Goal: Information Seeking & Learning: Learn about a topic

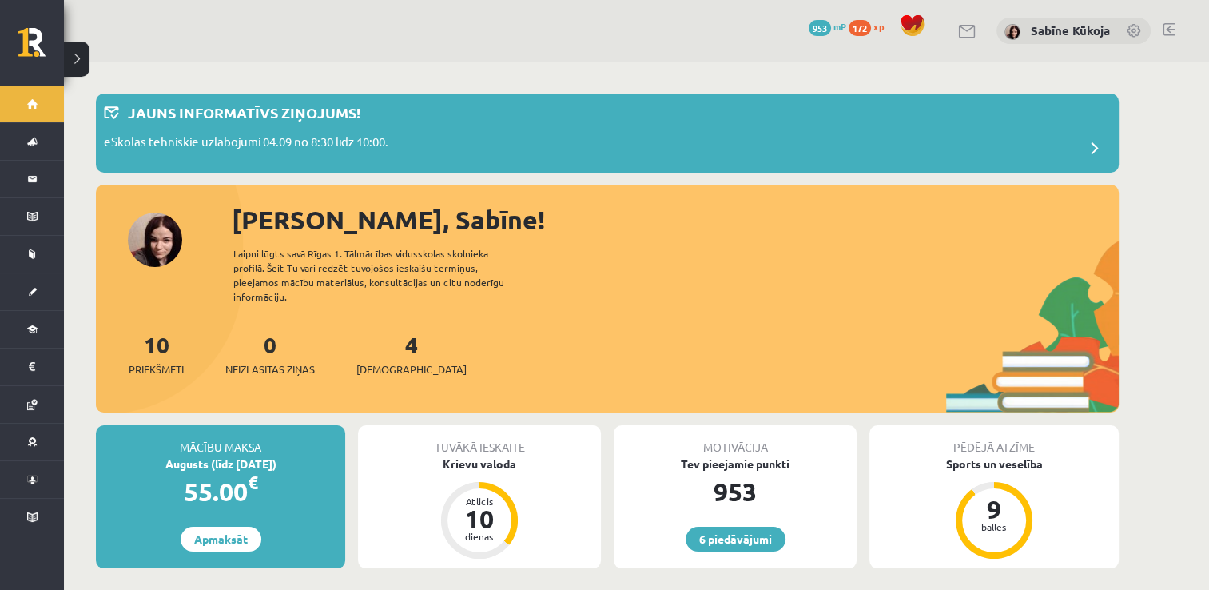
click at [620, 353] on div "10 Priekšmeti 0 Neizlasītās ziņas 4 [DEMOGRAPHIC_DATA]" at bounding box center [607, 370] width 1023 height 85
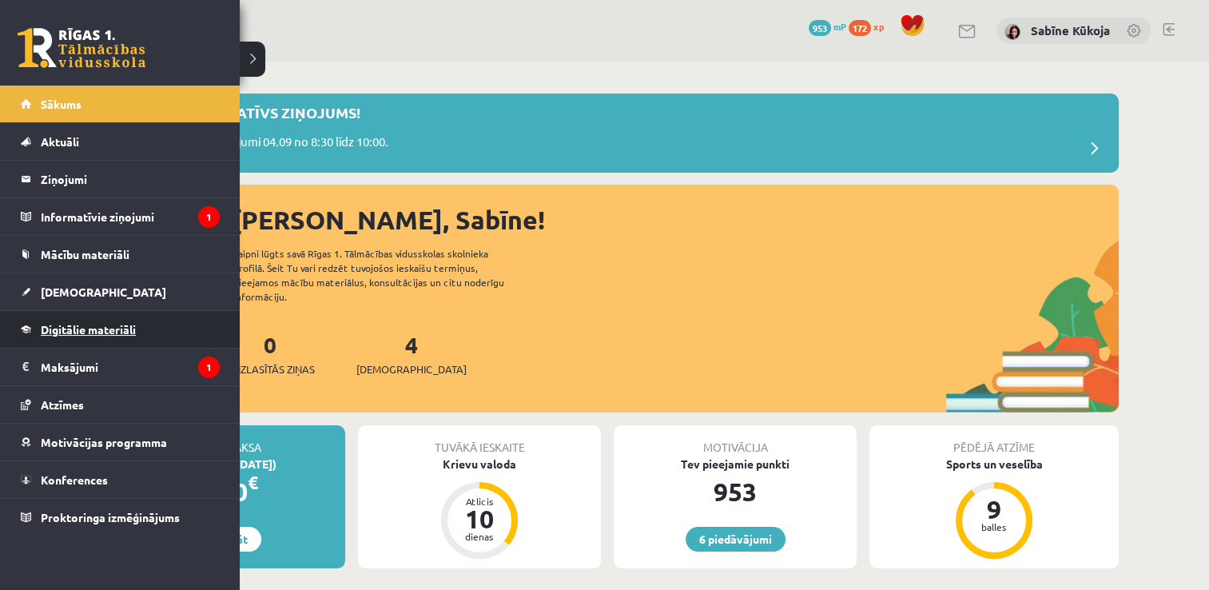
click at [59, 315] on link "Digitālie materiāli" at bounding box center [120, 329] width 199 height 37
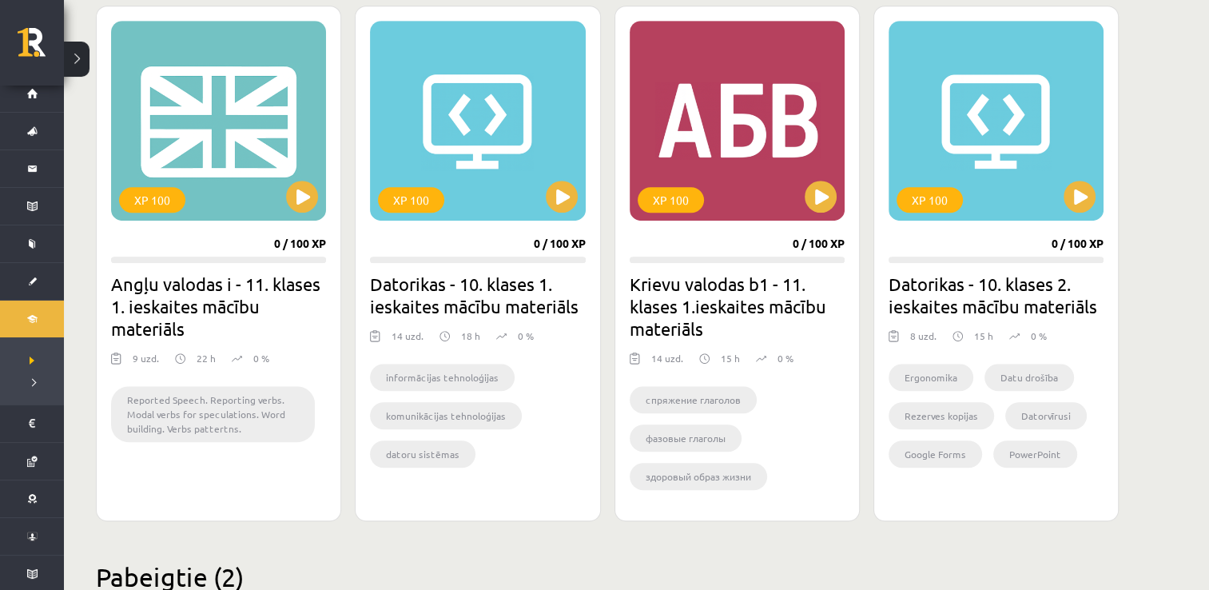
scroll to position [959, 0]
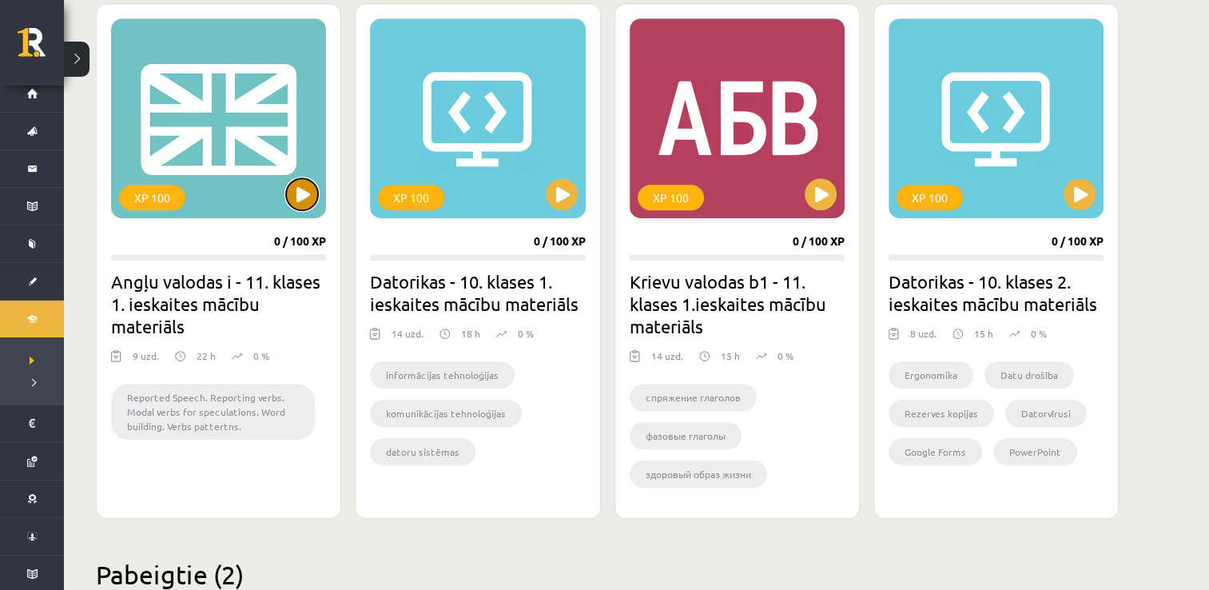
click at [310, 188] on button at bounding box center [302, 194] width 32 height 32
click at [815, 193] on button at bounding box center [820, 194] width 32 height 32
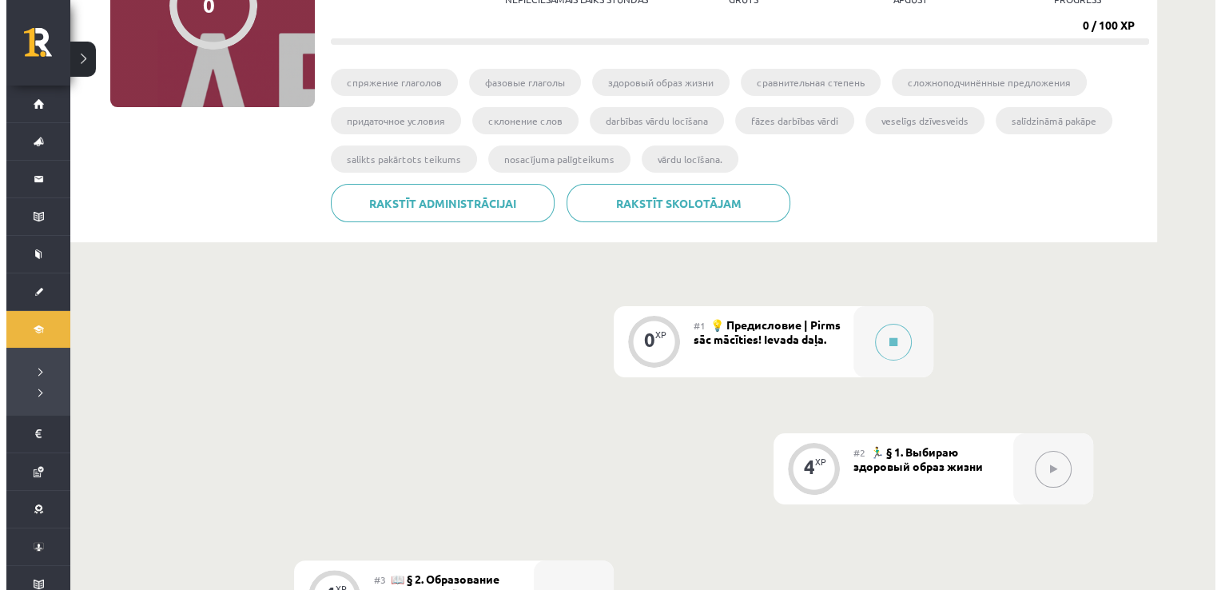
scroll to position [224, 0]
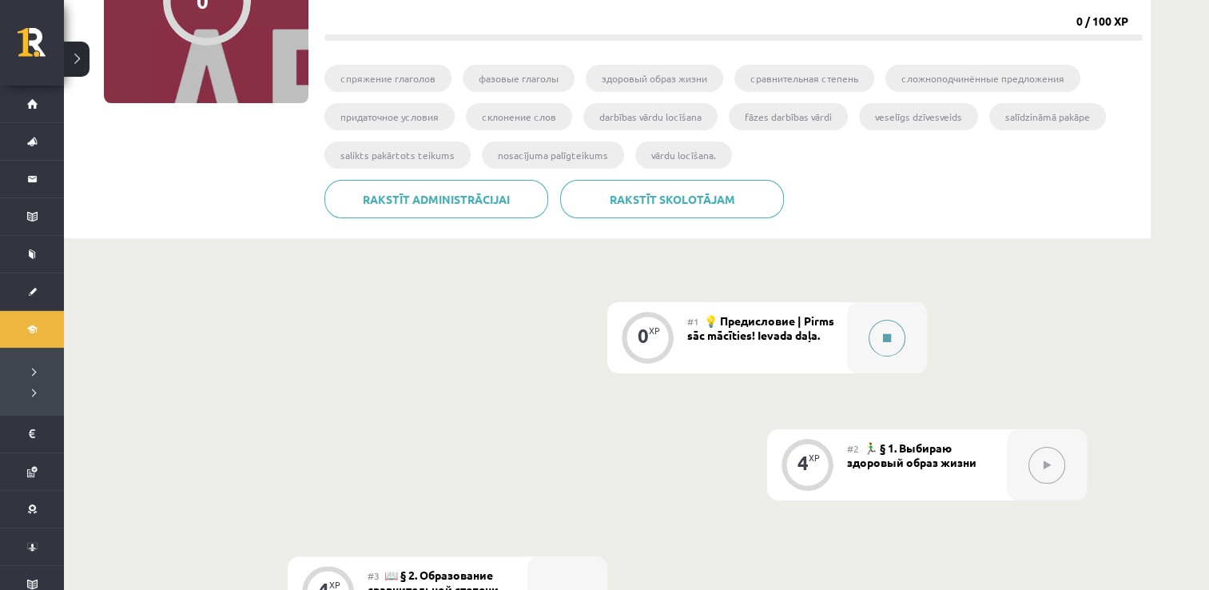
click at [883, 336] on icon at bounding box center [887, 338] width 8 height 10
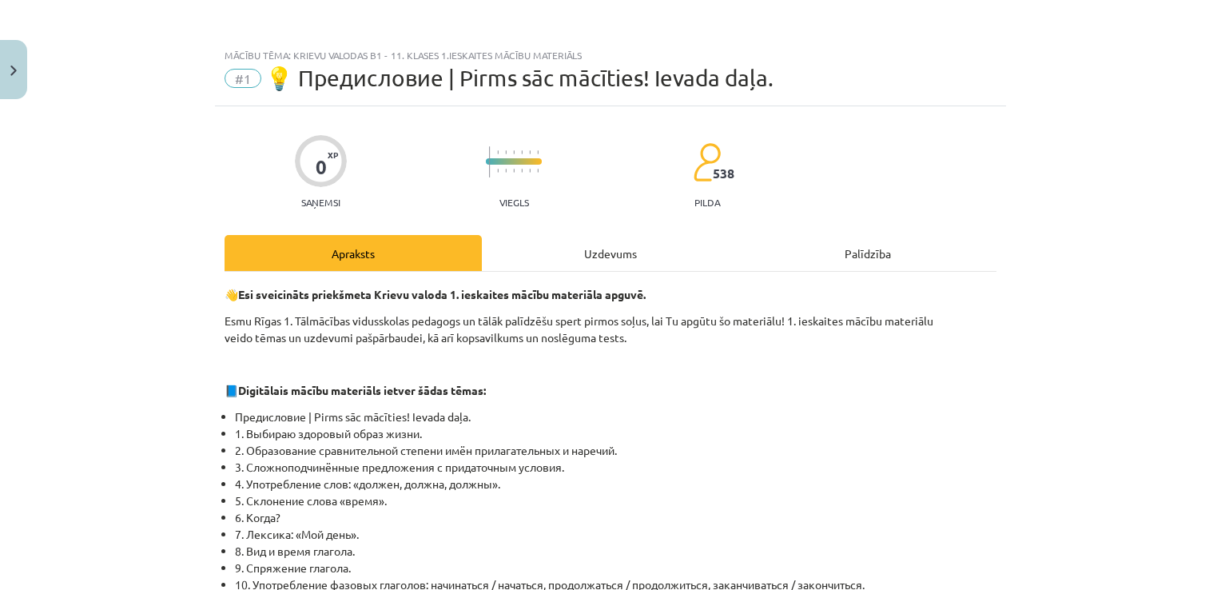
click at [594, 258] on div "Uzdevums" at bounding box center [610, 253] width 257 height 36
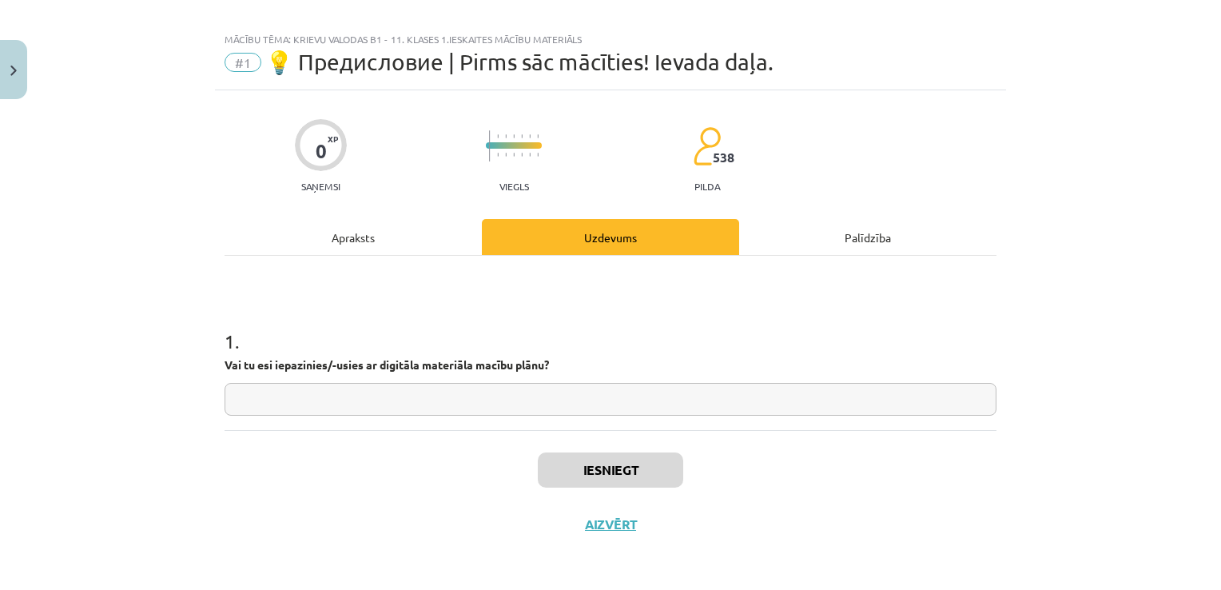
click at [367, 235] on div "Apraksts" at bounding box center [352, 237] width 257 height 36
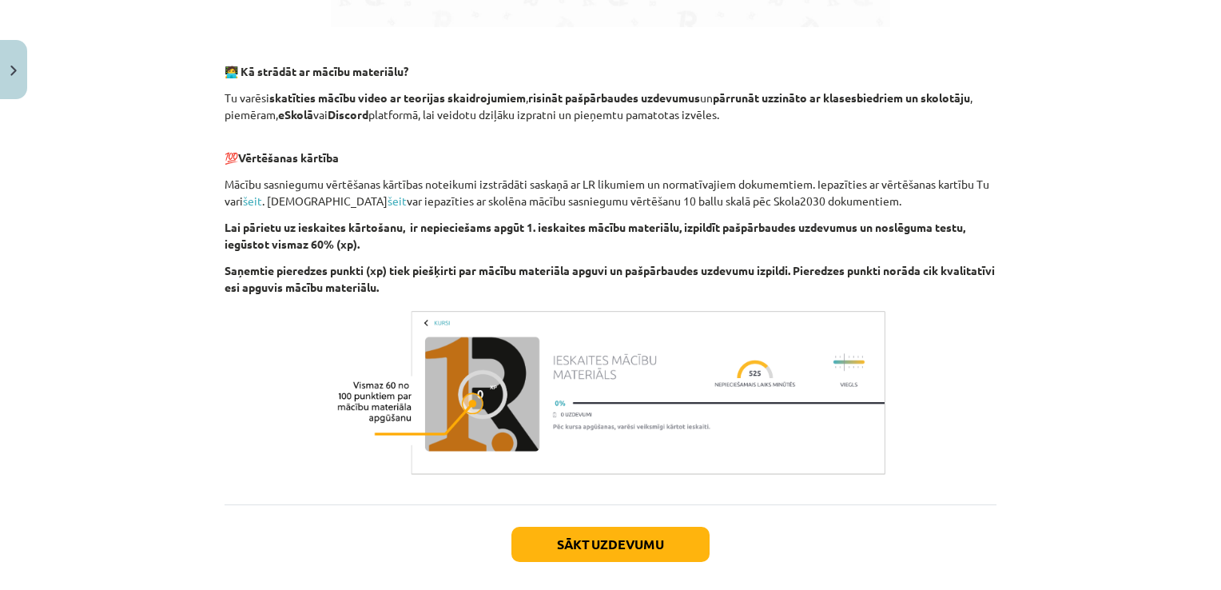
scroll to position [986, 0]
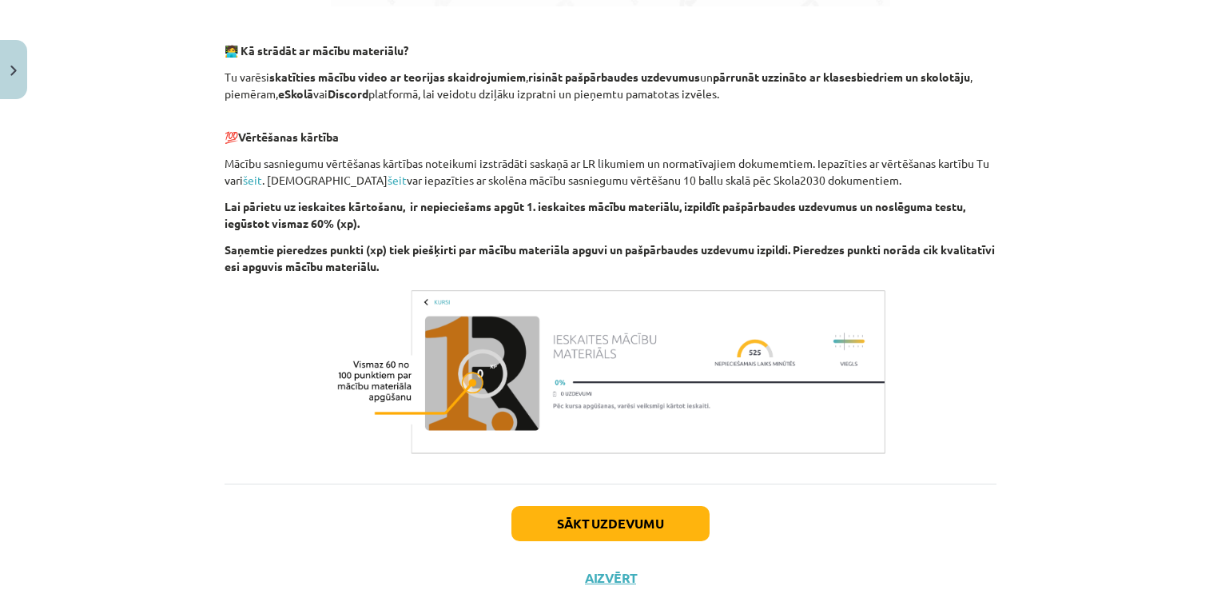
click at [713, 256] on p "Saņemtie pieredzes punkti (xp) tiek piešķirti par mācību materiāla apguvi un pa…" at bounding box center [610, 258] width 772 height 34
click at [622, 526] on button "Sākt uzdevumu" at bounding box center [610, 523] width 198 height 35
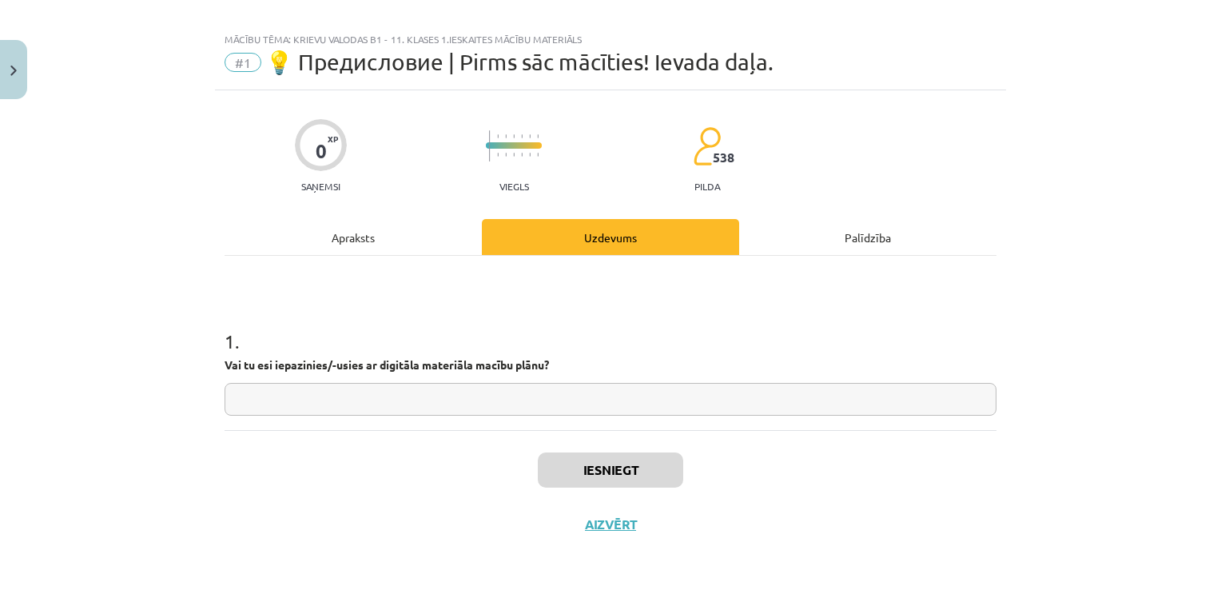
click at [441, 392] on input "text" at bounding box center [610, 399] width 772 height 33
type input "**"
click at [550, 466] on button "Iesniegt" at bounding box center [610, 469] width 145 height 35
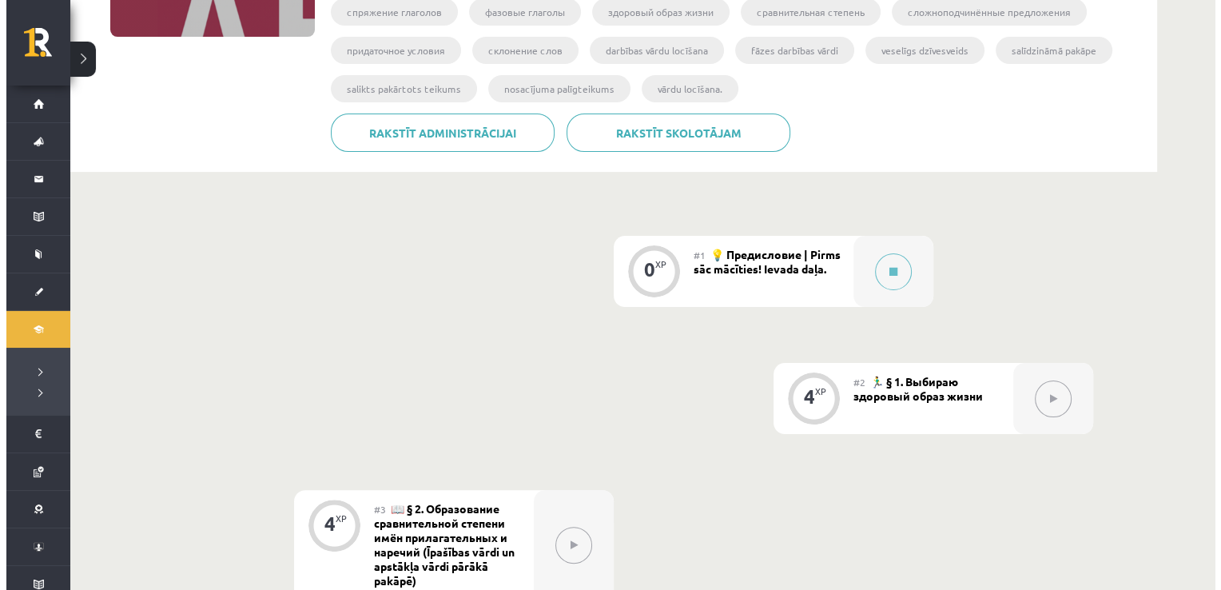
scroll to position [320, 0]
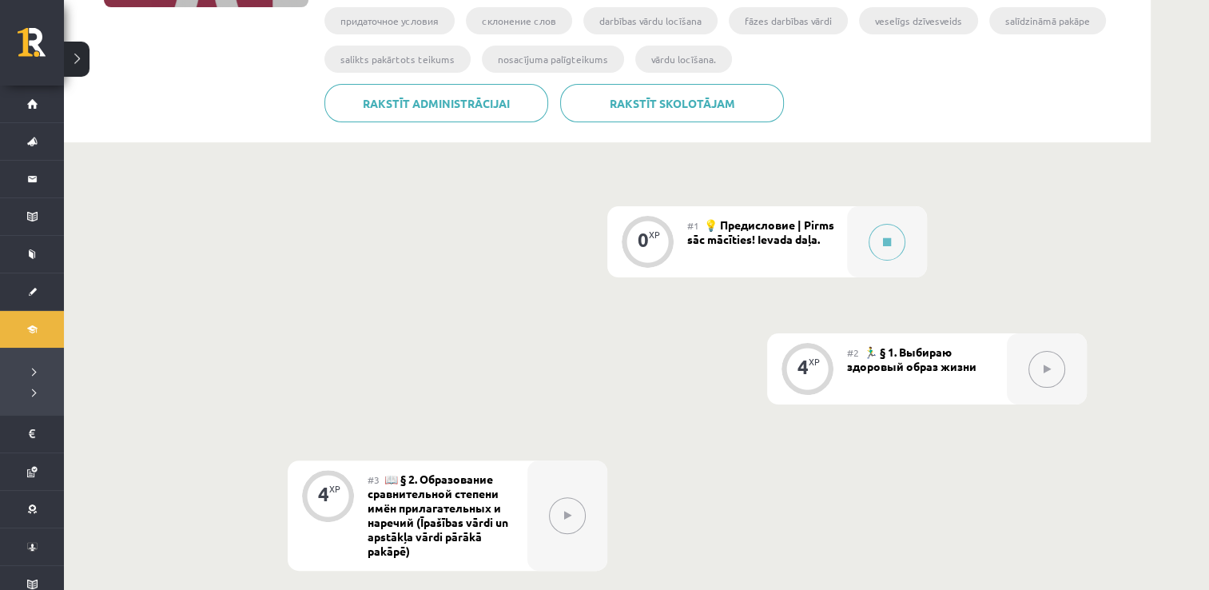
click at [936, 350] on span "🏃‍♂️ § 1. Выбираю здоровый образ жизни" at bounding box center [911, 358] width 129 height 29
click at [1046, 365] on icon at bounding box center [1046, 369] width 7 height 10
click at [891, 241] on button at bounding box center [886, 242] width 37 height 37
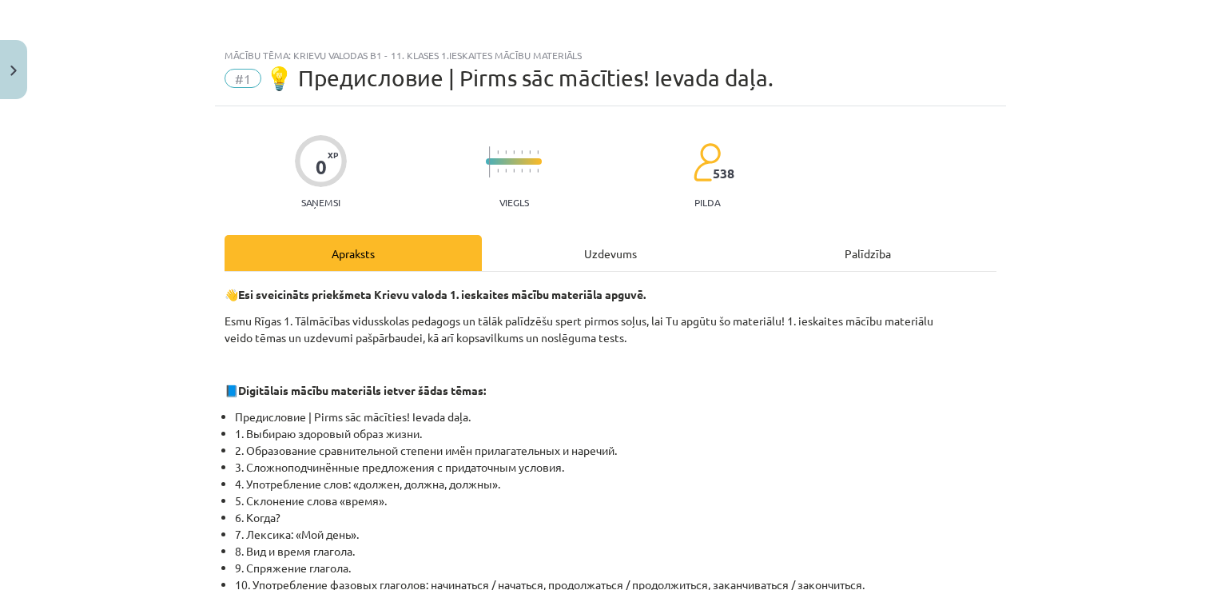
click at [598, 260] on div "Uzdevums" at bounding box center [610, 253] width 257 height 36
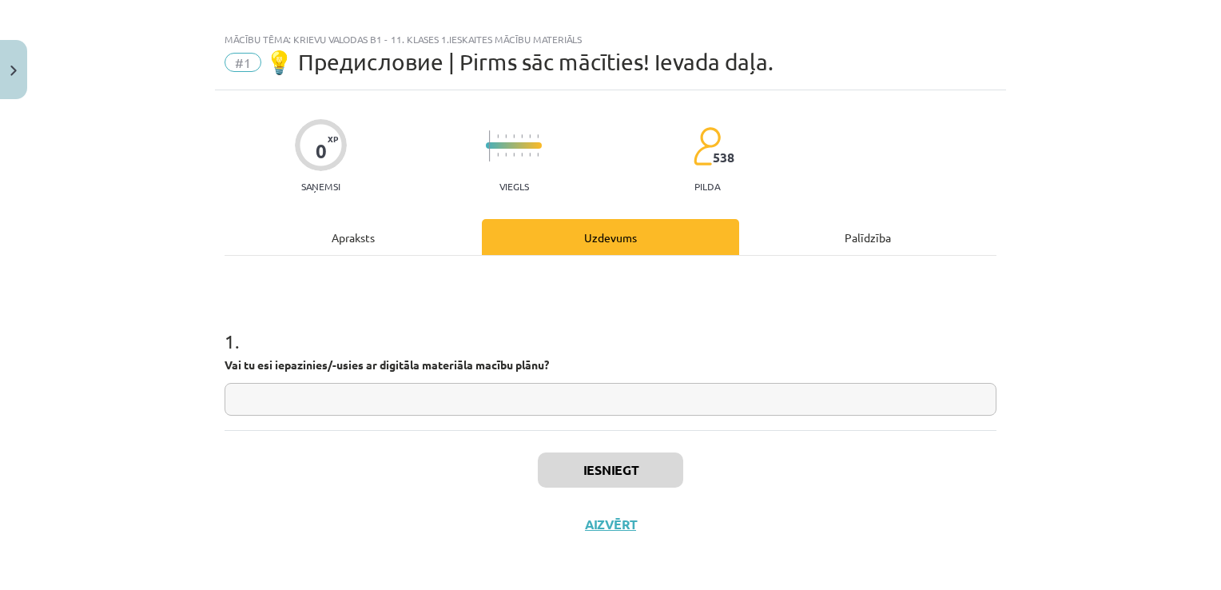
click at [352, 399] on input "text" at bounding box center [610, 399] width 772 height 33
type input "**"
click at [582, 459] on button "Iesniegt" at bounding box center [610, 469] width 145 height 35
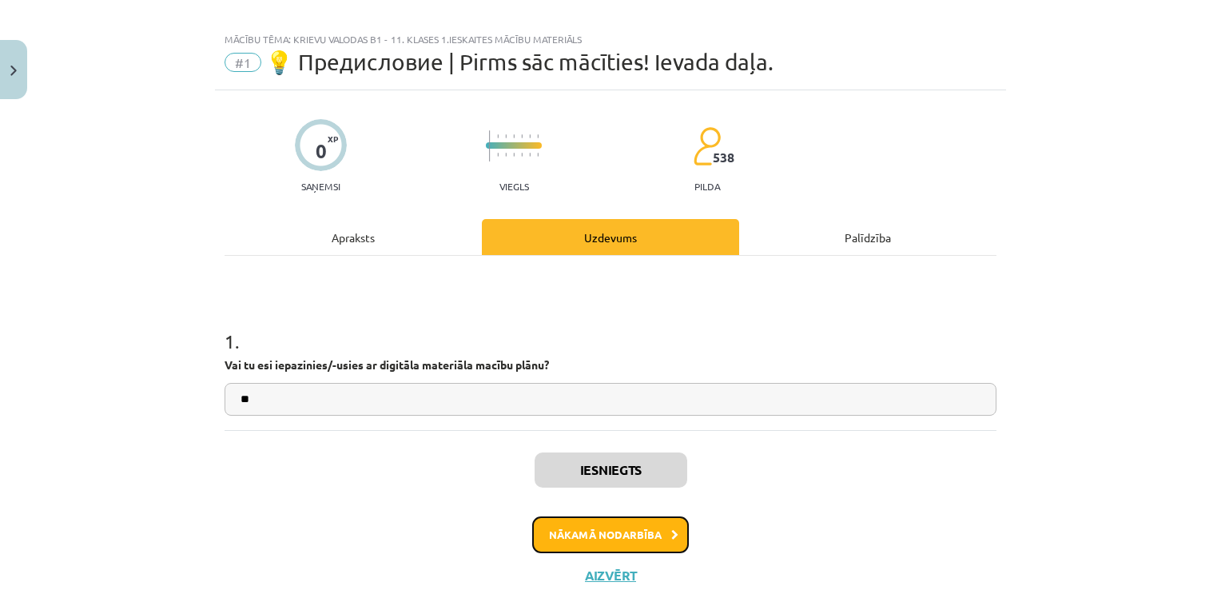
click at [591, 524] on button "Nākamā nodarbība" at bounding box center [610, 534] width 157 height 37
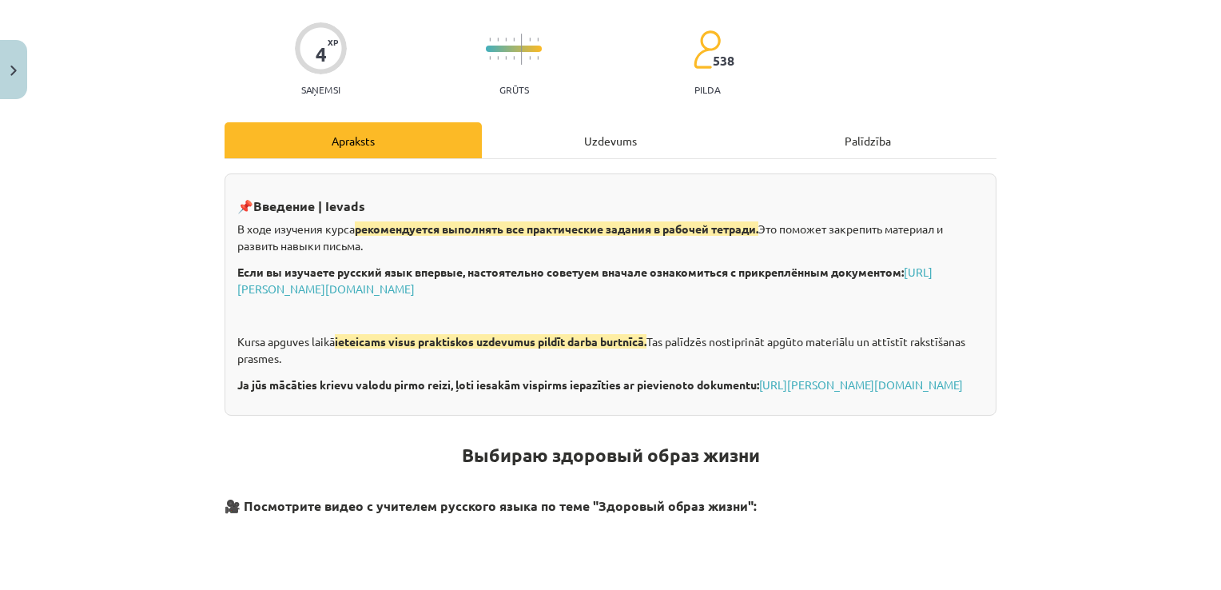
scroll to position [104, 0]
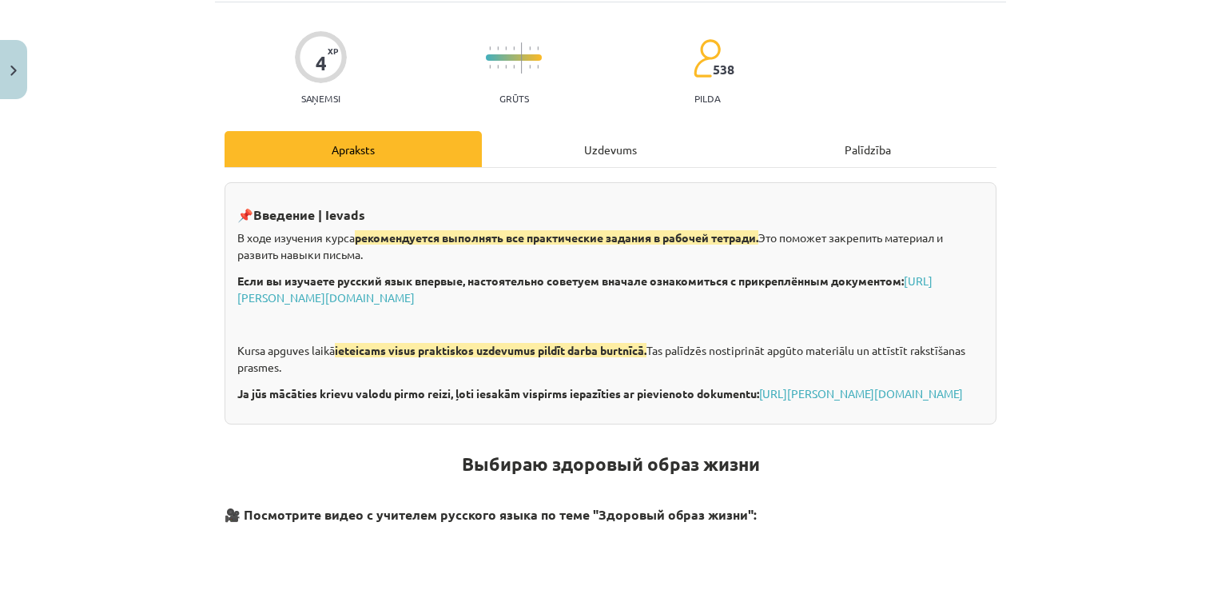
click at [634, 145] on div "Uzdevums" at bounding box center [610, 149] width 257 height 36
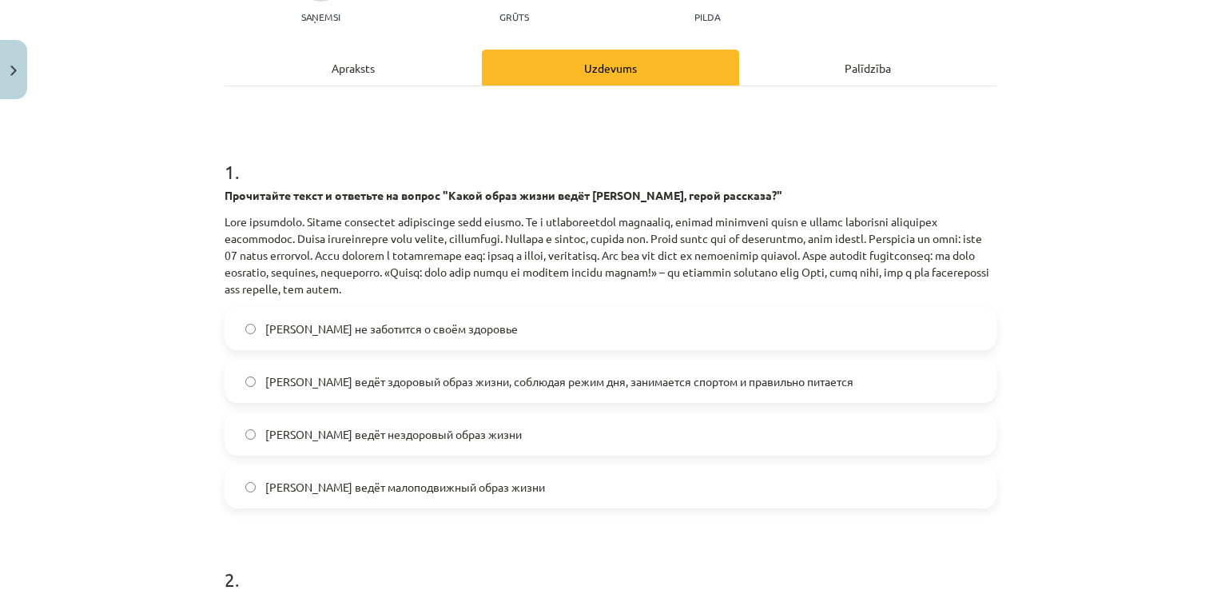
scroll to position [280, 0]
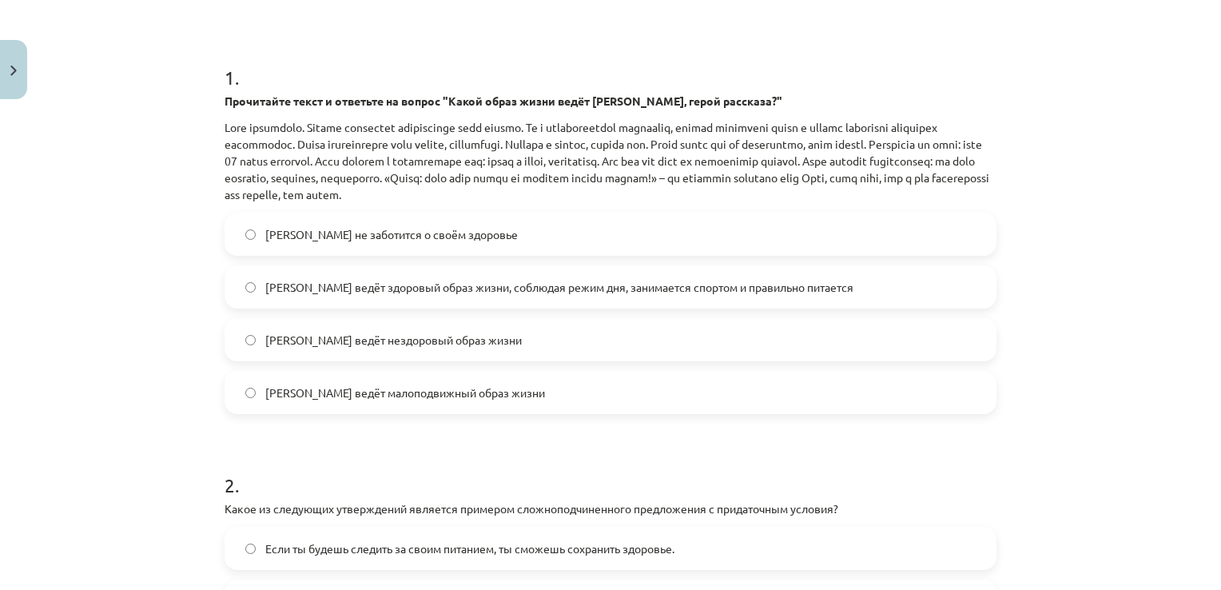
click at [272, 289] on span "Олег ведёт здоровый образ жизни, соблюдая режим дня, занимается спортом и прави…" at bounding box center [559, 287] width 588 height 17
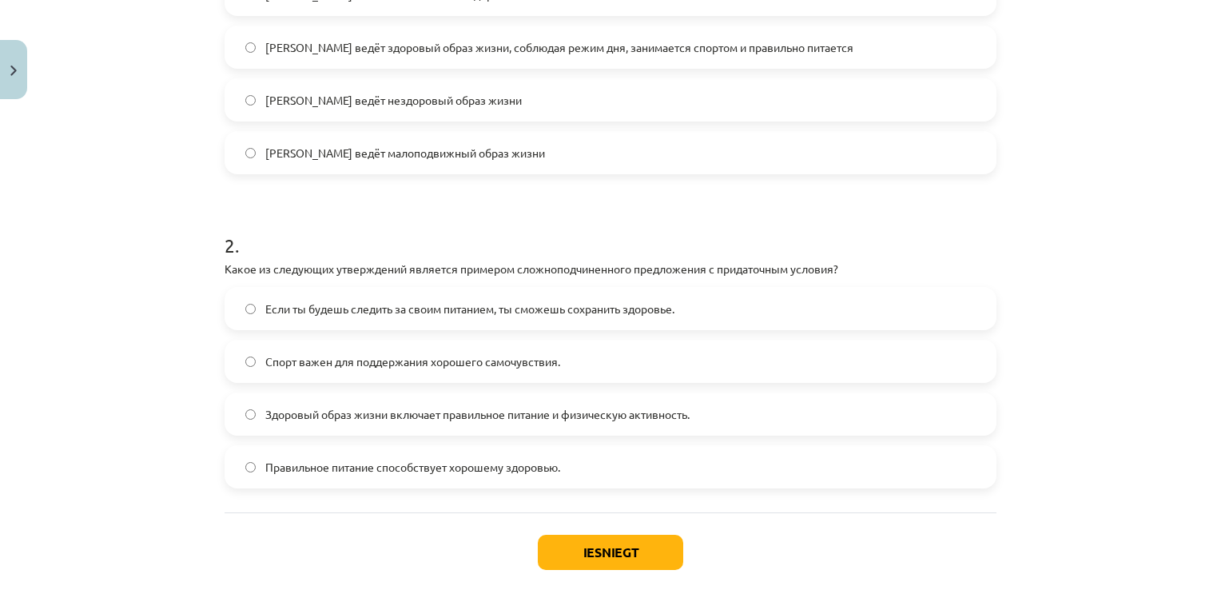
click at [440, 428] on label "Здоровый образ жизни включает правильное питание и физическую активность." at bounding box center [610, 414] width 769 height 40
click at [671, 550] on button "Iesniegt" at bounding box center [610, 551] width 145 height 35
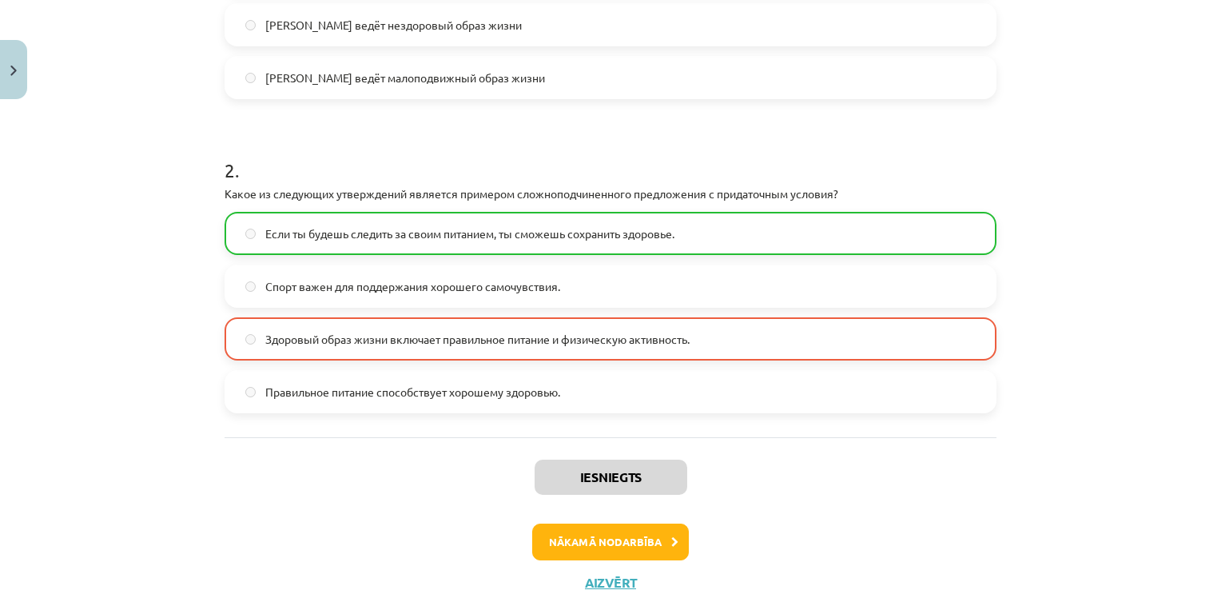
scroll to position [652, 0]
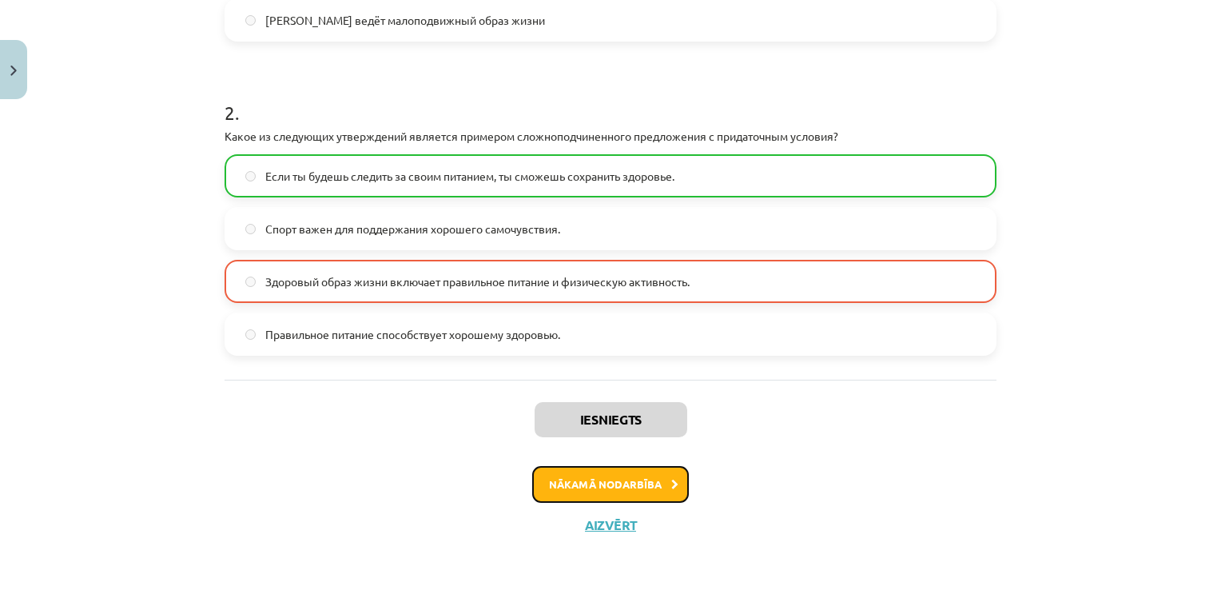
click at [623, 481] on button "Nākamā nodarbība" at bounding box center [610, 484] width 157 height 37
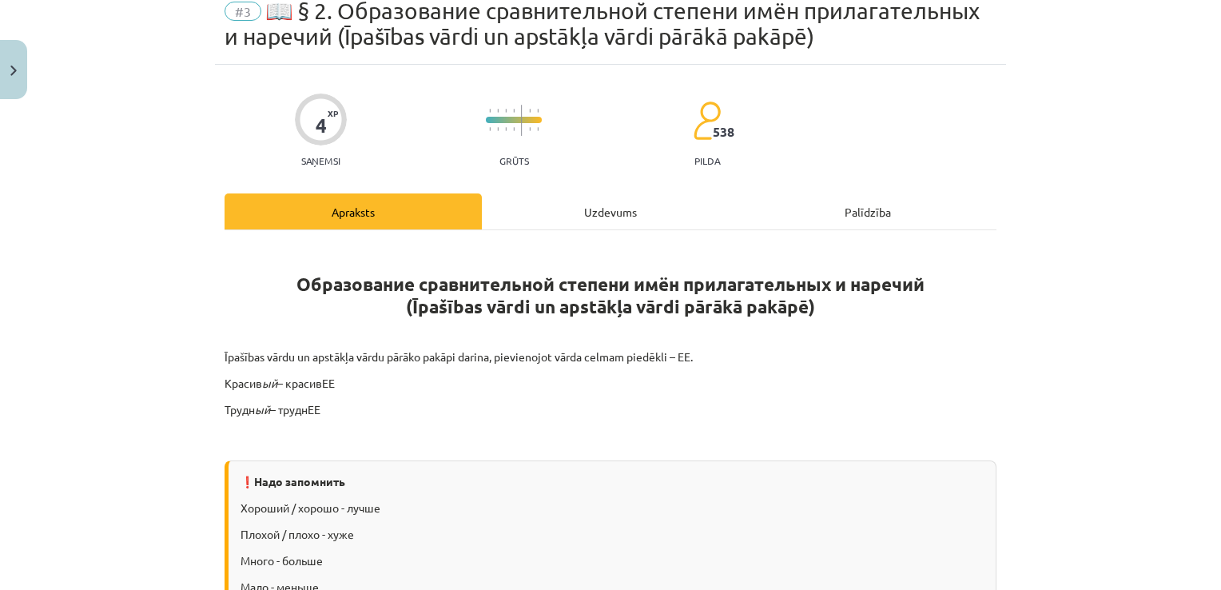
scroll to position [40, 0]
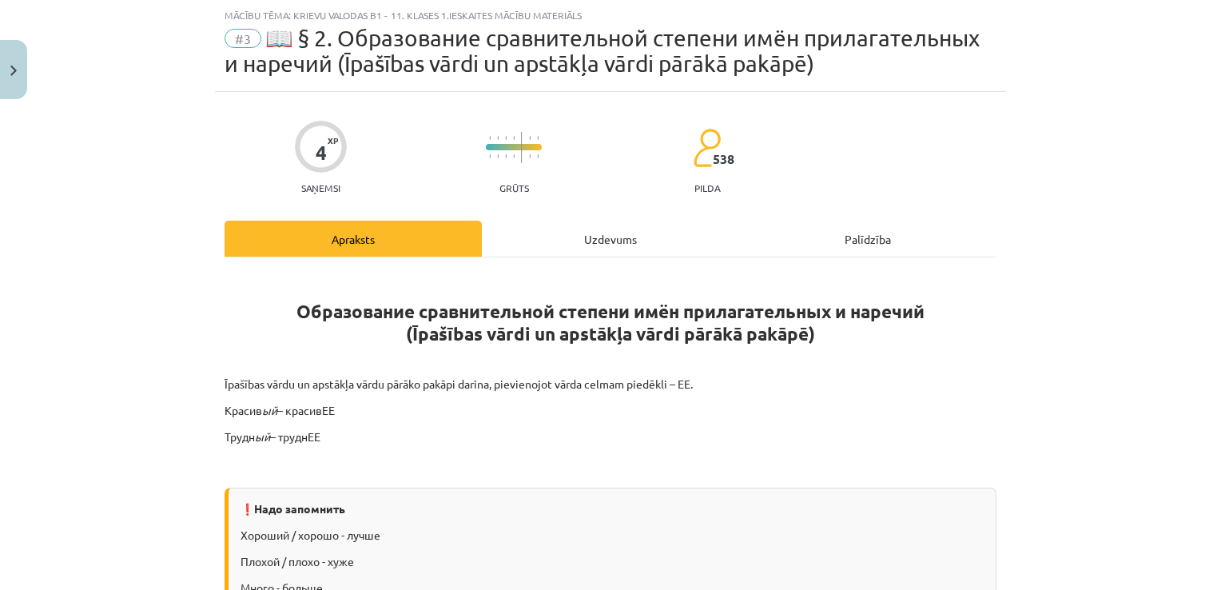
click at [591, 243] on div "Uzdevums" at bounding box center [610, 238] width 257 height 36
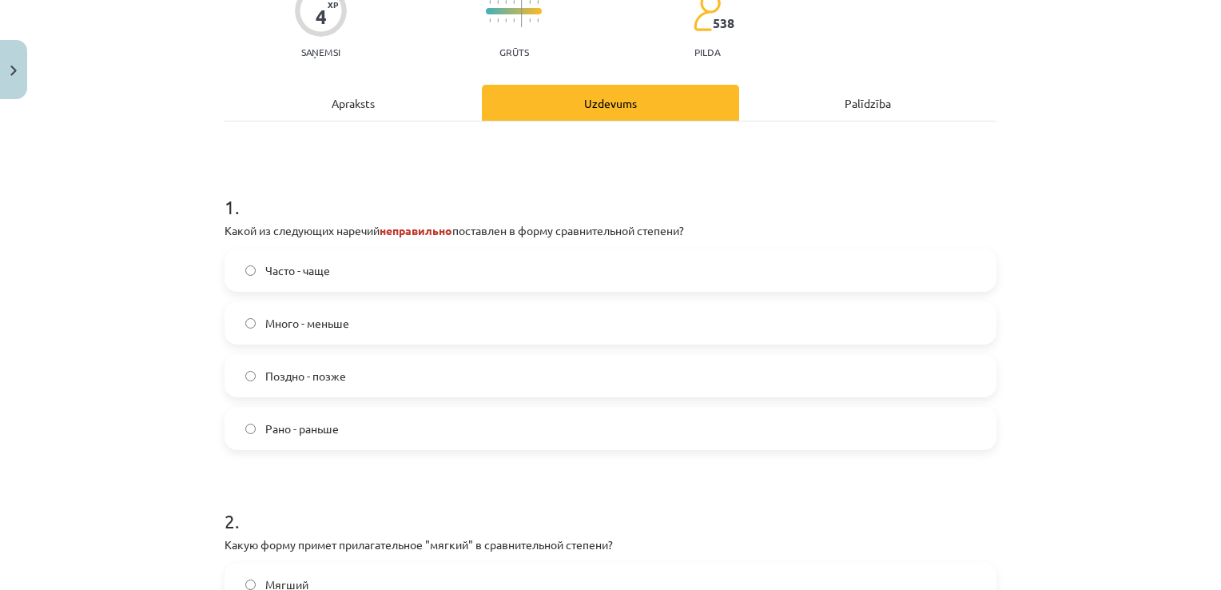
scroll to position [200, 0]
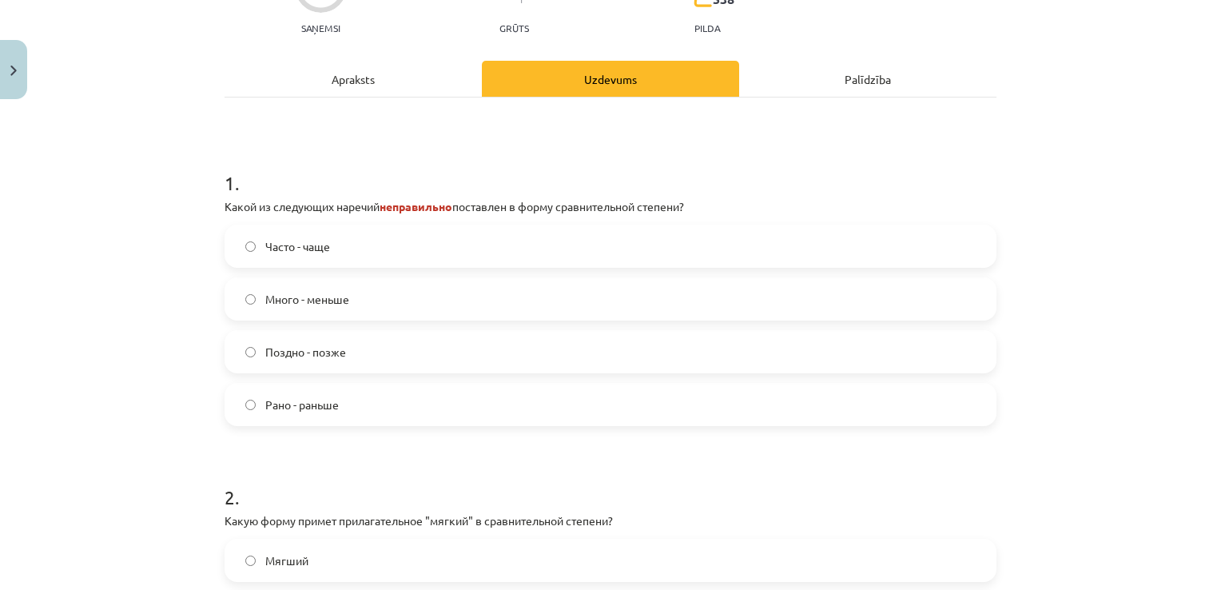
click at [348, 81] on div "Apraksts" at bounding box center [352, 79] width 257 height 36
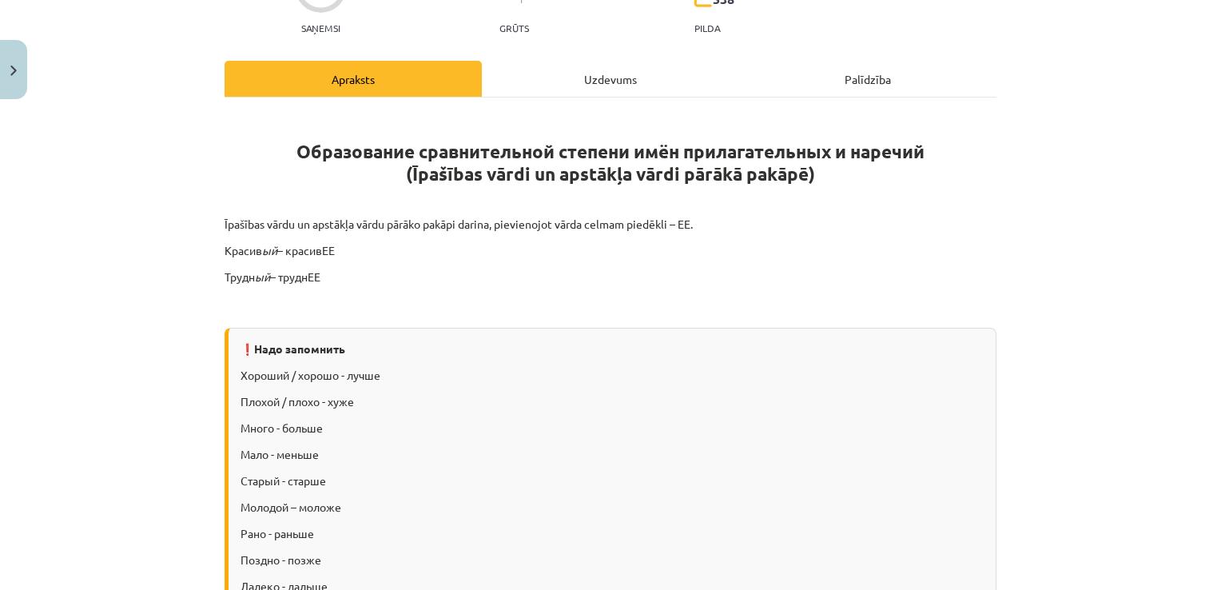
click at [583, 88] on div "Uzdevums" at bounding box center [610, 79] width 257 height 36
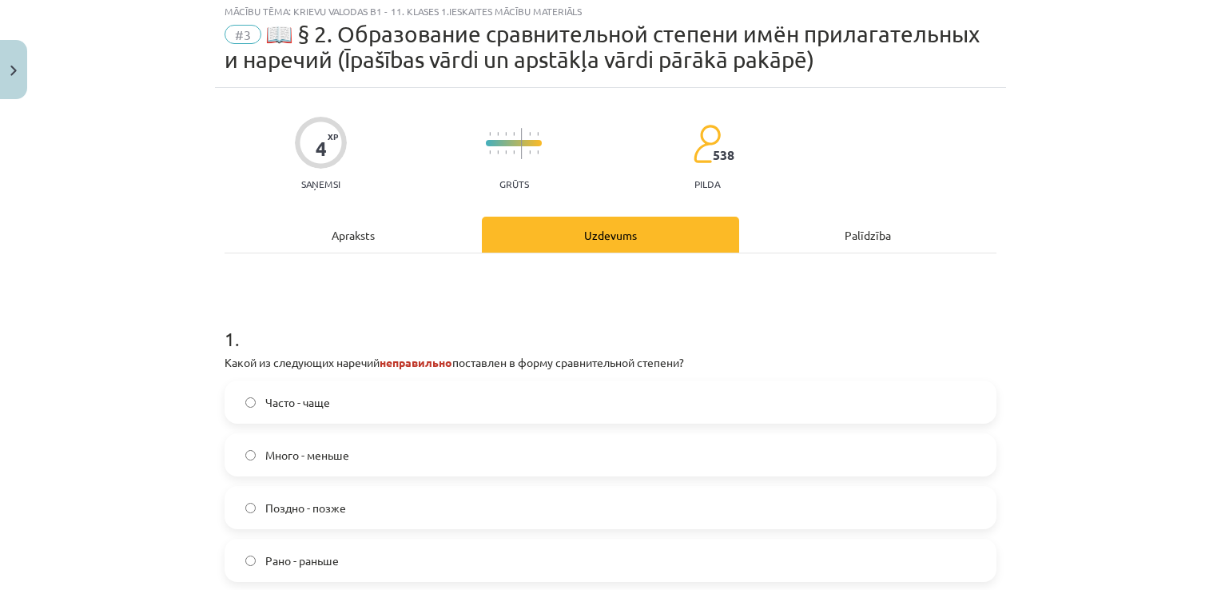
scroll to position [40, 0]
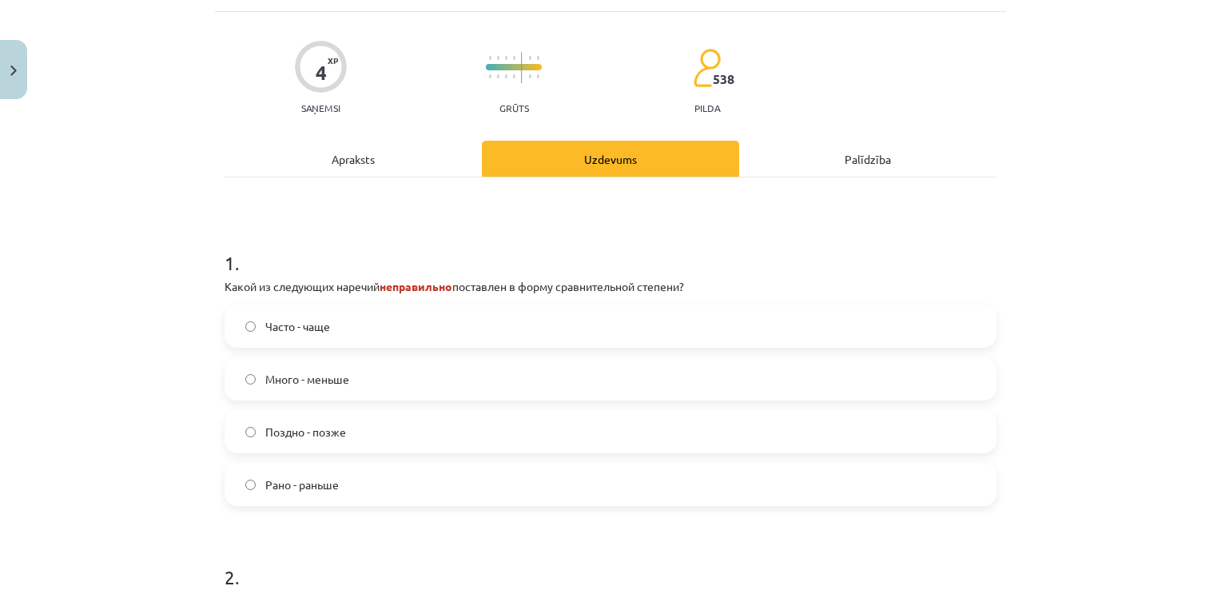
click at [417, 161] on div "Apraksts" at bounding box center [352, 159] width 257 height 36
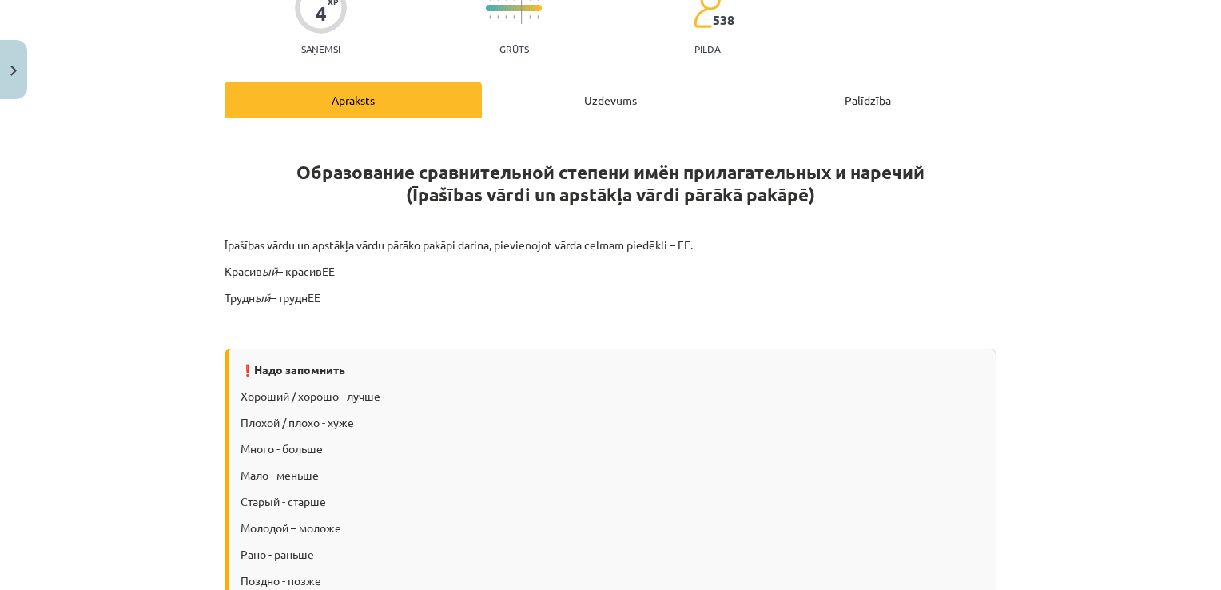
scroll to position [0, 0]
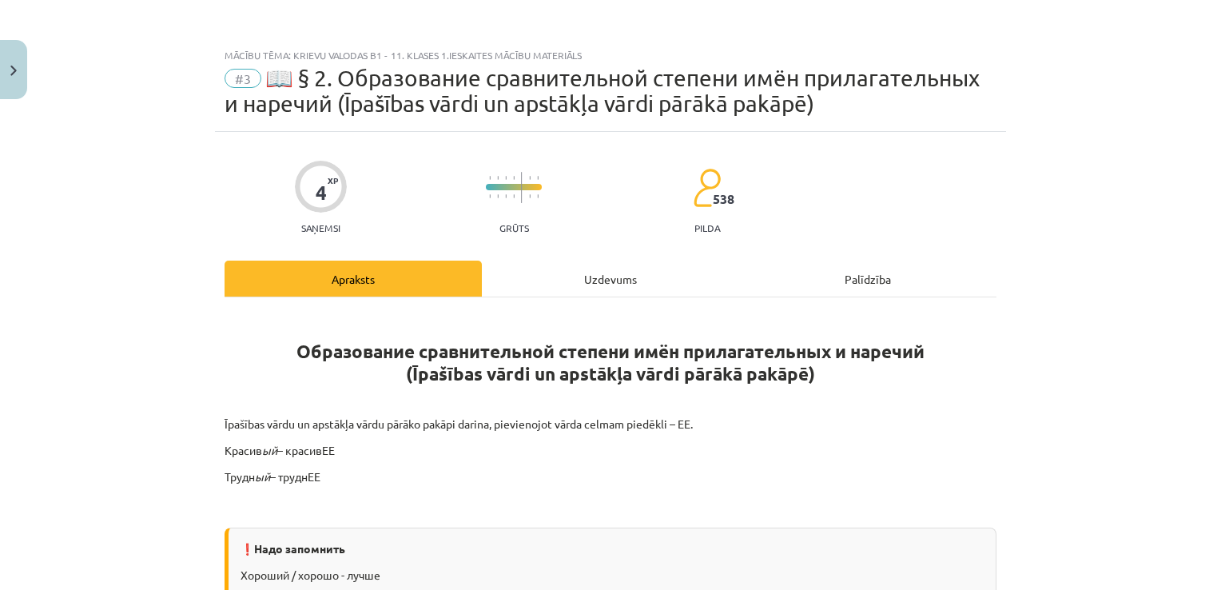
click at [583, 284] on div "Uzdevums" at bounding box center [610, 278] width 257 height 36
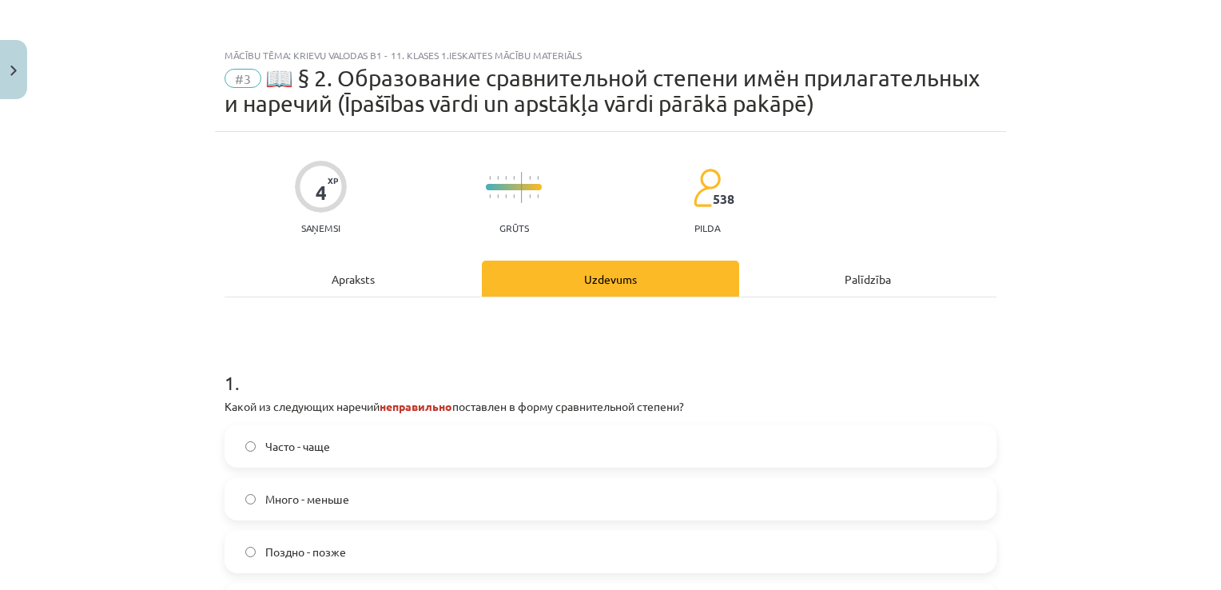
click at [355, 283] on div "Apraksts" at bounding box center [352, 278] width 257 height 36
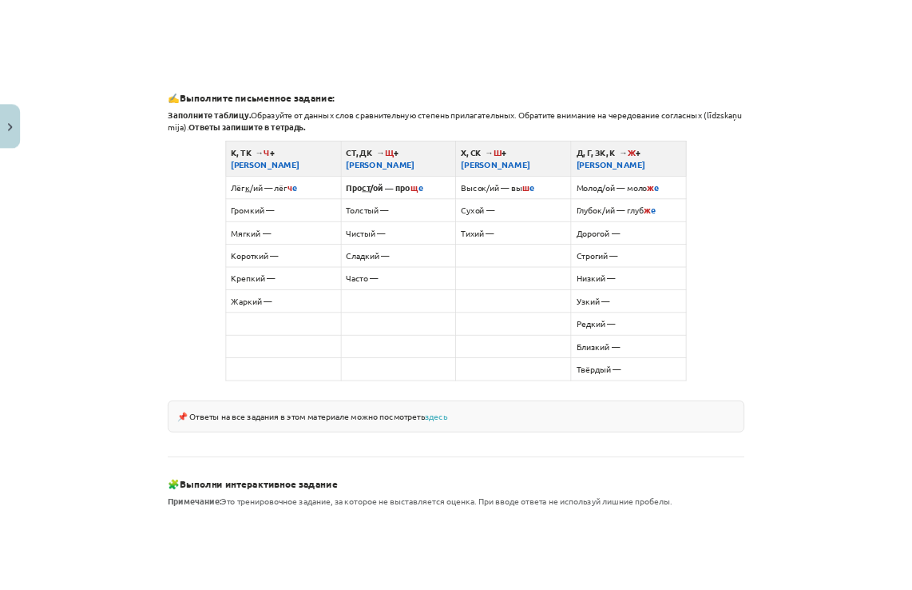
scroll to position [999, 0]
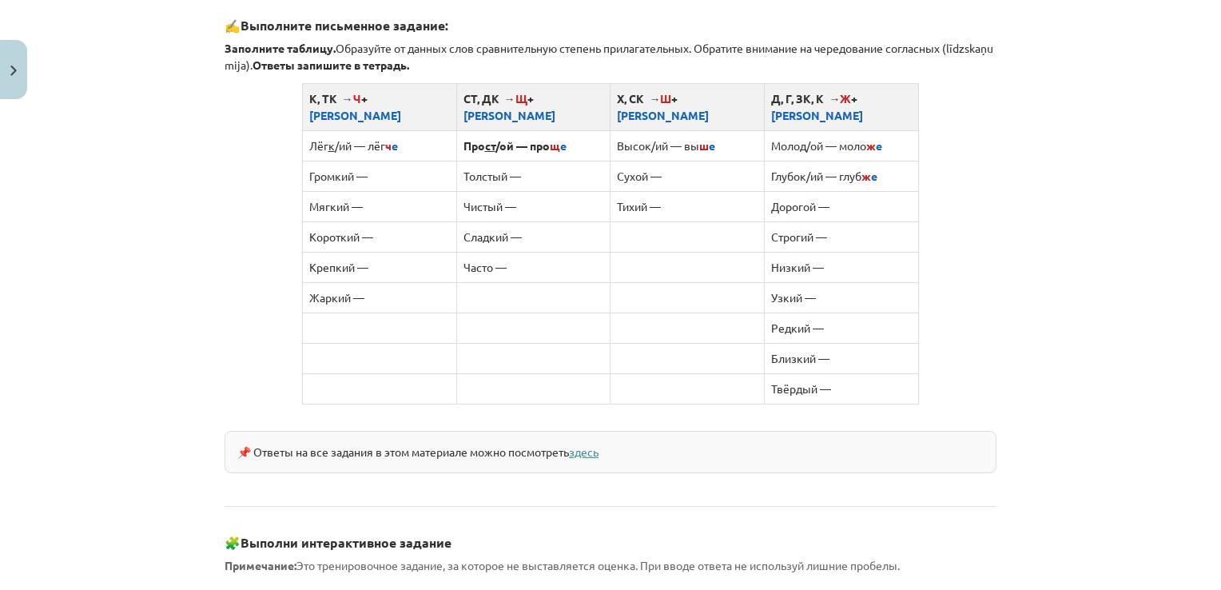
click at [587, 444] on link "здесь" at bounding box center [584, 451] width 30 height 14
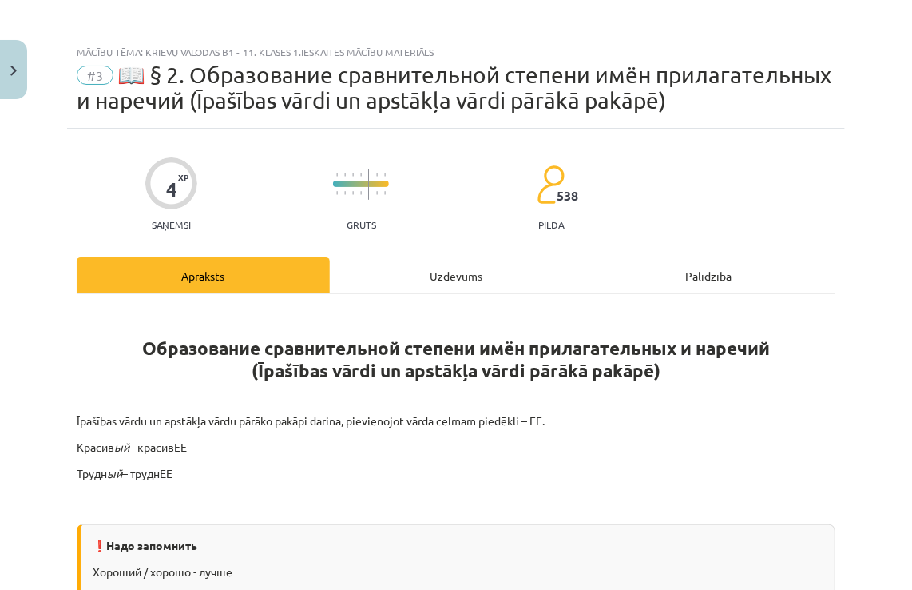
scroll to position [0, 0]
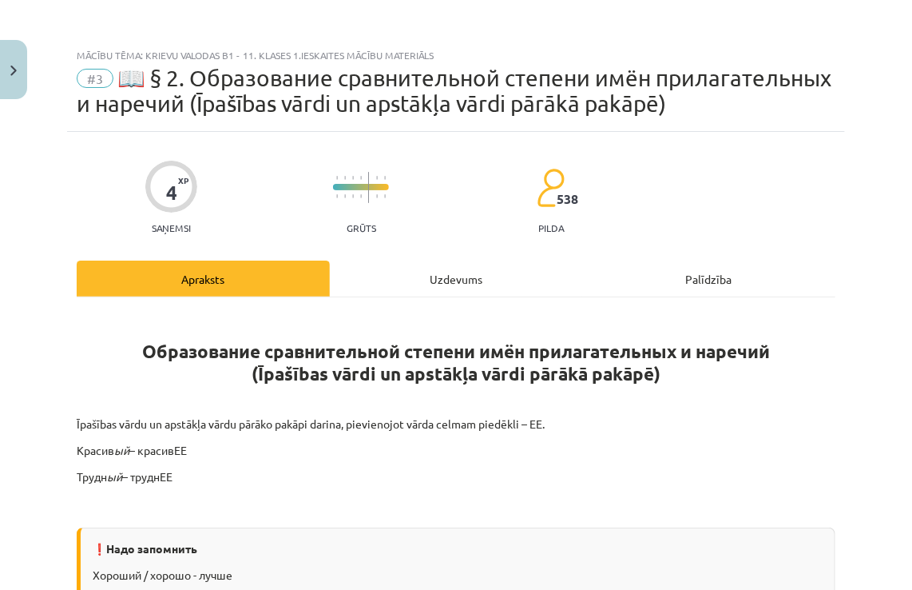
click at [441, 296] on div "Uzdevums" at bounding box center [456, 278] width 253 height 36
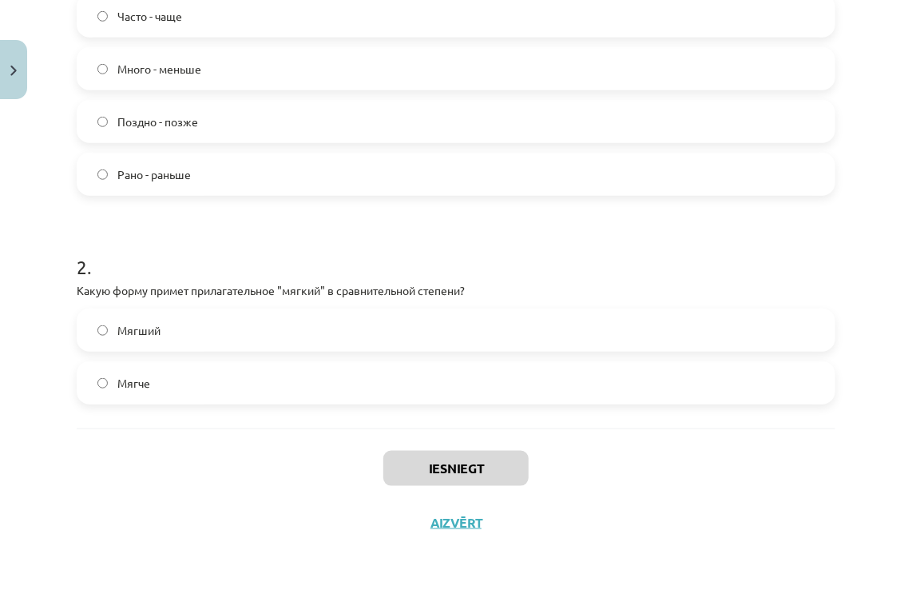
scroll to position [454, 0]
click at [248, 383] on label "Мягче" at bounding box center [456, 383] width 756 height 40
click at [311, 62] on label "Много - меньше" at bounding box center [456, 69] width 756 height 40
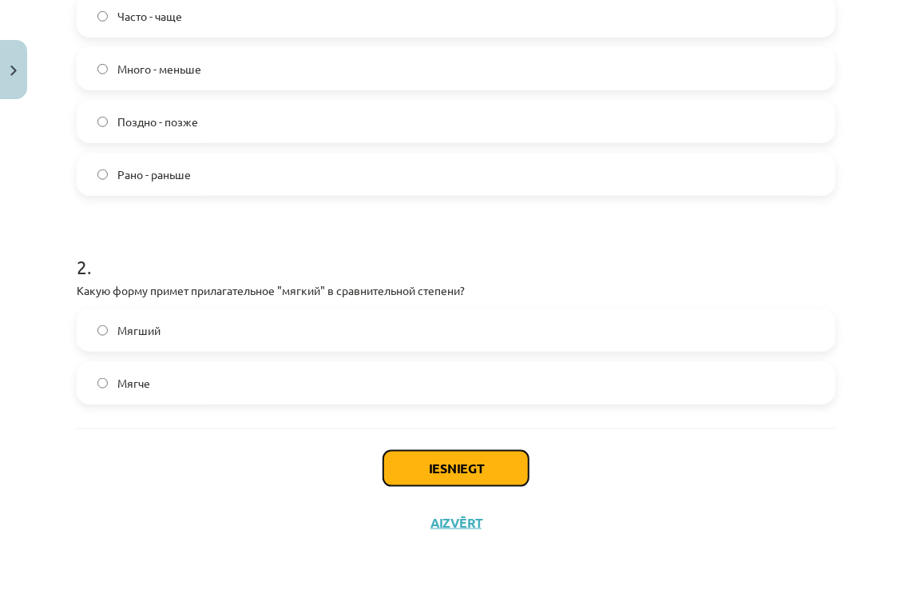
click at [488, 454] on button "Iesniegt" at bounding box center [455, 468] width 145 height 35
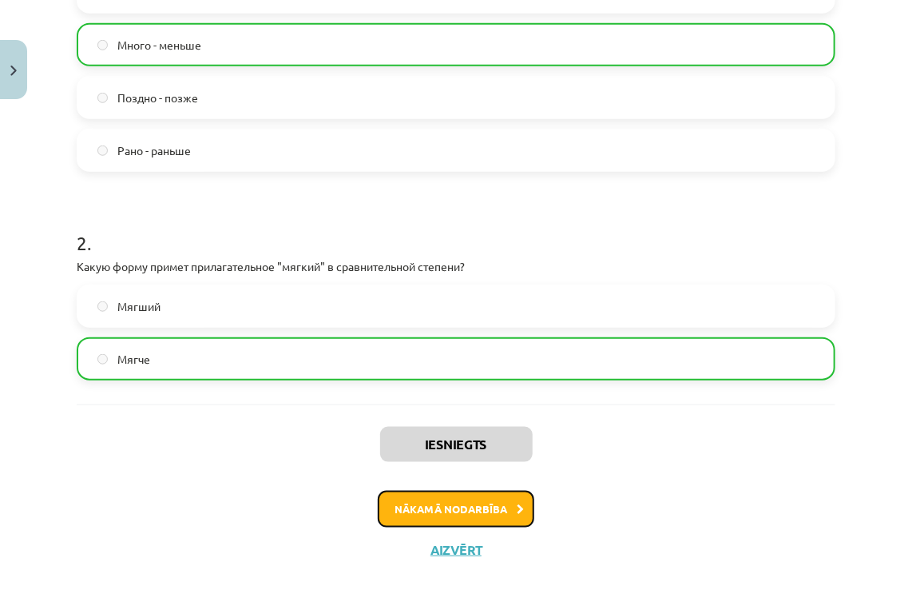
click at [515, 526] on button "Nākamā nodarbība" at bounding box center [456, 509] width 157 height 37
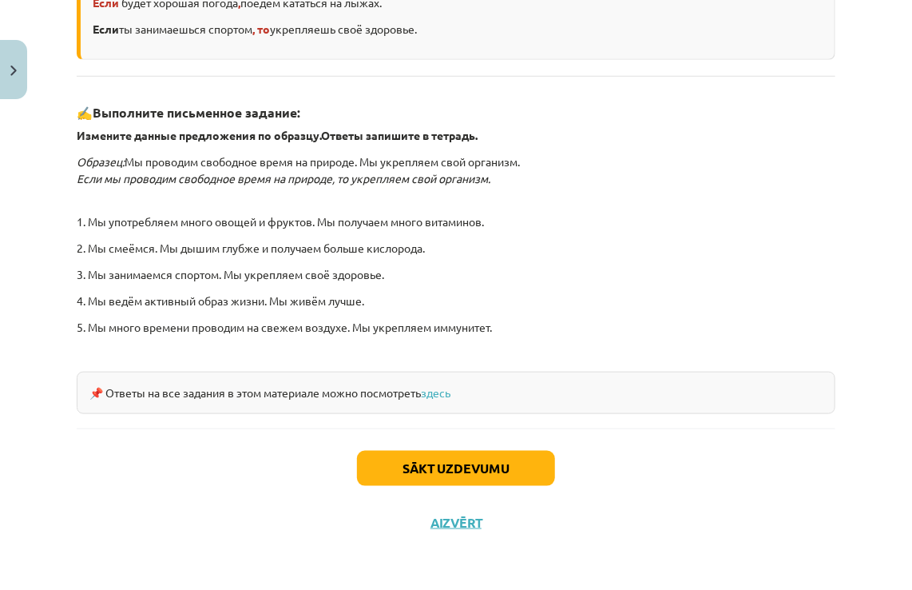
scroll to position [493, 0]
click at [440, 391] on link "здесь" at bounding box center [436, 392] width 30 height 14
click at [500, 471] on button "Sākt uzdevumu" at bounding box center [456, 468] width 198 height 35
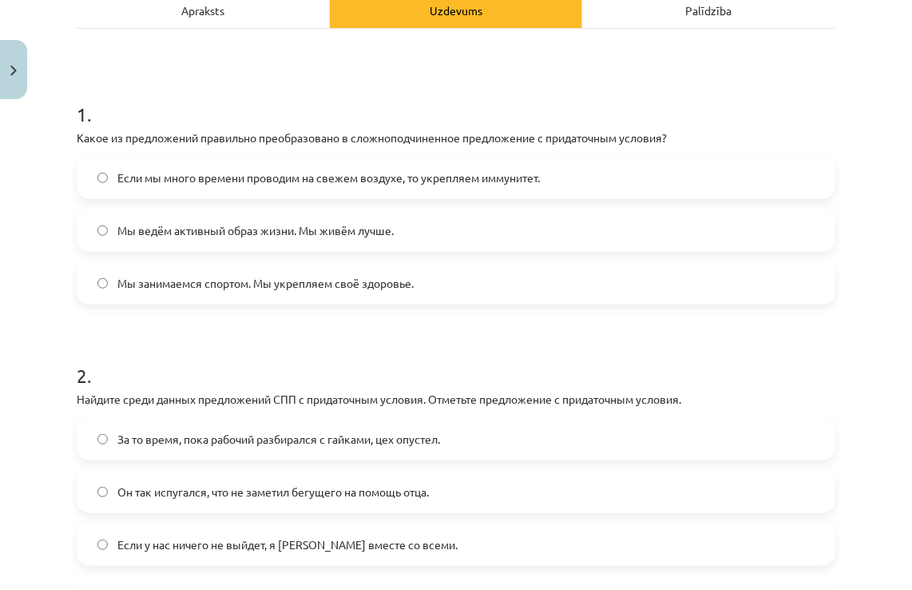
scroll to position [40, 0]
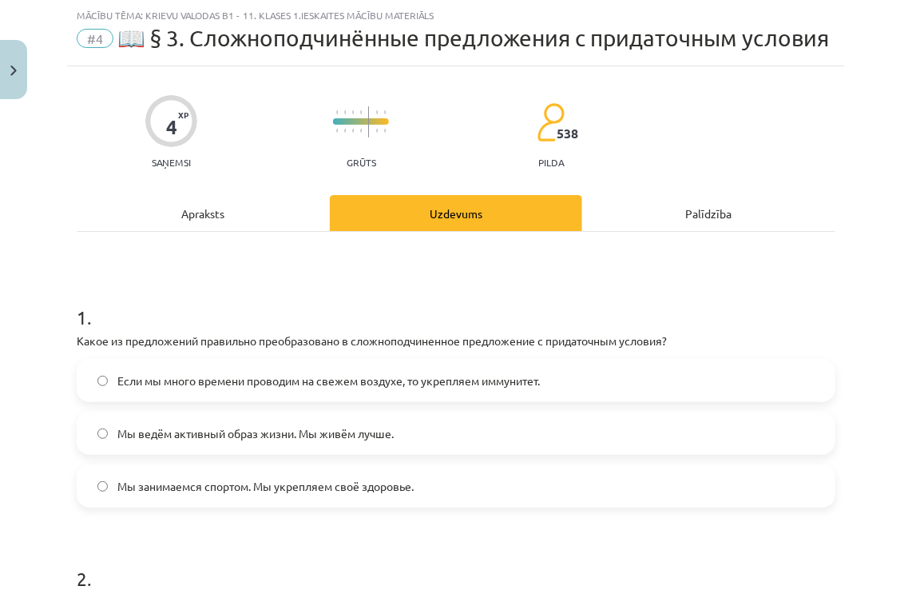
click at [252, 400] on label "Если мы много времени проводим на свежем воздухе, то укрепляем иммунитет." at bounding box center [456, 380] width 756 height 40
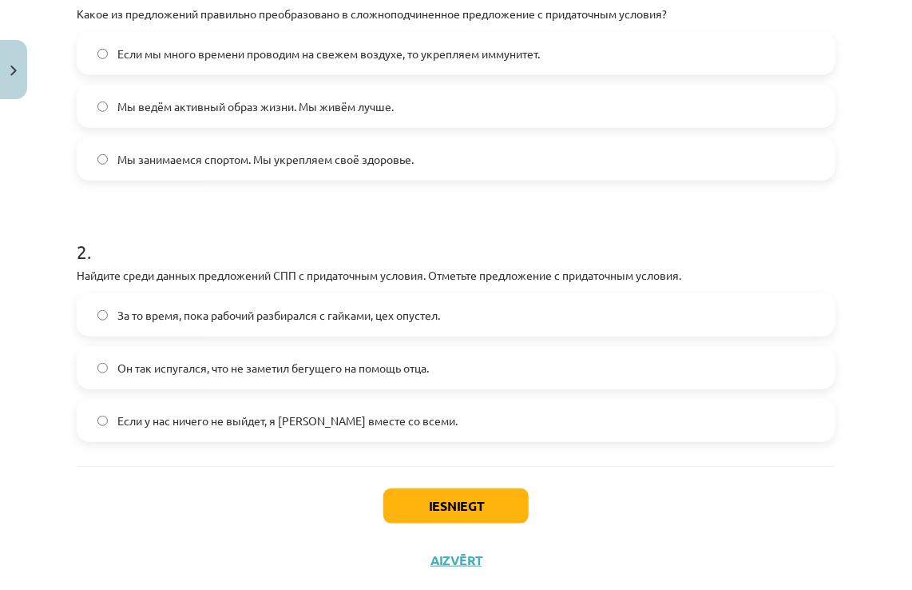
scroll to position [428, 0]
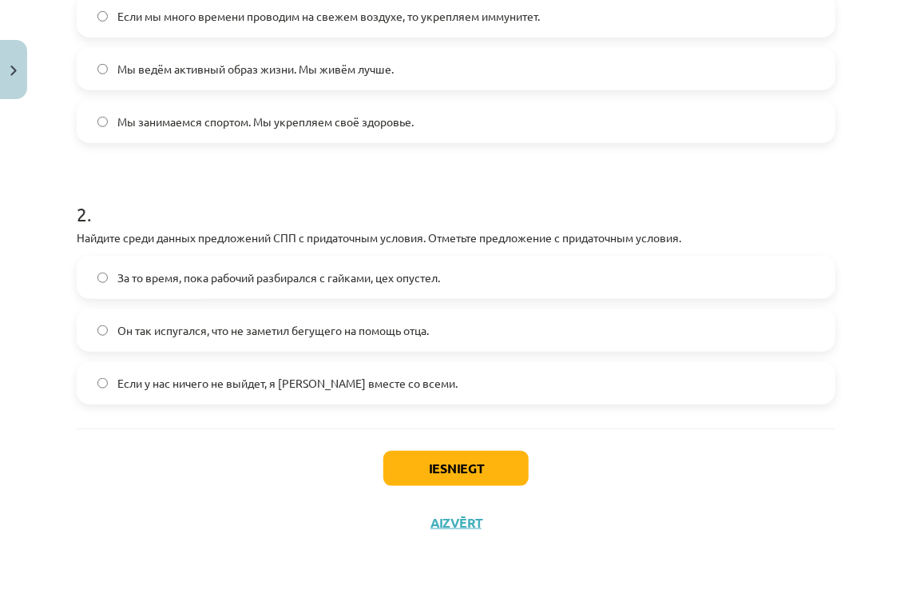
click at [322, 394] on label "Если у нас ничего не выйдет, я уеду вместе со всеми." at bounding box center [456, 383] width 756 height 40
click at [449, 475] on button "Iesniegt" at bounding box center [455, 468] width 145 height 35
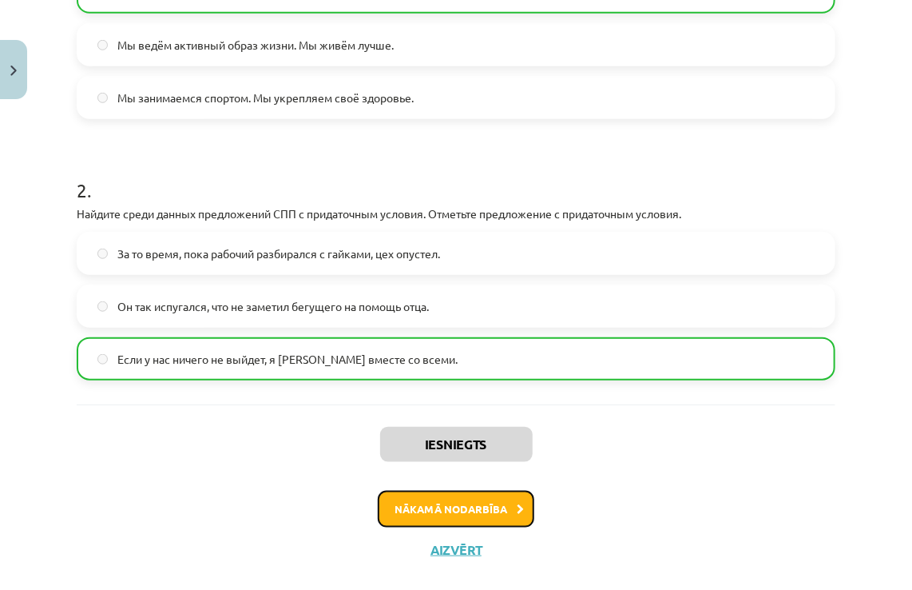
click at [433, 527] on button "Nākamā nodarbība" at bounding box center [456, 509] width 157 height 37
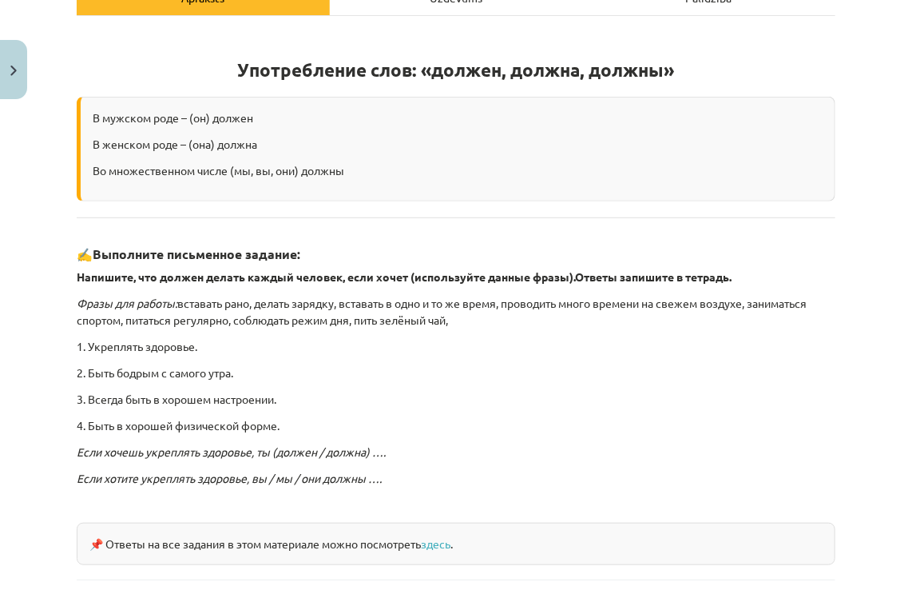
scroll to position [403, 0]
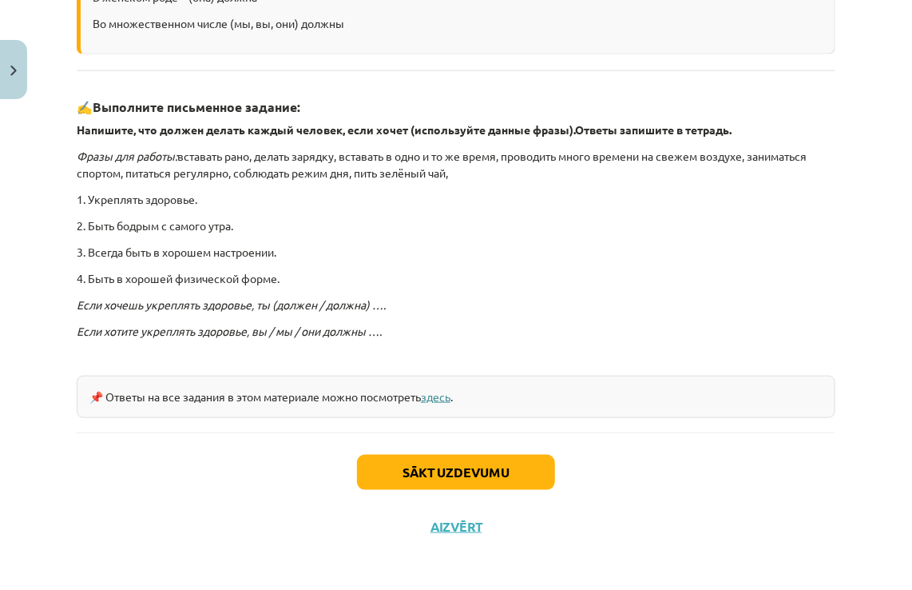
click at [448, 389] on link "здесь" at bounding box center [436, 396] width 30 height 14
click at [373, 465] on button "Sākt uzdevumu" at bounding box center [456, 472] width 198 height 35
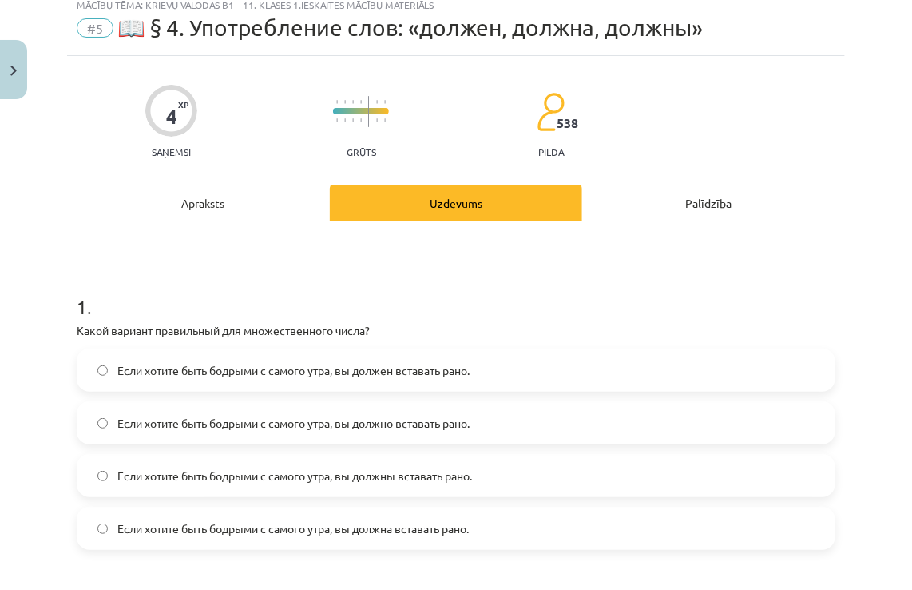
scroll to position [40, 0]
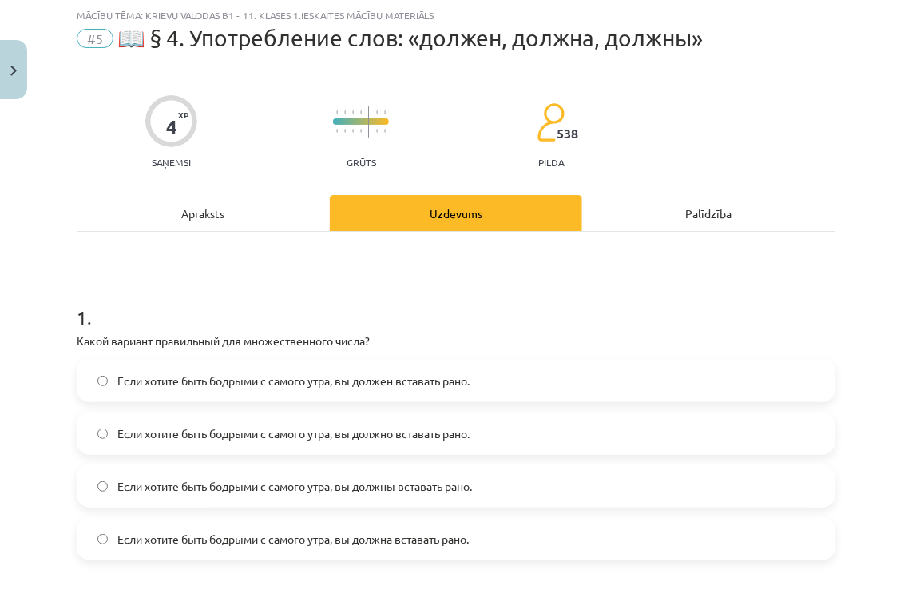
click at [356, 475] on label "Если хотите быть бодрыми с самого утра, вы должны вставать рано." at bounding box center [456, 486] width 756 height 40
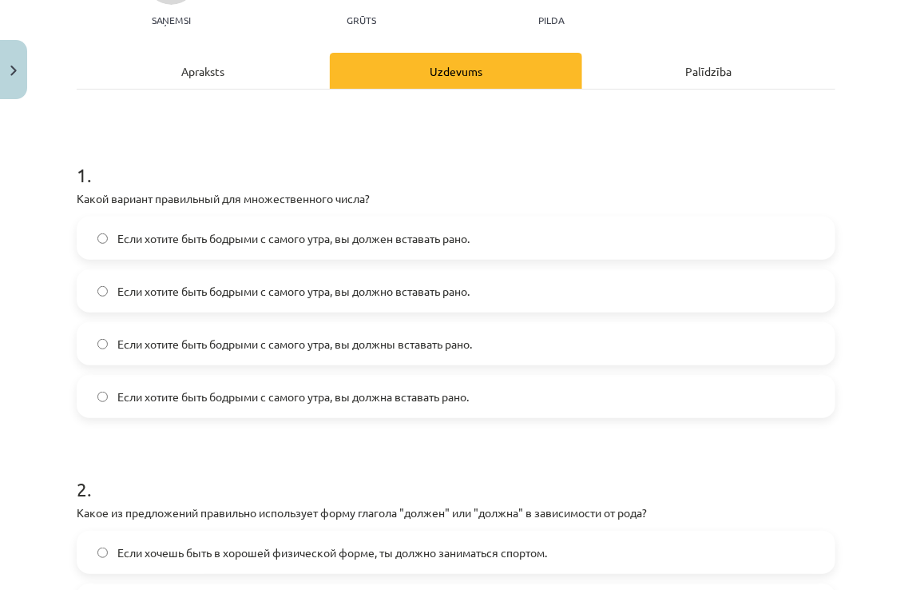
scroll to position [359, 0]
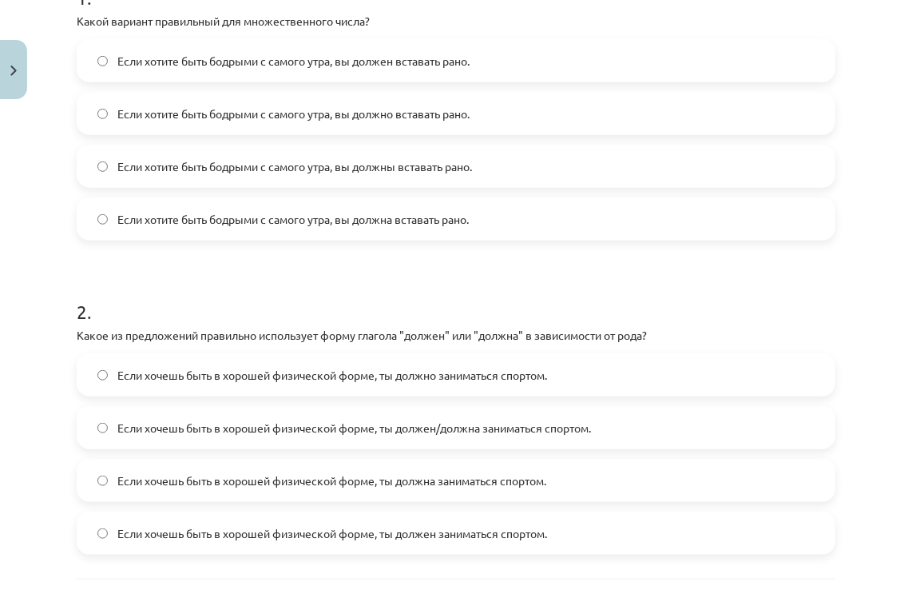
click at [421, 432] on span "Если хочешь быть в хорошей физической форме, ты должен/должна заниматься спорто…" at bounding box center [354, 427] width 474 height 17
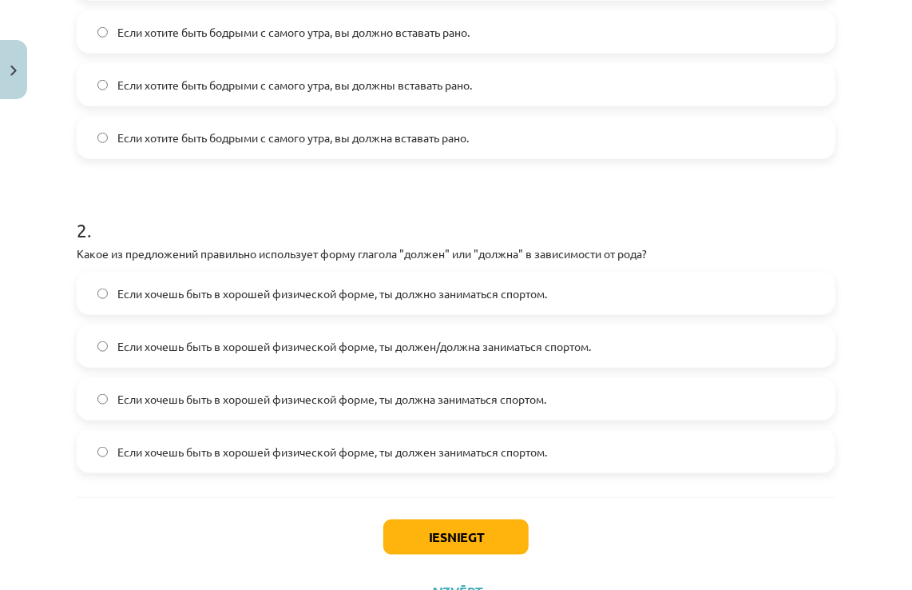
scroll to position [508, 0]
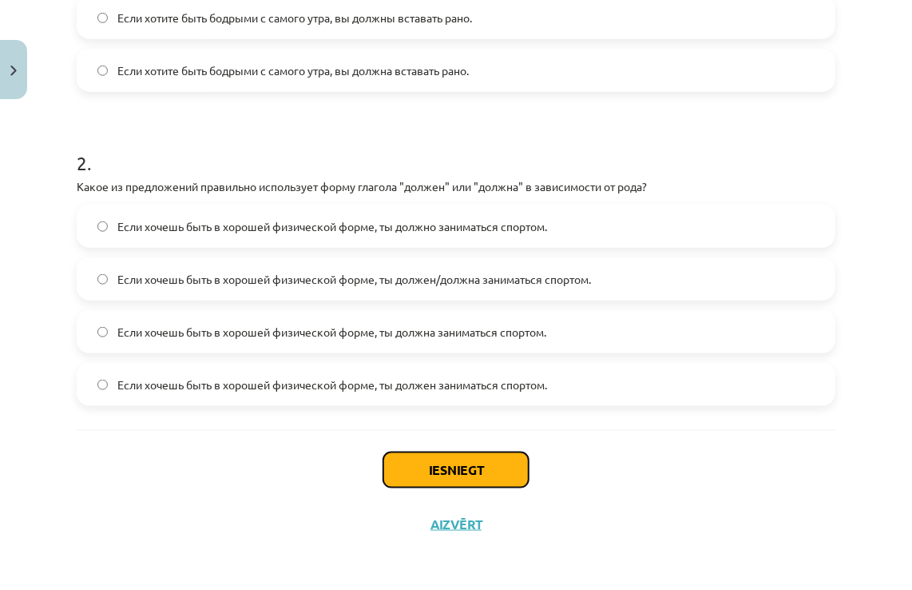
click at [406, 475] on button "Iesniegt" at bounding box center [455, 469] width 145 height 35
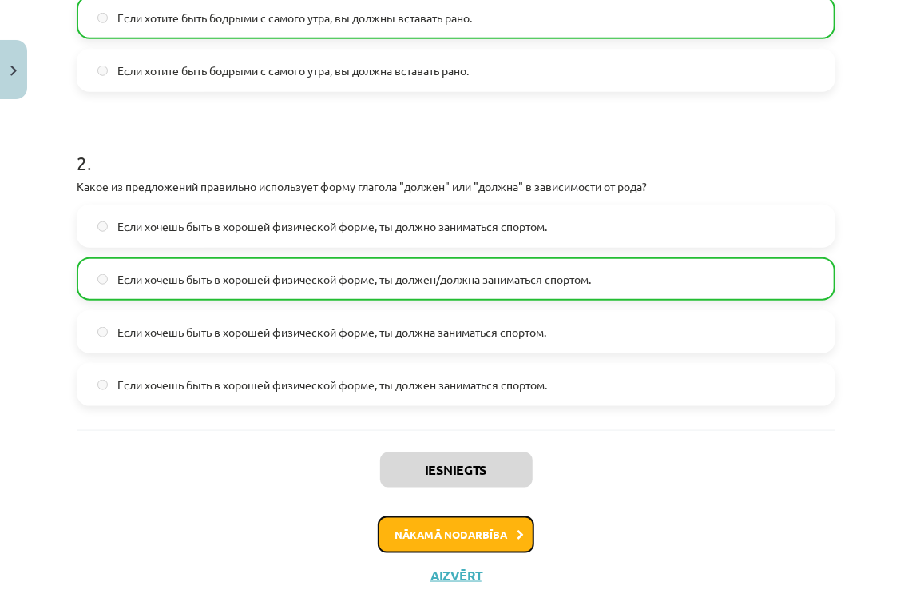
click at [487, 534] on button "Nākamā nodarbība" at bounding box center [456, 534] width 157 height 37
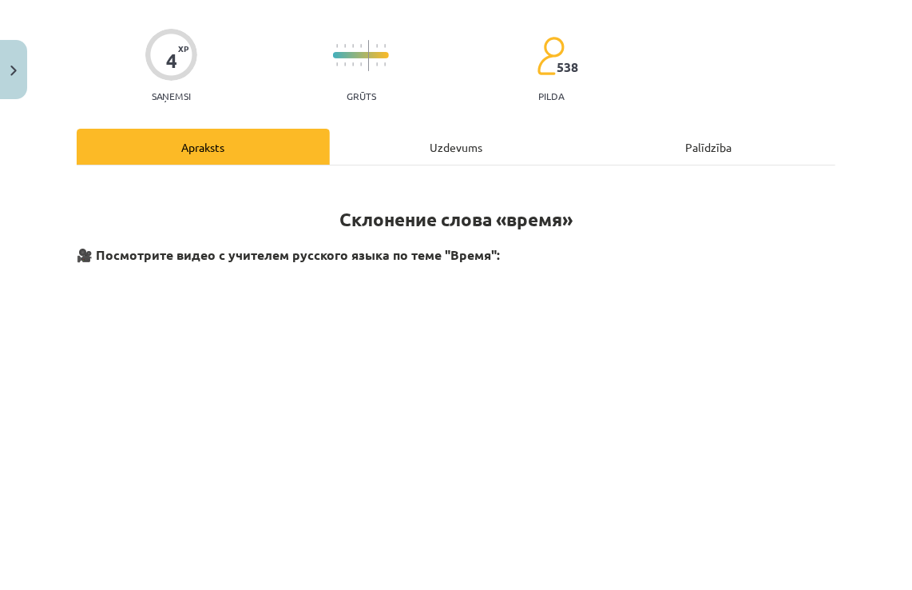
scroll to position [40, 0]
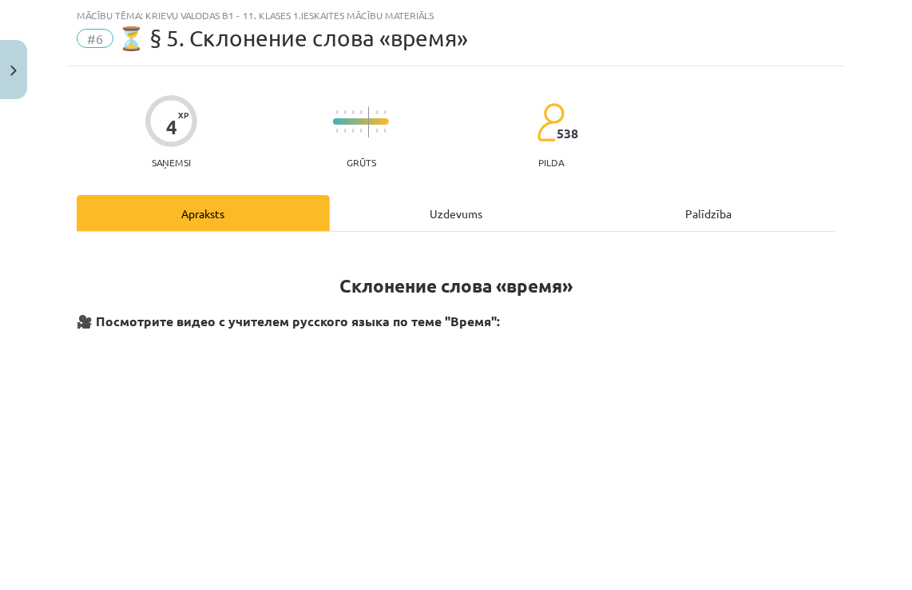
click at [447, 206] on div "Uzdevums" at bounding box center [456, 213] width 253 height 36
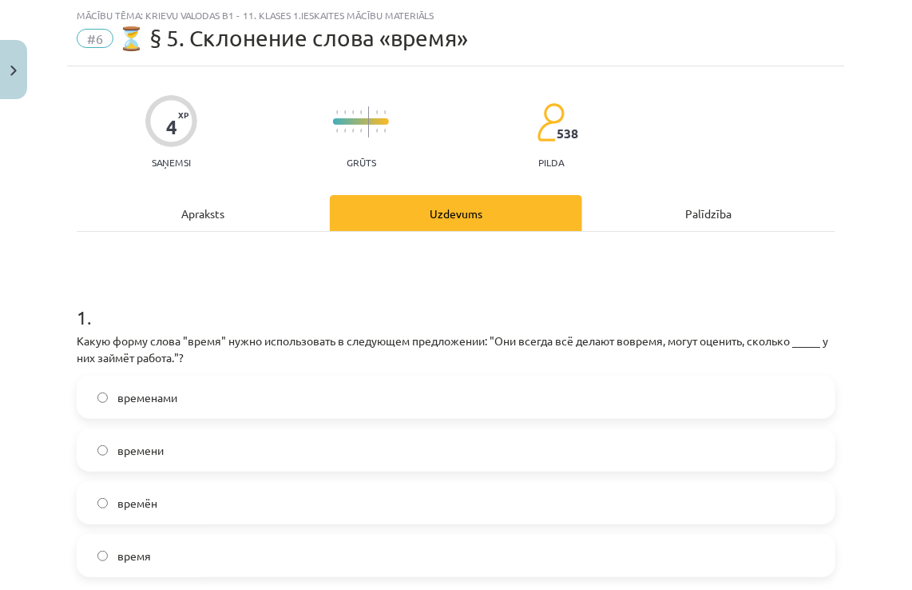
click at [175, 205] on div "Apraksts" at bounding box center [203, 213] width 253 height 36
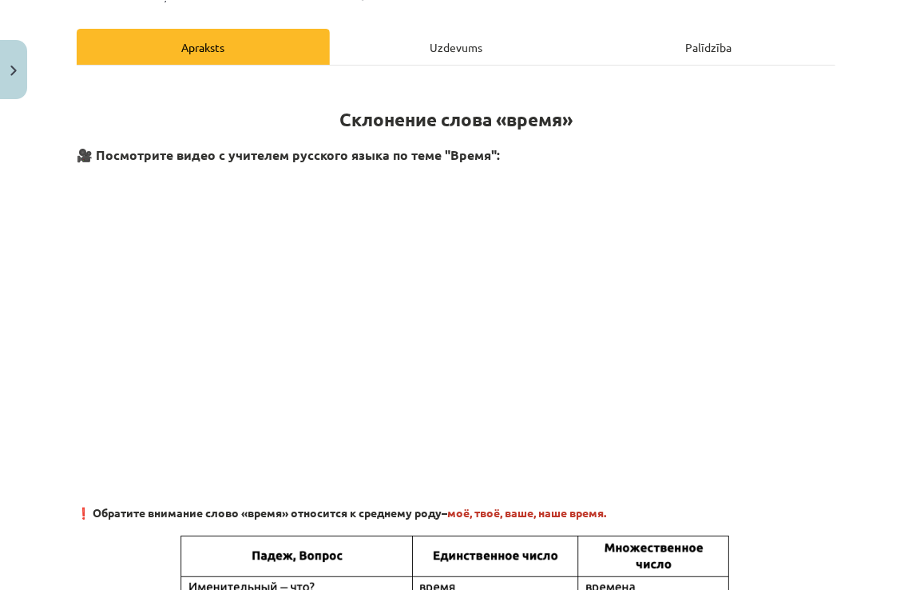
scroll to position [200, 0]
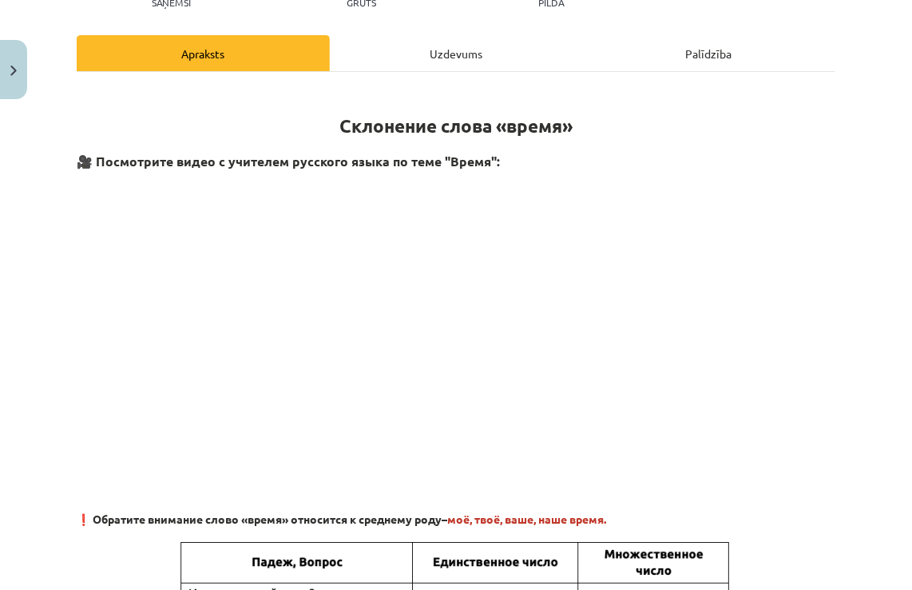
click at [543, 47] on div "Uzdevums" at bounding box center [456, 53] width 253 height 36
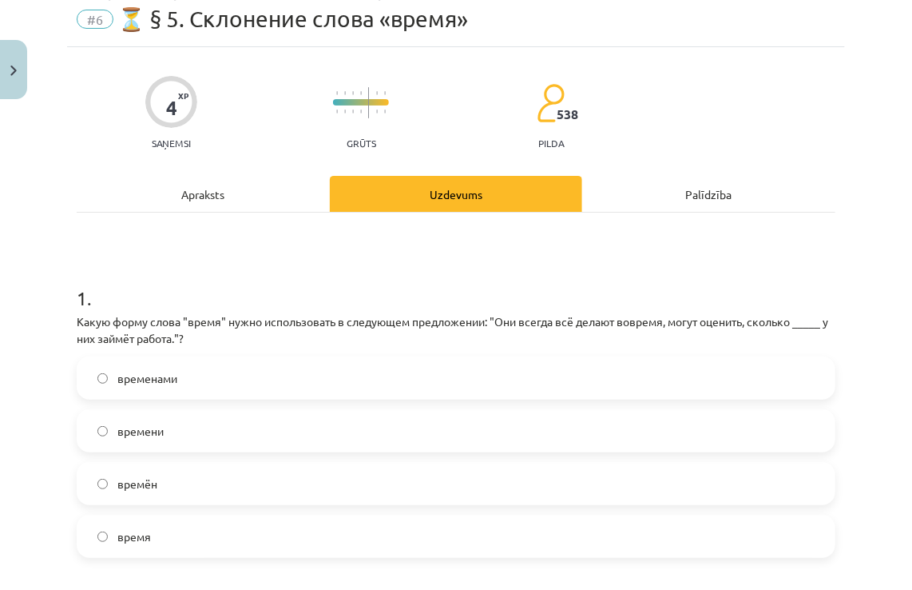
scroll to position [40, 0]
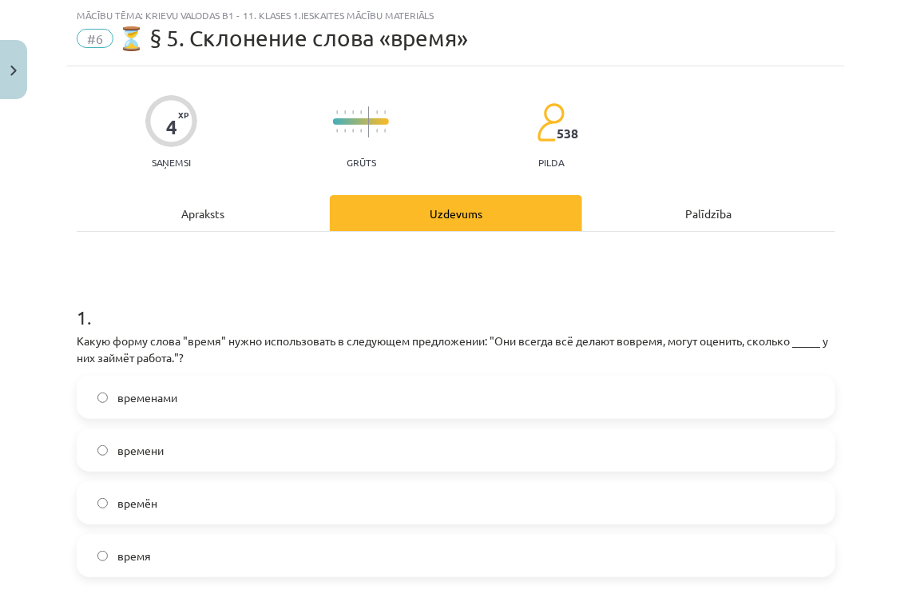
click at [144, 390] on span "временами" at bounding box center [147, 397] width 60 height 17
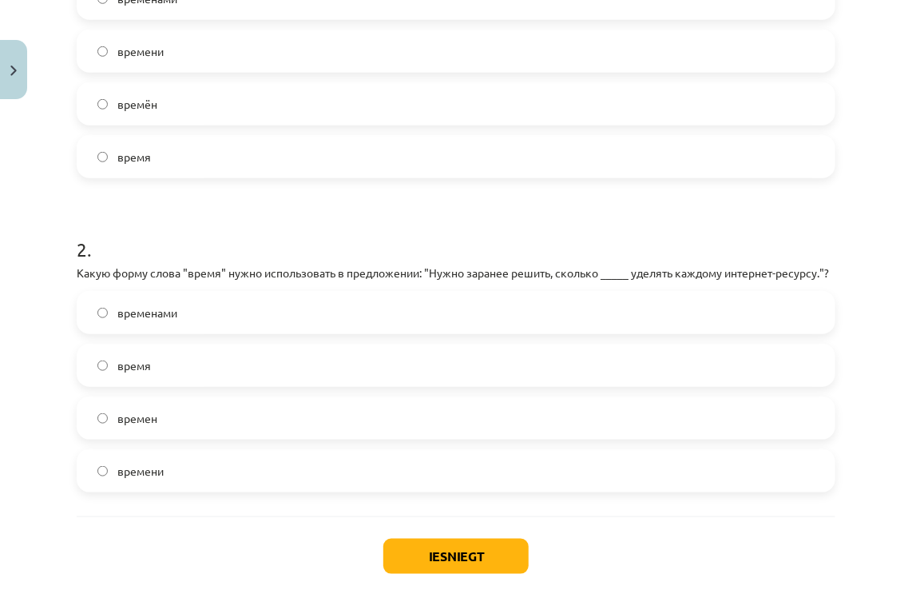
scroll to position [439, 0]
click at [201, 384] on label "время" at bounding box center [456, 364] width 756 height 40
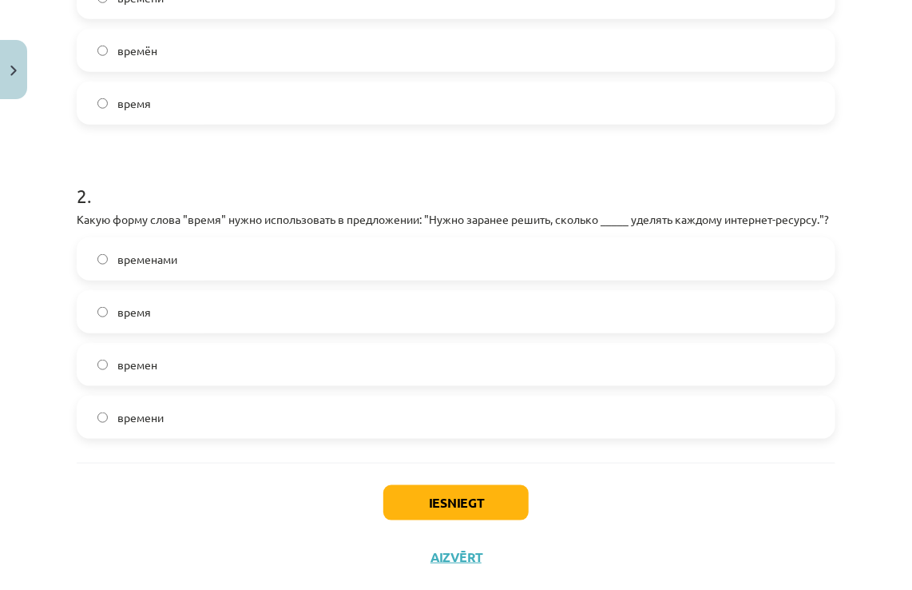
scroll to position [519, 0]
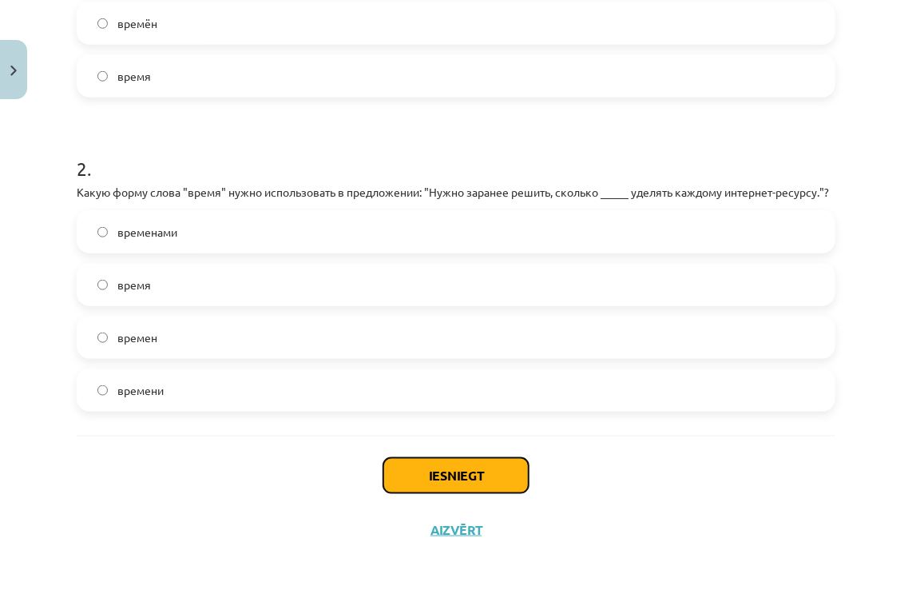
click at [480, 487] on button "Iesniegt" at bounding box center [455, 475] width 145 height 35
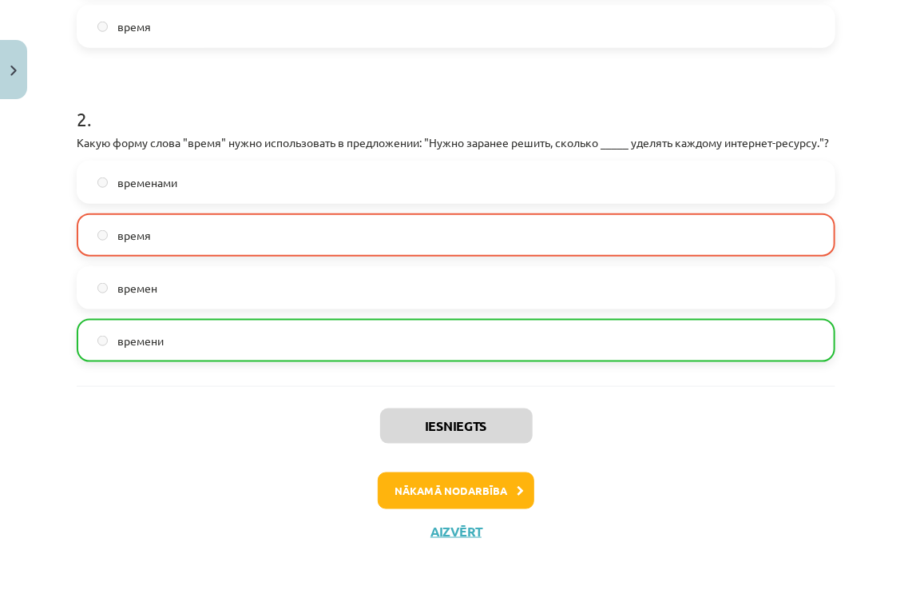
scroll to position [593, 0]
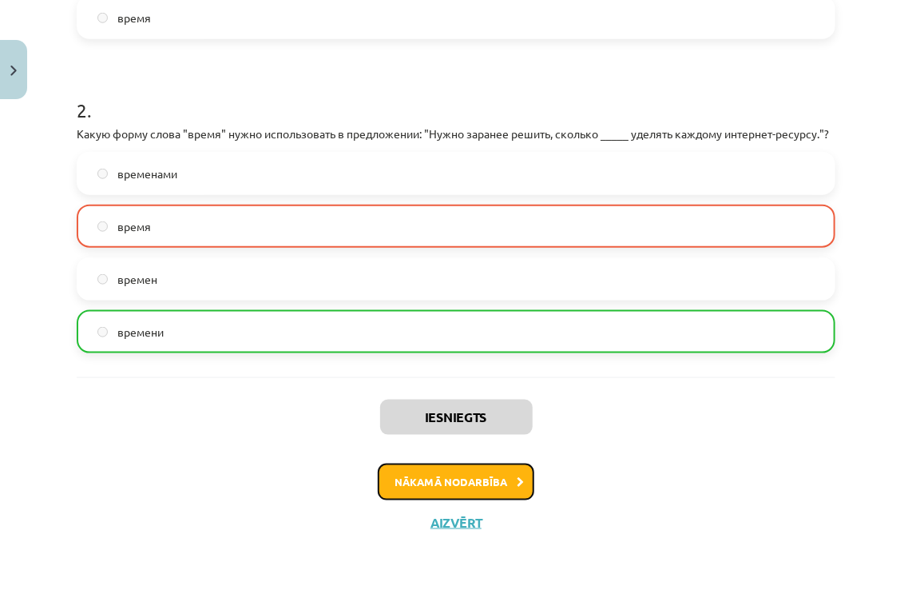
click at [502, 474] on button "Nākamā nodarbība" at bounding box center [456, 481] width 157 height 37
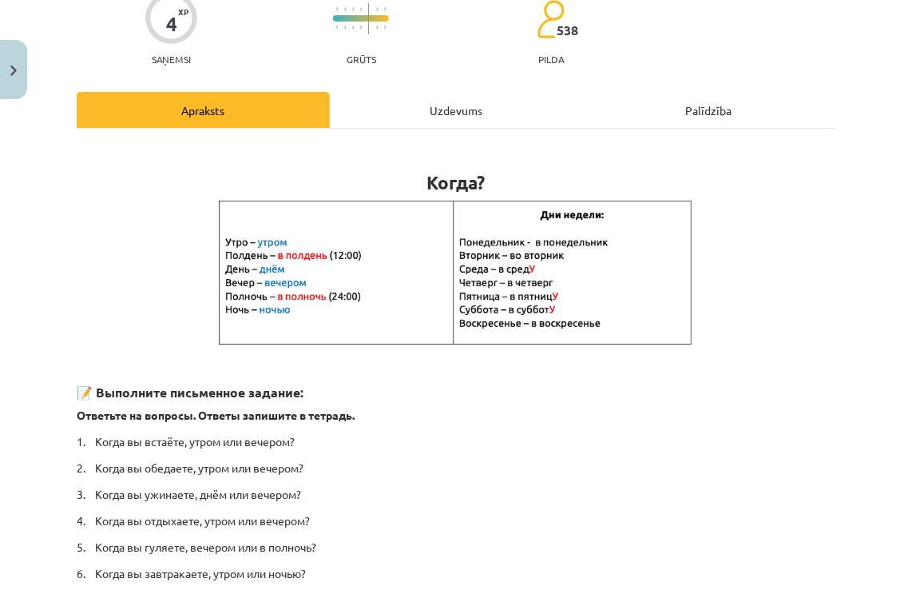
scroll to position [40, 0]
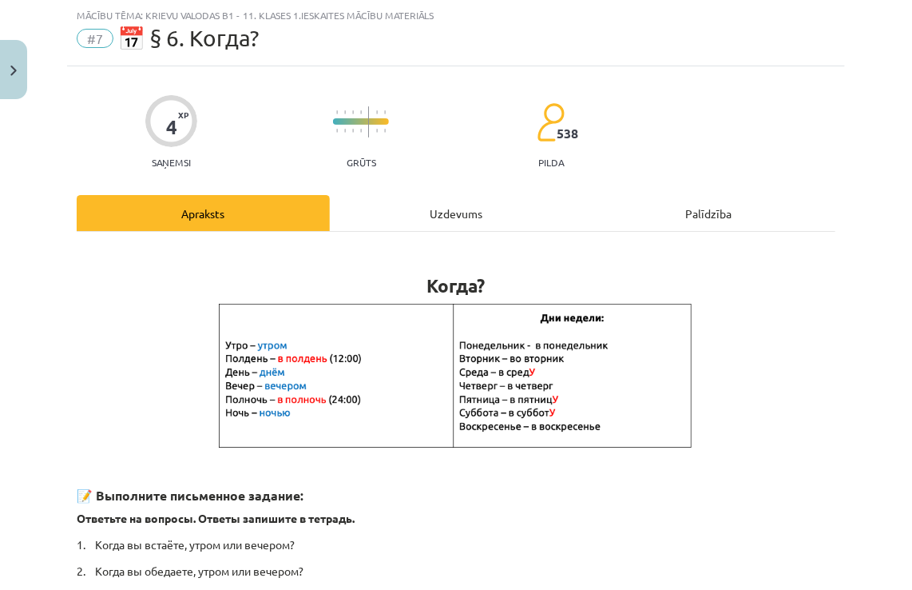
click at [475, 208] on div "Uzdevums" at bounding box center [456, 213] width 253 height 36
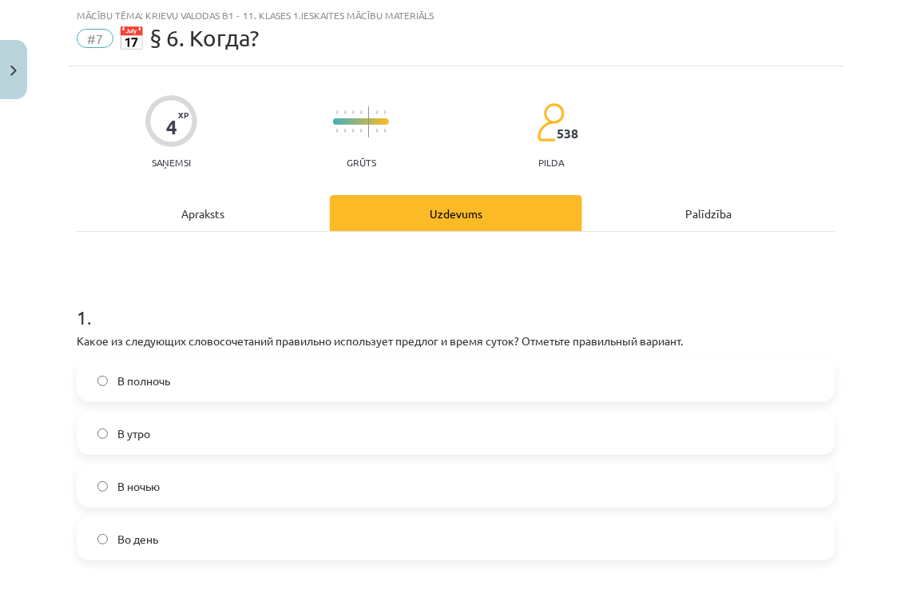
click at [226, 382] on label "В полночь" at bounding box center [456, 380] width 756 height 40
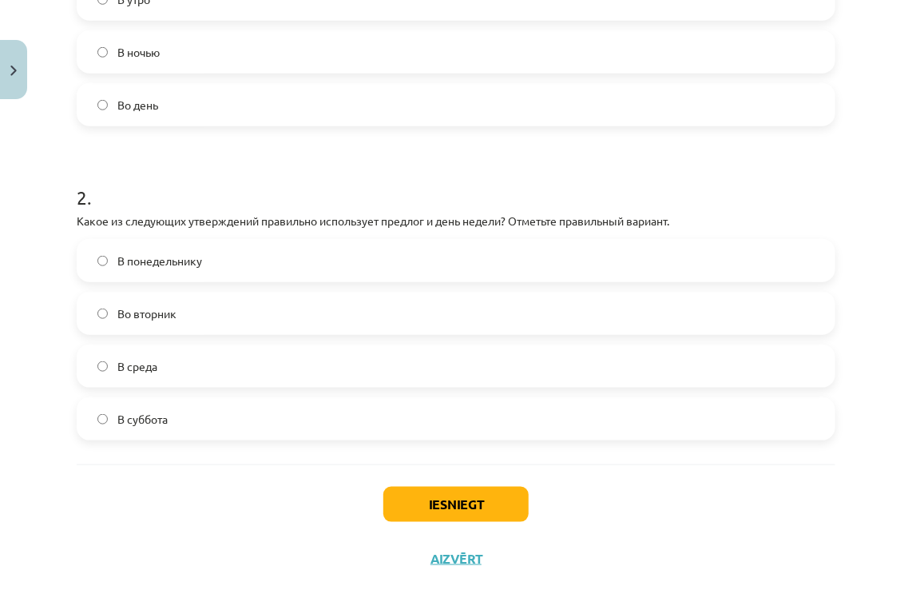
scroll to position [508, 0]
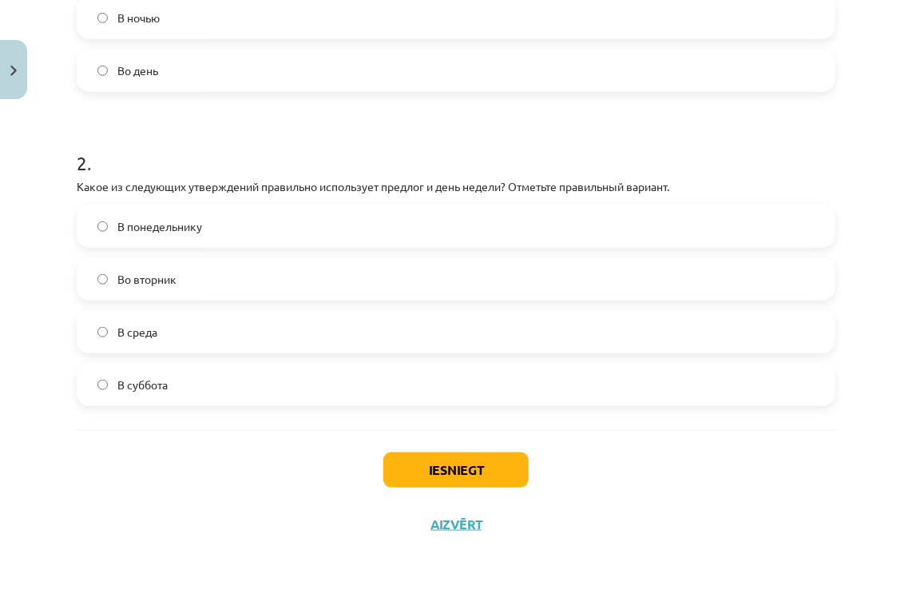
click at [290, 224] on label "В понедельнику" at bounding box center [456, 226] width 756 height 40
click at [492, 455] on button "Iesniegt" at bounding box center [455, 469] width 145 height 35
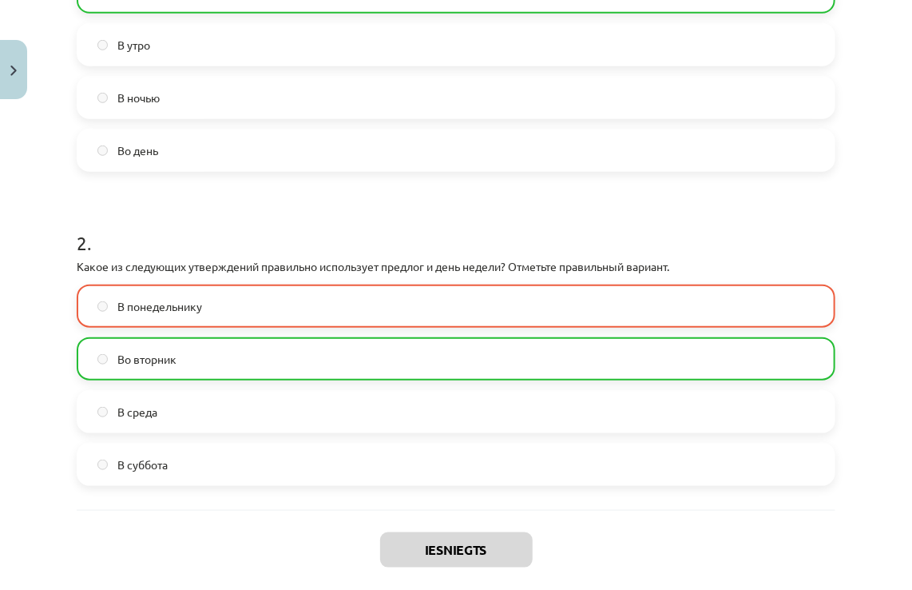
scroll to position [559, 0]
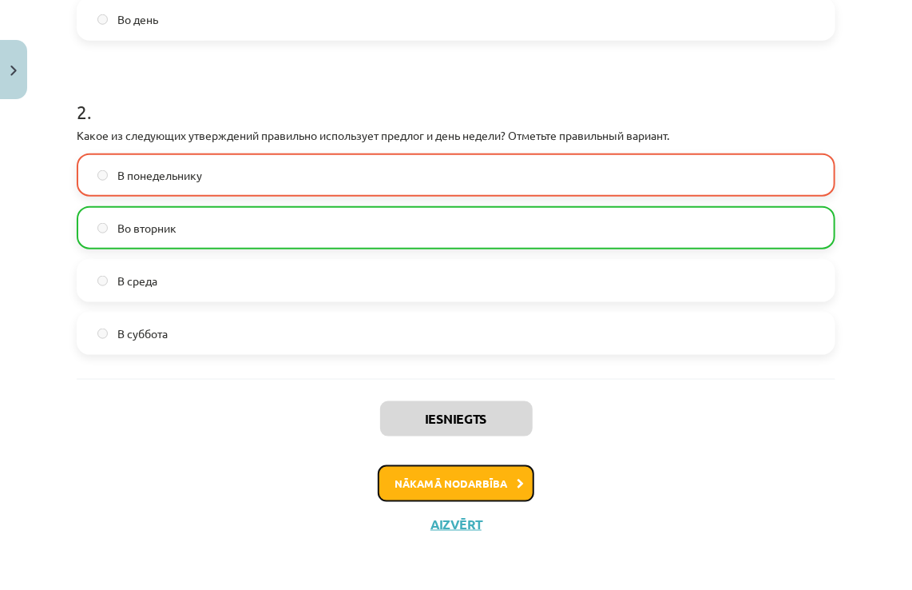
click at [454, 475] on button "Nākamā nodarbība" at bounding box center [456, 483] width 157 height 37
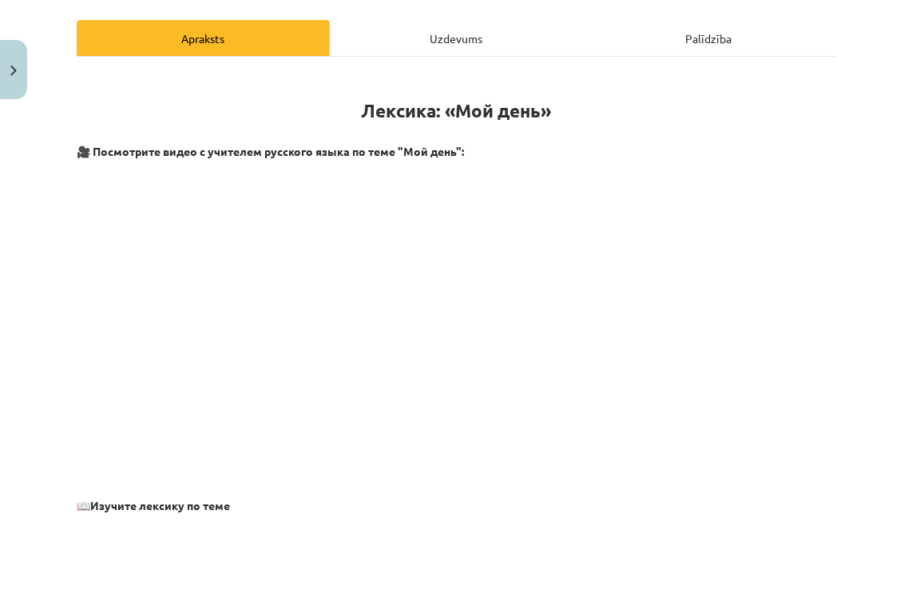
scroll to position [40, 0]
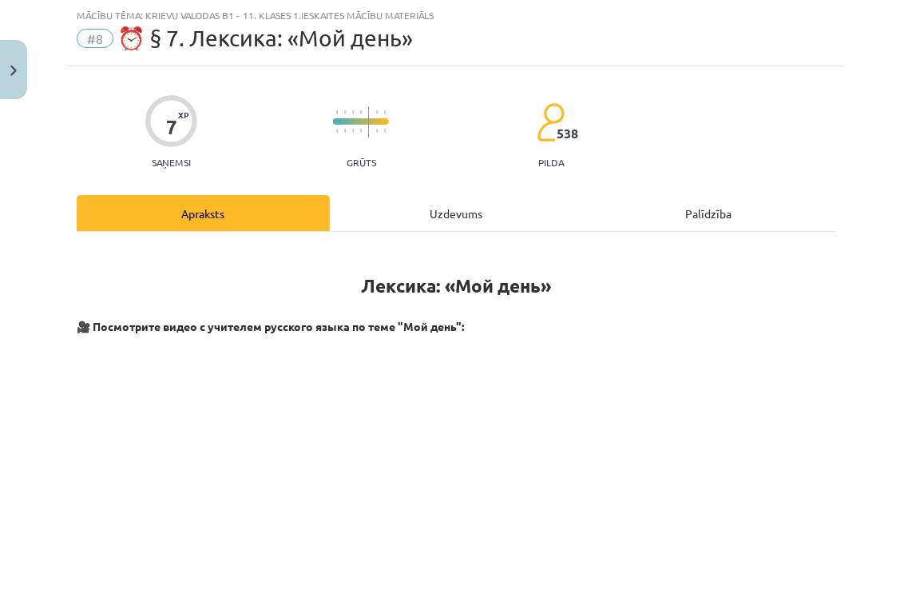
click at [492, 209] on div "Uzdevums" at bounding box center [456, 213] width 253 height 36
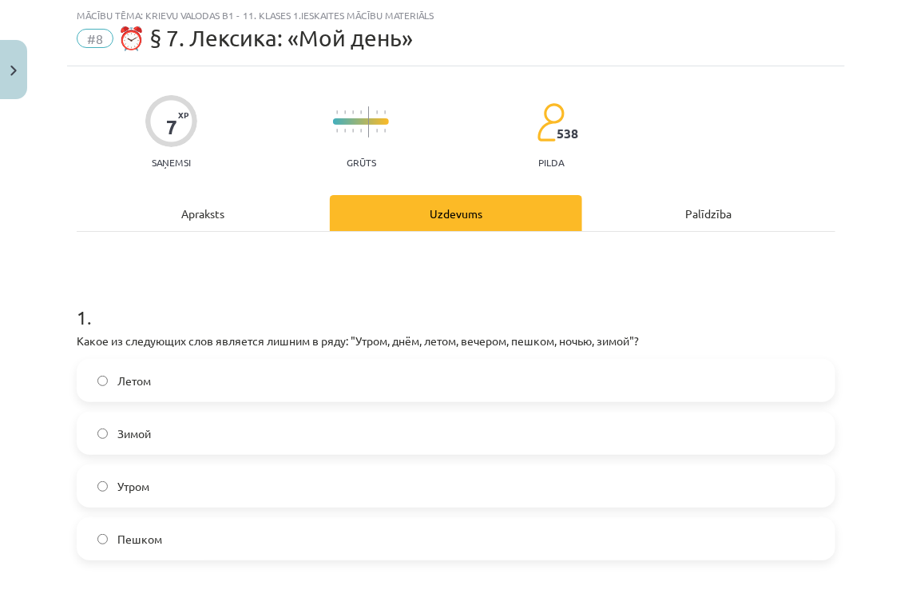
click at [263, 417] on label "Зимой" at bounding box center [456, 433] width 756 height 40
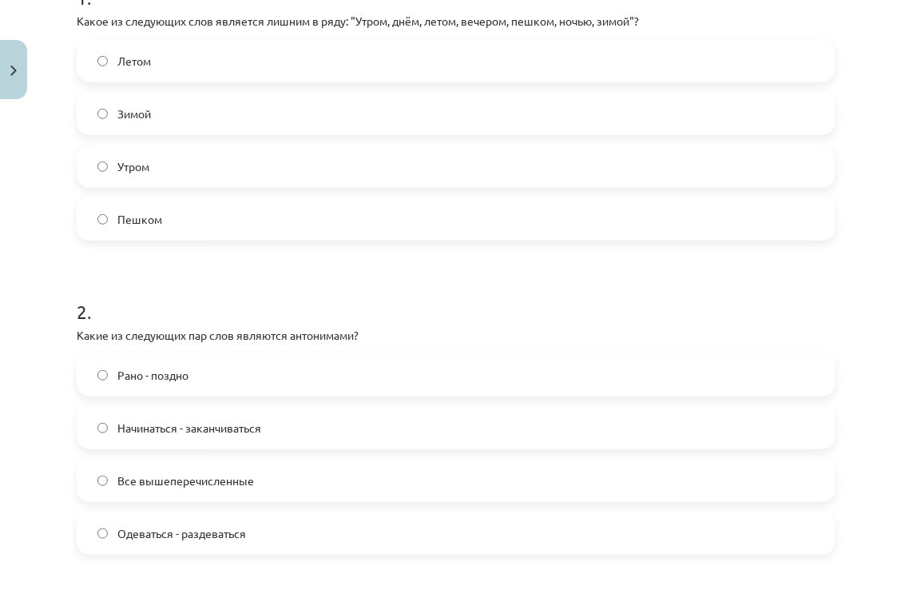
click at [265, 488] on label "Все вышеперечисленные" at bounding box center [456, 480] width 756 height 40
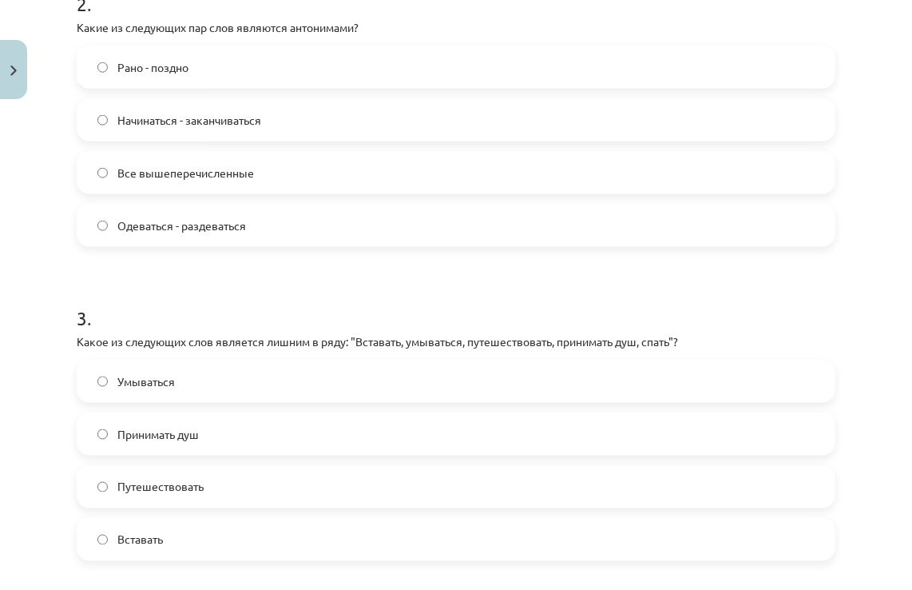
scroll to position [679, 0]
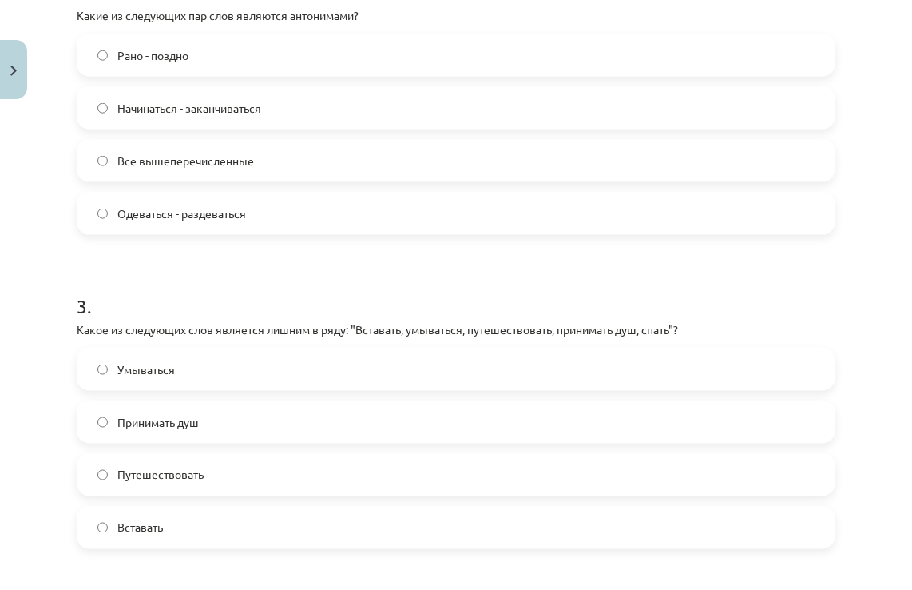
click at [239, 475] on label "Путешествовать" at bounding box center [456, 475] width 756 height 40
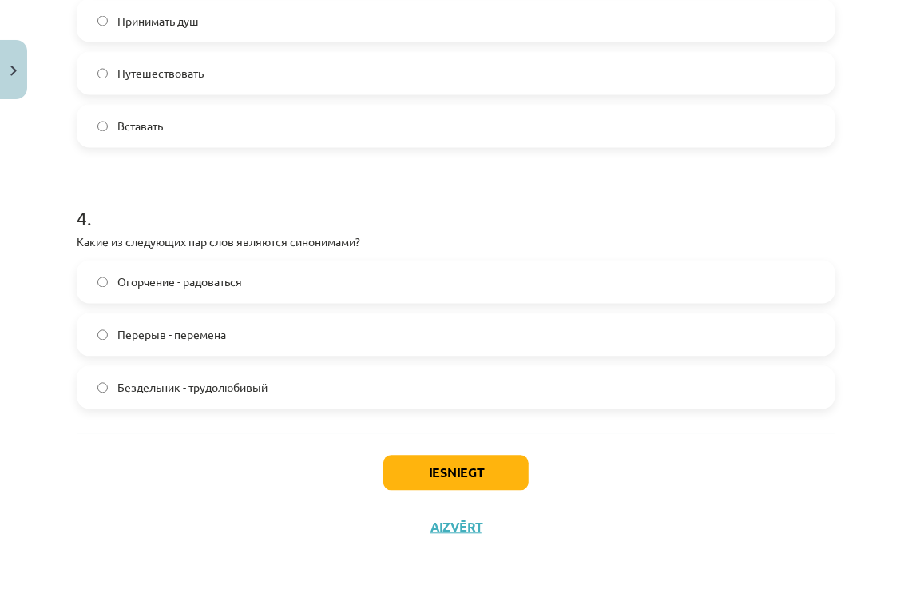
scroll to position [1083, 0]
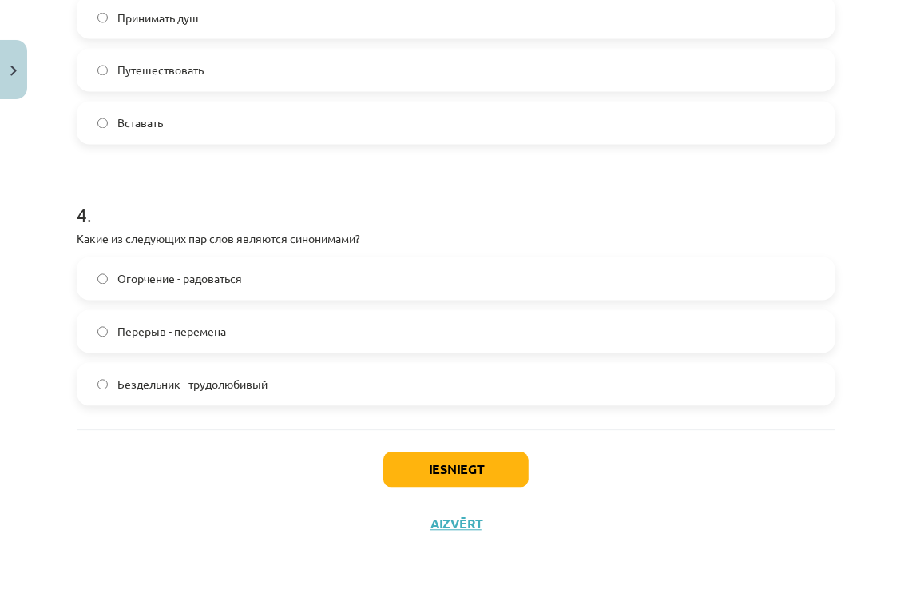
click at [261, 332] on label "Перерыв - перемена" at bounding box center [456, 332] width 756 height 40
click at [404, 519] on div "Iesniegt Aizvērt" at bounding box center [456, 486] width 759 height 112
click at [422, 479] on button "Iesniegt" at bounding box center [455, 469] width 145 height 35
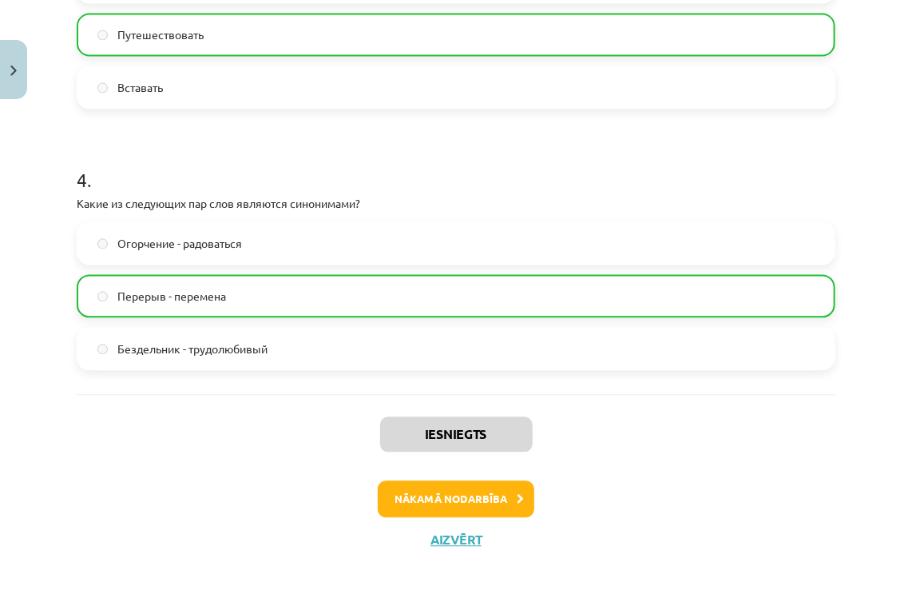
scroll to position [1134, 0]
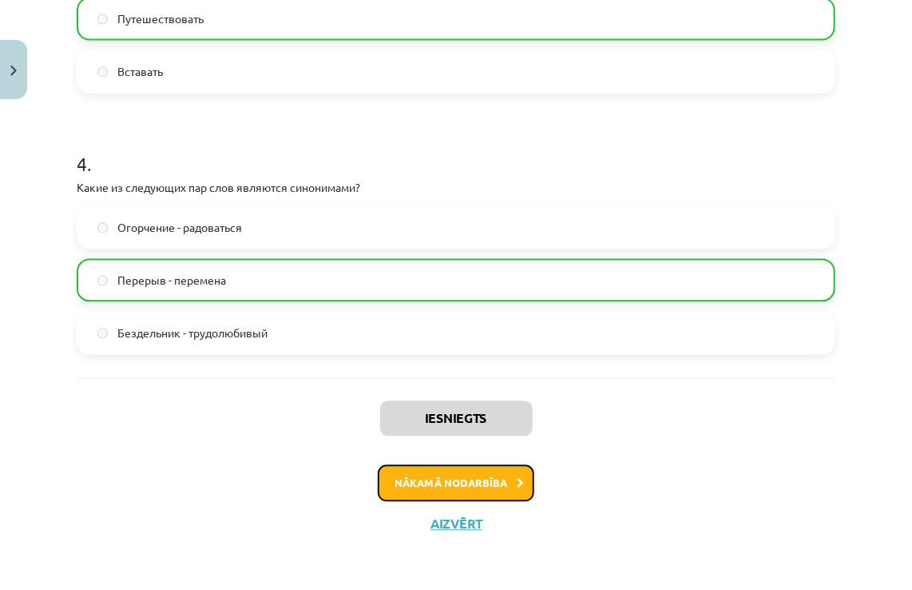
click at [431, 500] on button "Nākamā nodarbība" at bounding box center [456, 483] width 157 height 37
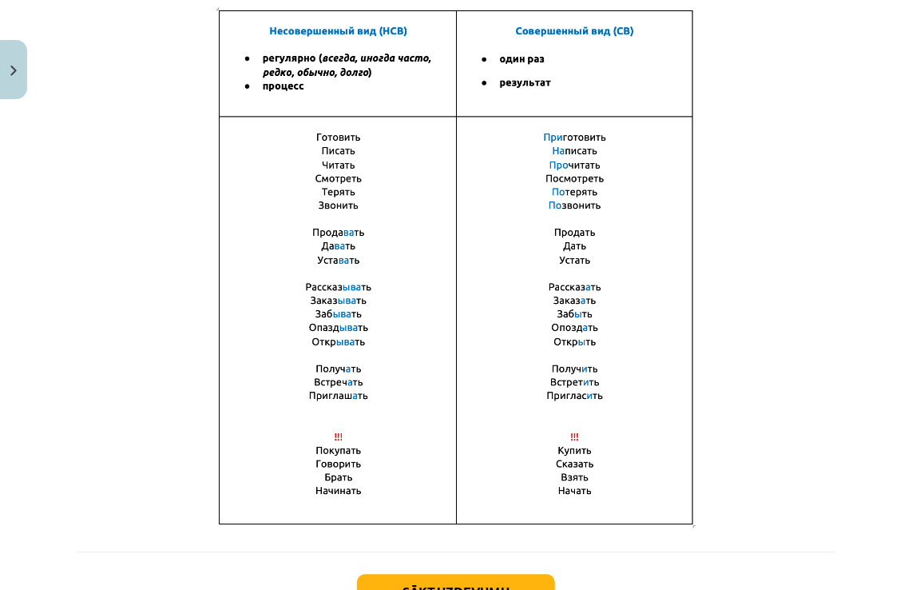
scroll to position [1125, 0]
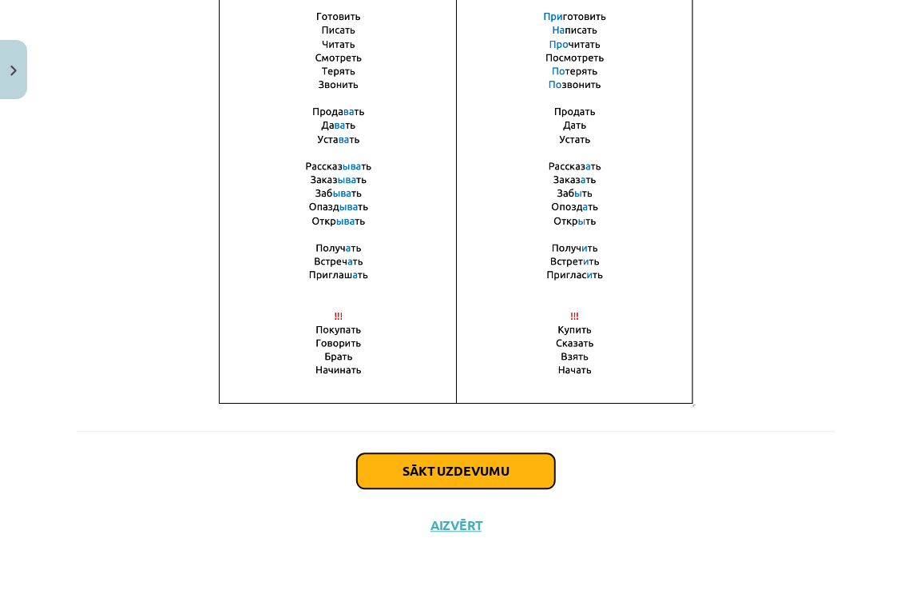
click at [459, 483] on button "Sākt uzdevumu" at bounding box center [456, 471] width 198 height 35
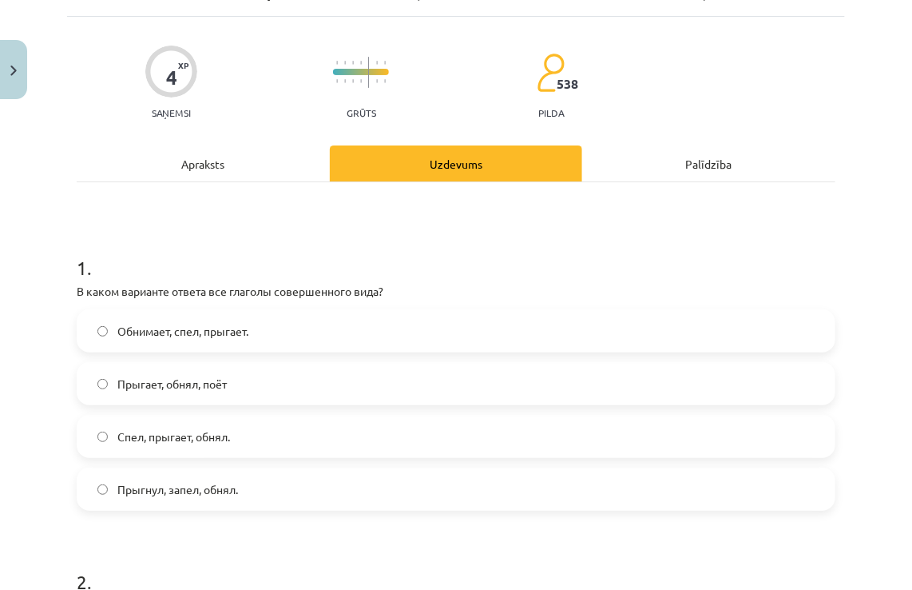
scroll to position [40, 0]
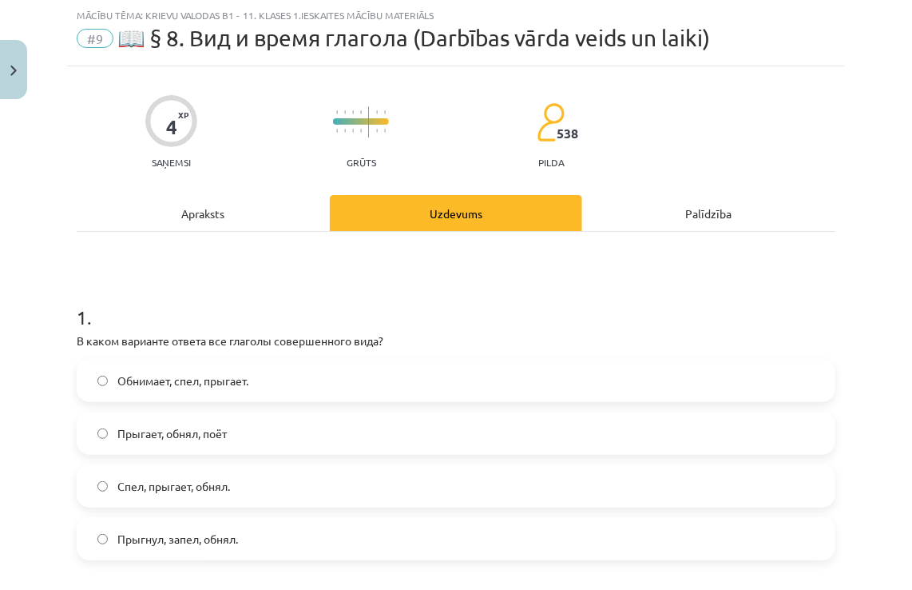
click at [205, 542] on span "Прыгнул, запел, обнял." at bounding box center [177, 538] width 121 height 17
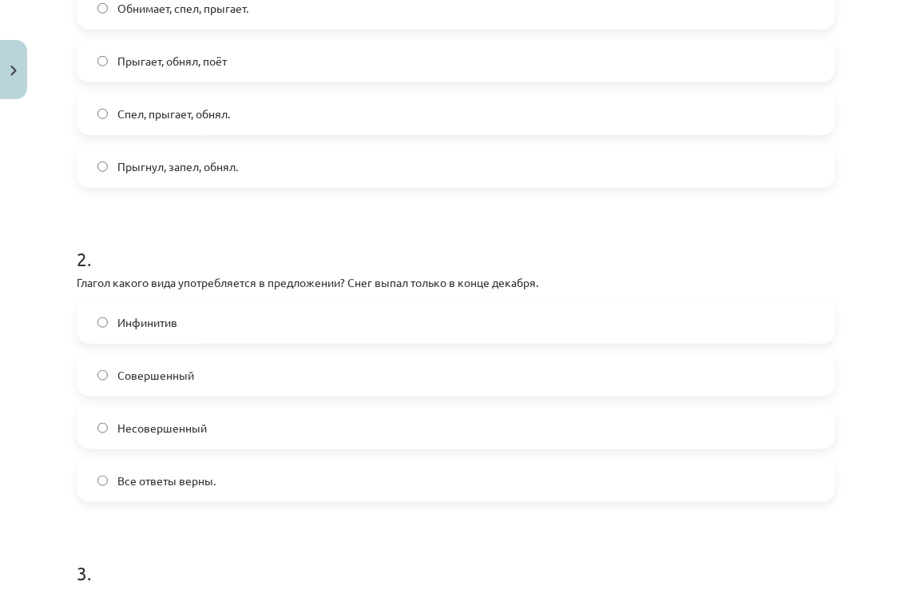
scroll to position [439, 0]
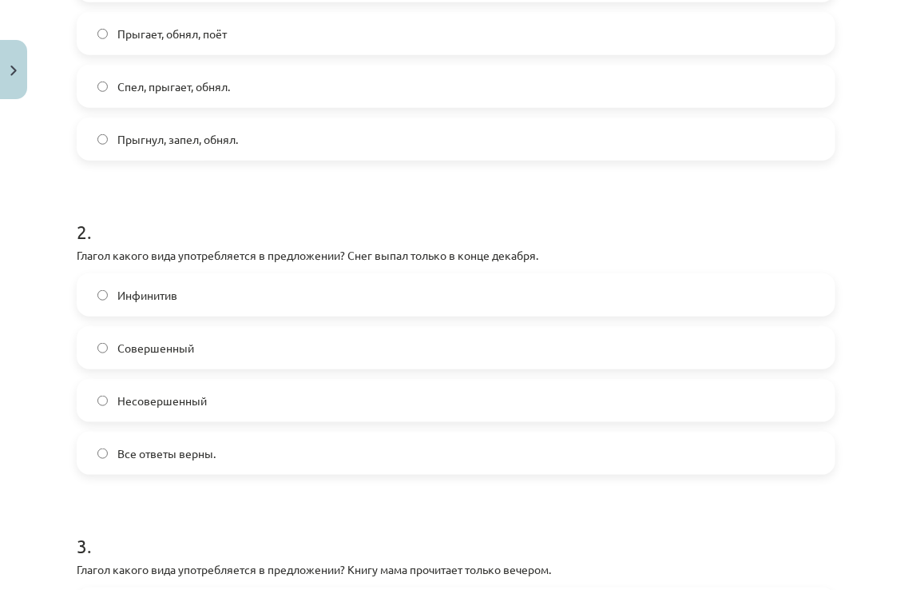
click at [298, 302] on label "Инфинитив" at bounding box center [456, 295] width 756 height 40
click at [272, 347] on label "Совершенный" at bounding box center [456, 348] width 756 height 40
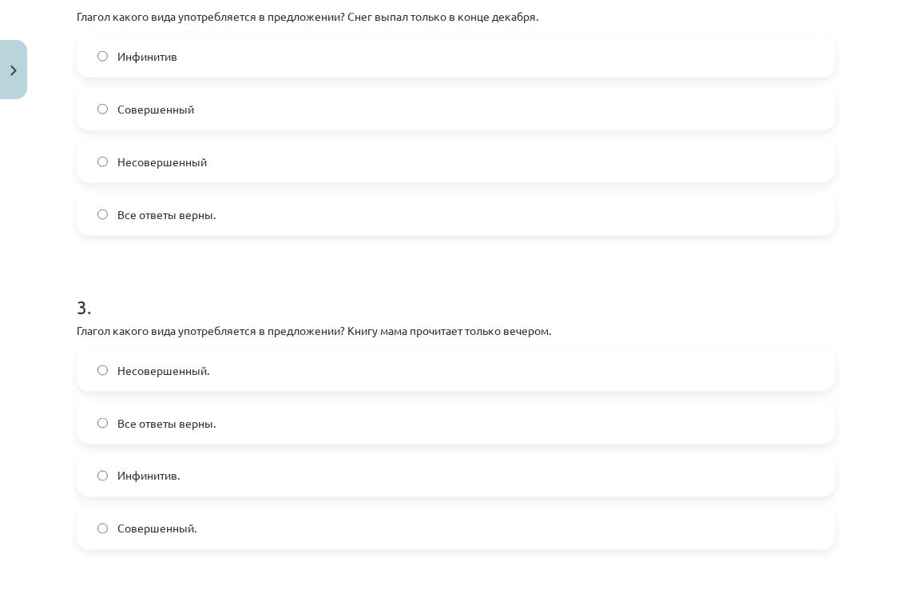
scroll to position [679, 0]
click at [277, 464] on label "Инфинитив." at bounding box center [456, 475] width 756 height 40
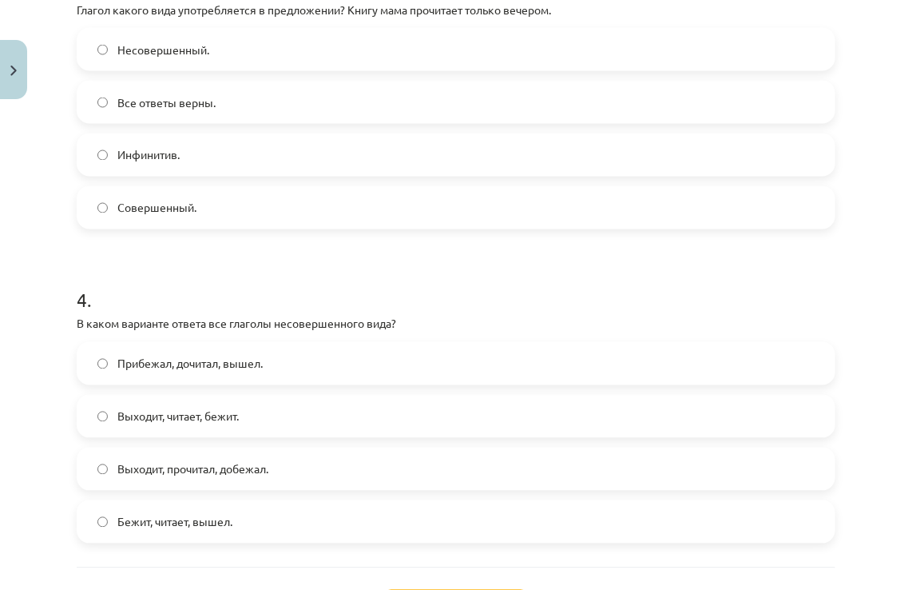
scroll to position [1137, 0]
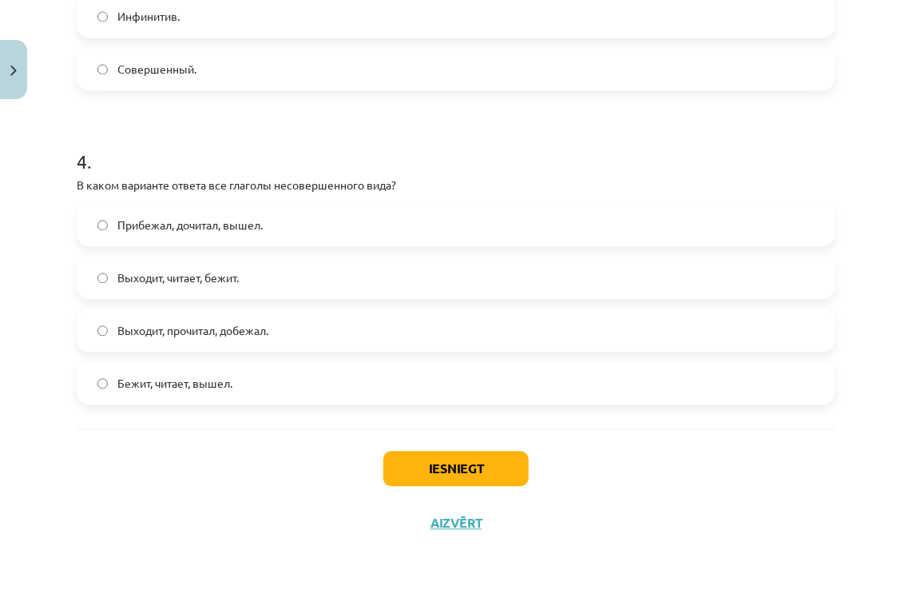
click at [224, 380] on span "Бежит, читает, вышел." at bounding box center [174, 383] width 115 height 17
click at [263, 332] on span "Выходит, прочитал, добежал." at bounding box center [192, 331] width 151 height 17
click at [471, 471] on button "Iesniegt" at bounding box center [455, 468] width 145 height 35
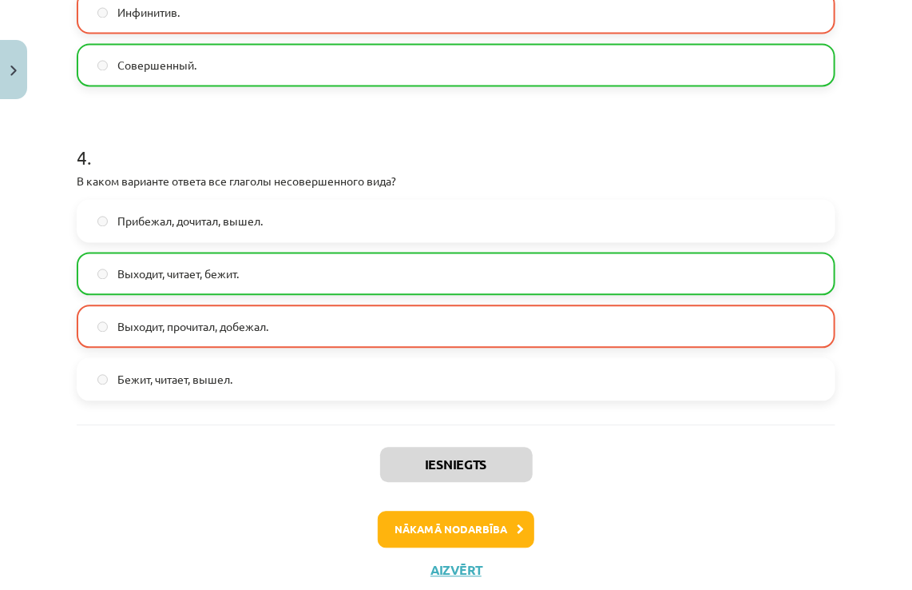
scroll to position [1187, 0]
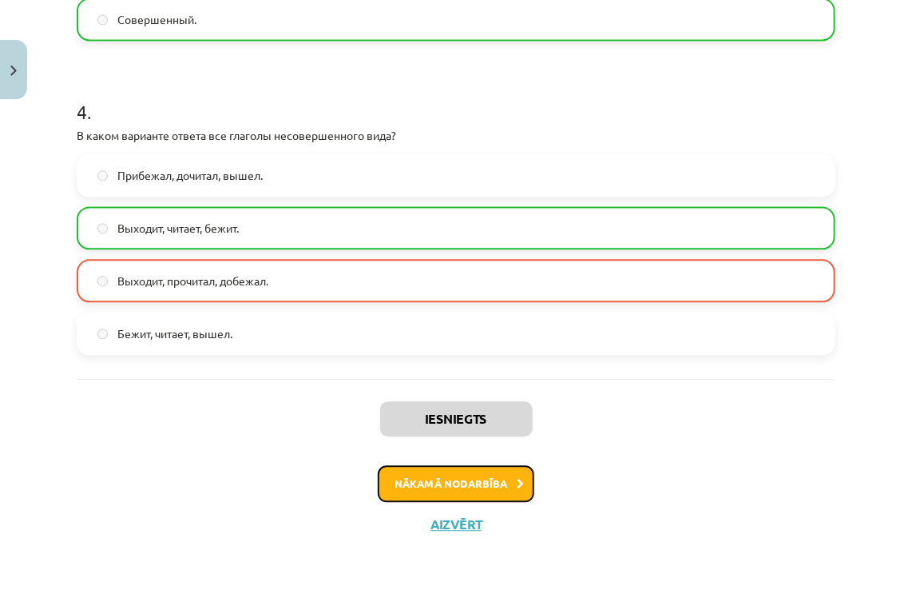
click at [490, 494] on button "Nākamā nodarbība" at bounding box center [456, 483] width 157 height 37
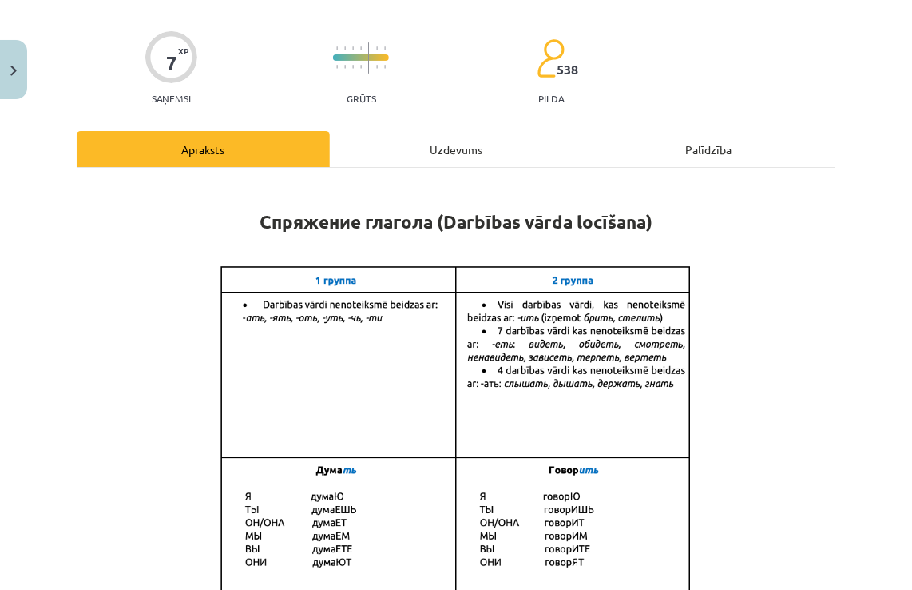
scroll to position [40, 0]
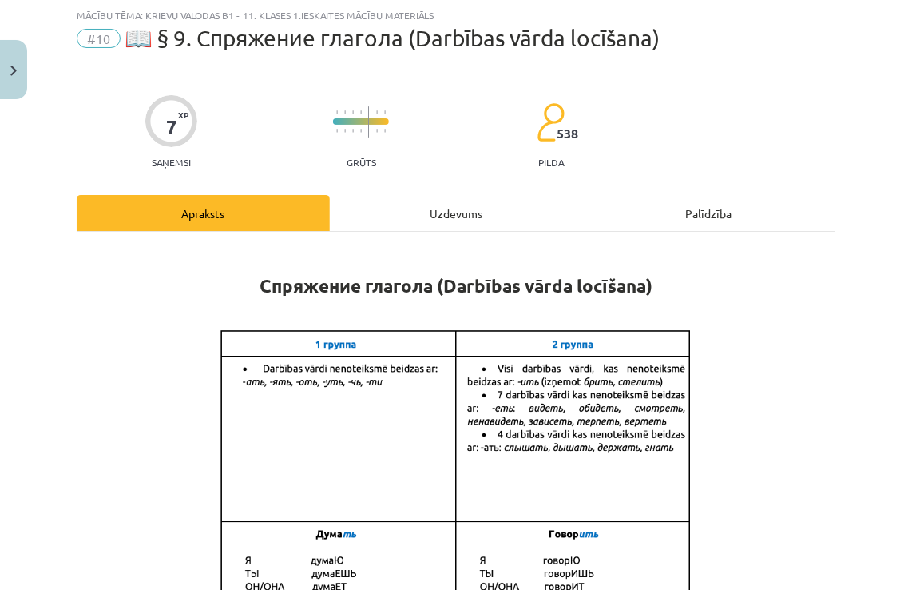
click at [420, 209] on div "Uzdevums" at bounding box center [456, 213] width 253 height 36
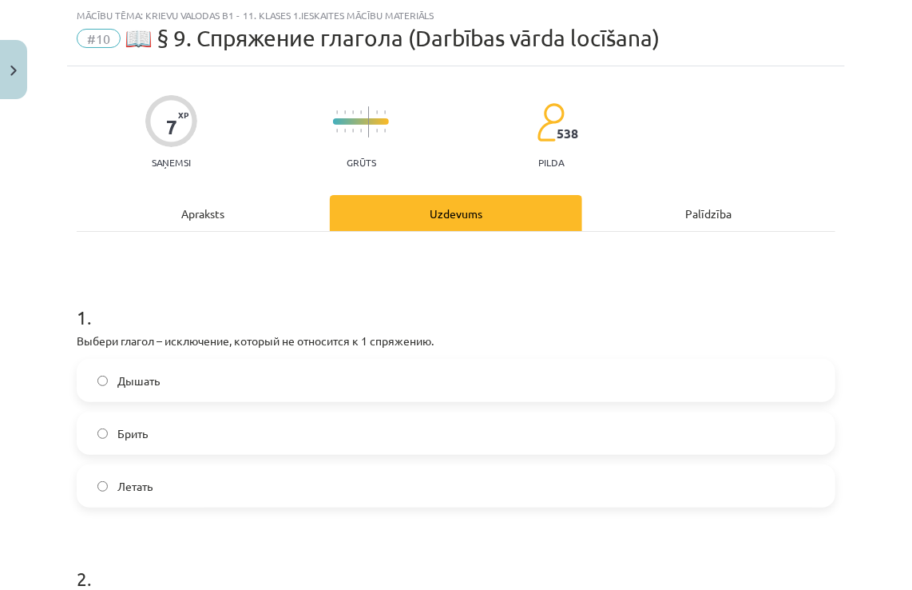
click at [249, 210] on div "Apraksts" at bounding box center [203, 213] width 253 height 36
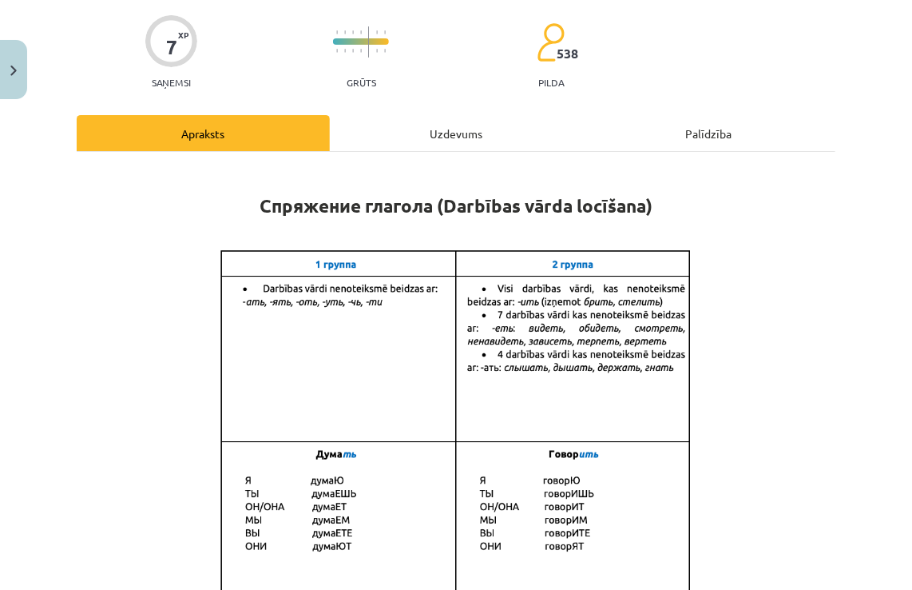
scroll to position [0, 0]
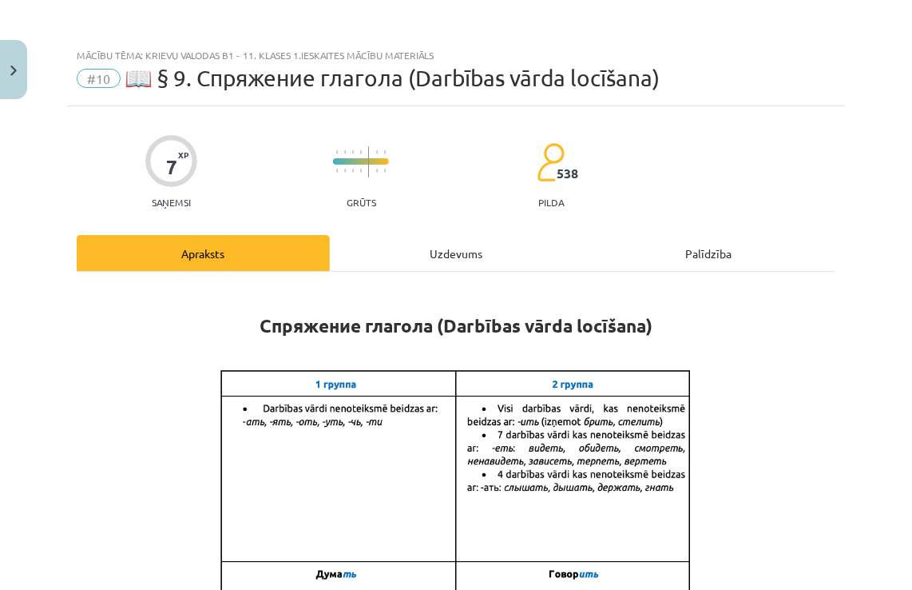
click at [471, 256] on div "Uzdevums" at bounding box center [456, 253] width 253 height 36
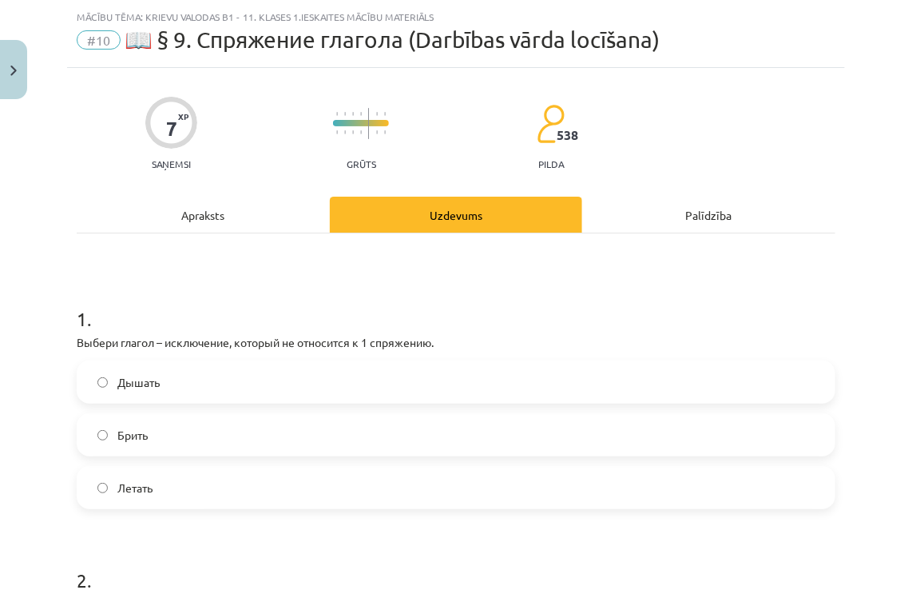
scroll to position [40, 0]
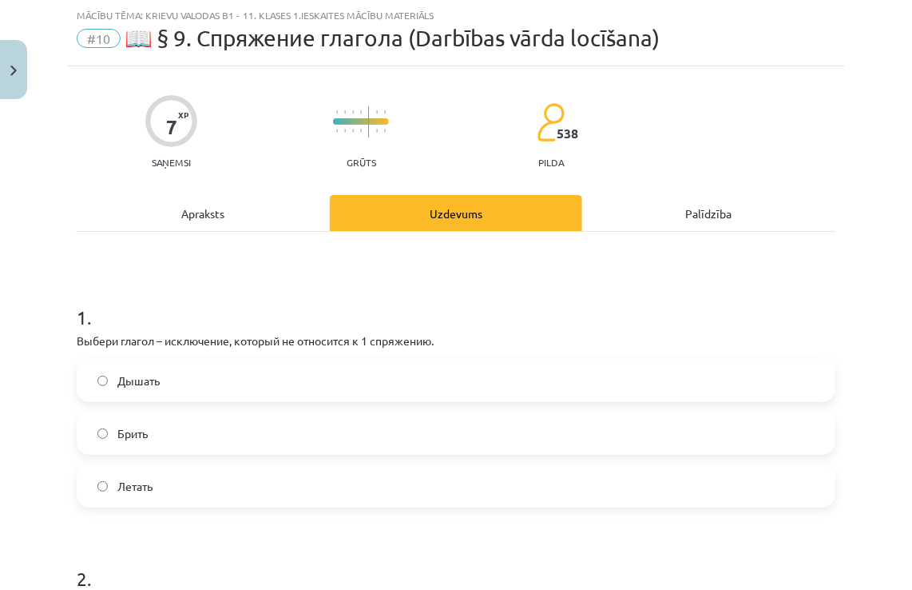
click at [206, 427] on label "Брить" at bounding box center [456, 433] width 756 height 40
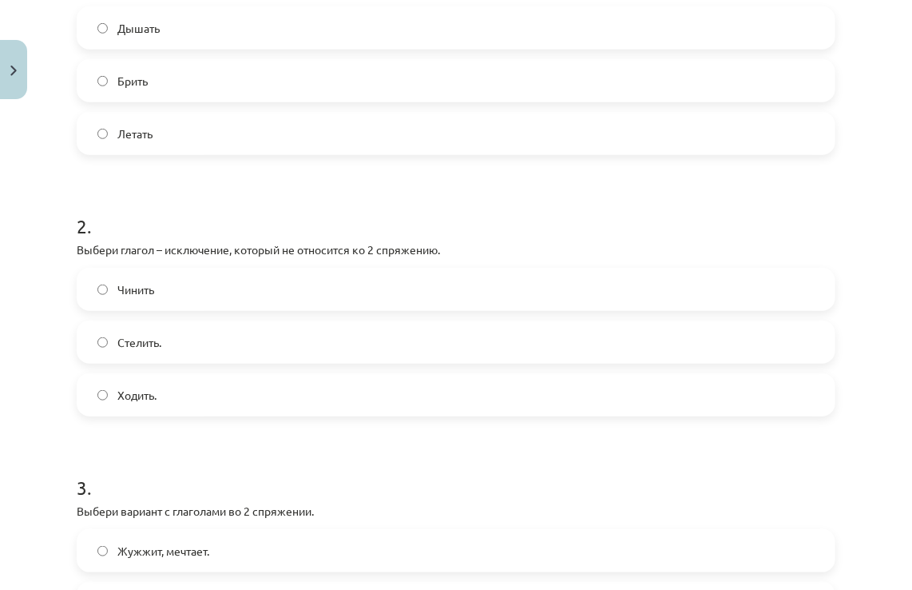
scroll to position [519, 0]
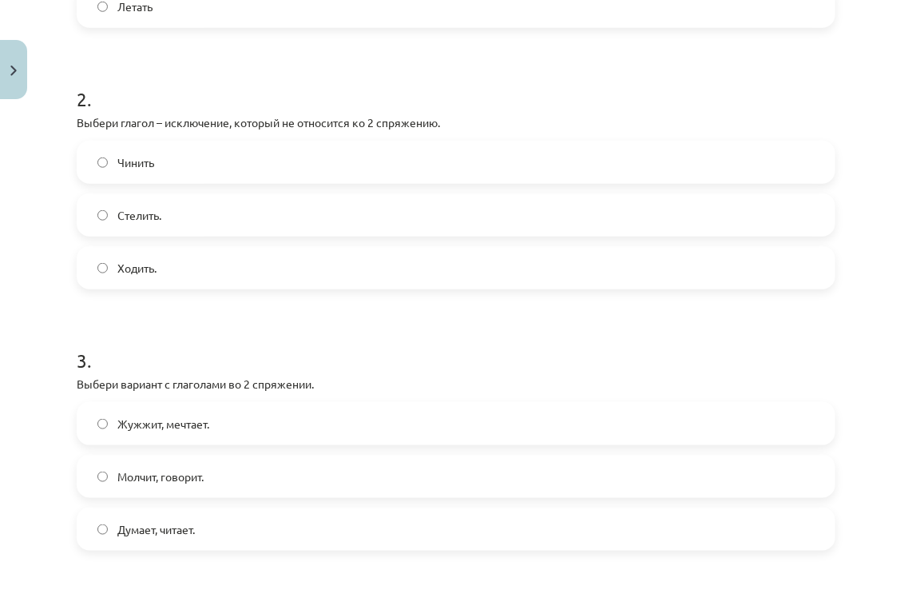
click at [259, 248] on label "Ходить." at bounding box center [456, 268] width 756 height 40
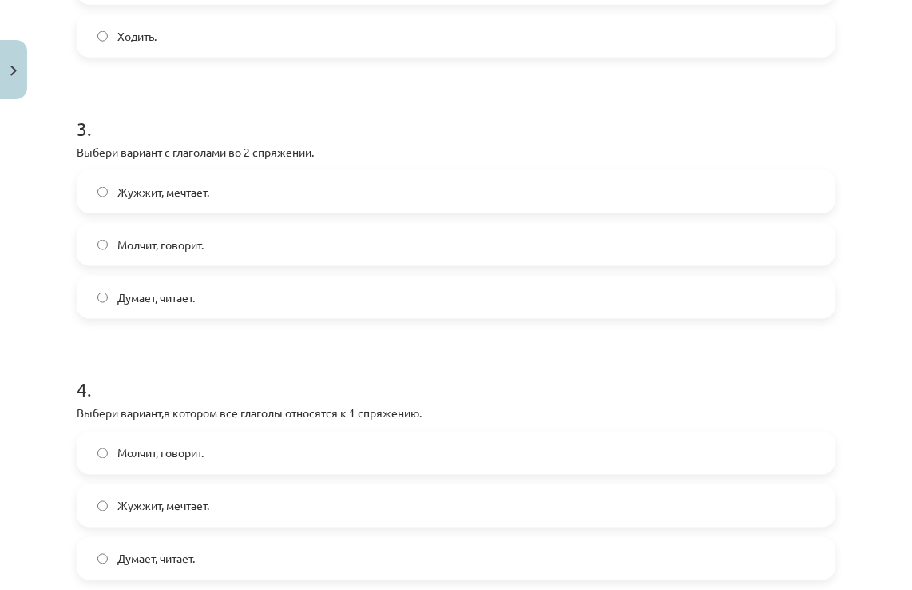
scroll to position [759, 0]
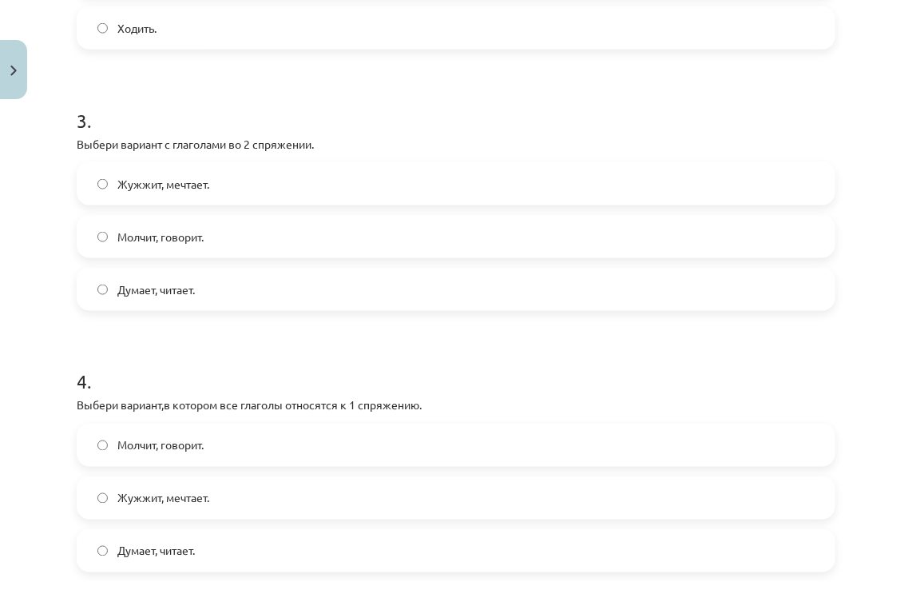
click at [219, 251] on label "Молчит, говорит." at bounding box center [456, 236] width 756 height 40
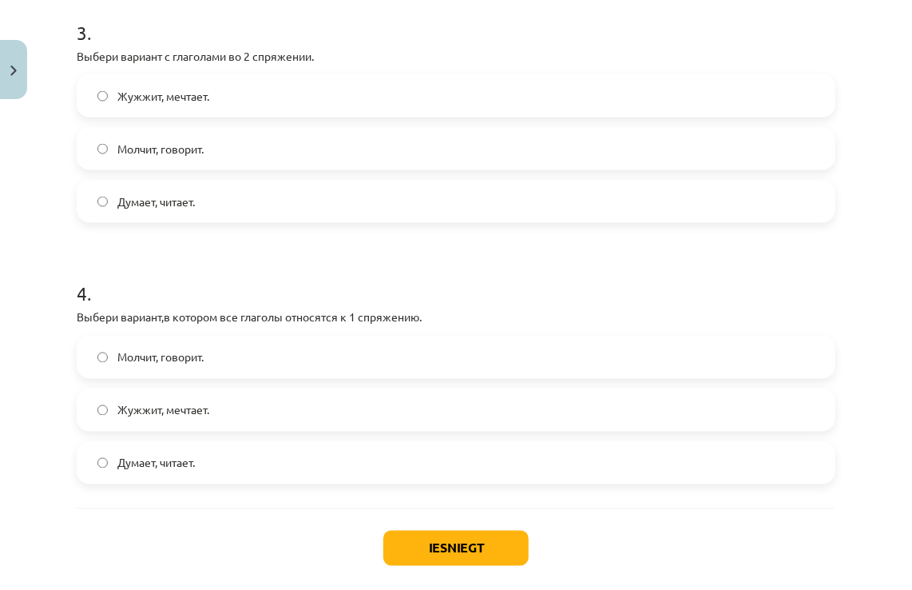
scroll to position [926, 0]
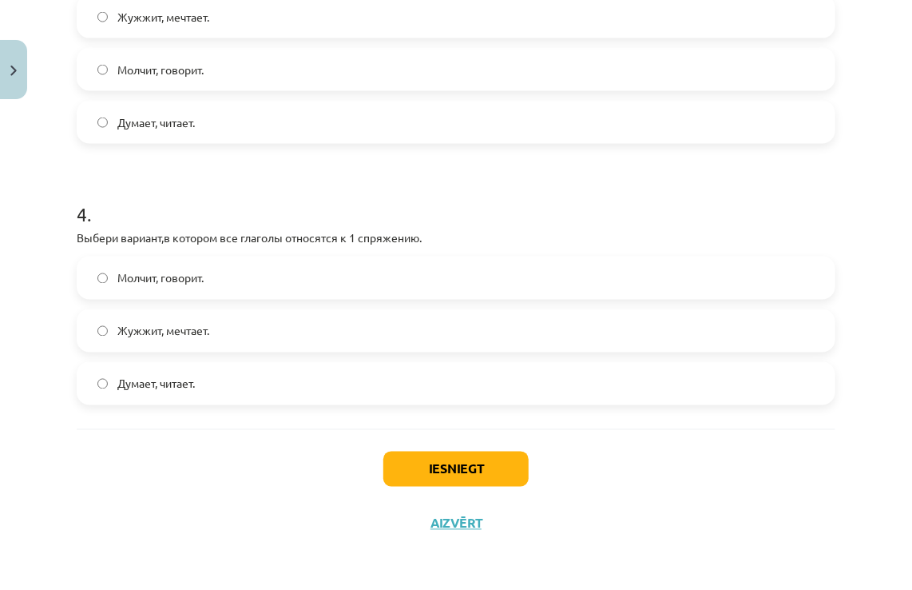
click at [264, 276] on label "Молчит, говорит." at bounding box center [456, 278] width 756 height 40
click at [237, 329] on label "Жужжит, мечтает." at bounding box center [456, 331] width 756 height 40
click at [429, 475] on button "Iesniegt" at bounding box center [455, 468] width 145 height 35
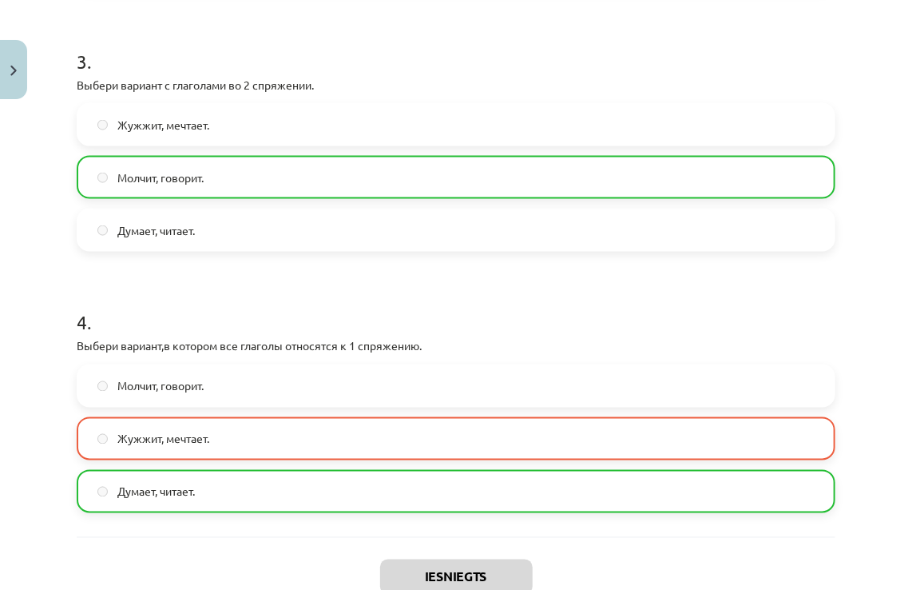
scroll to position [976, 0]
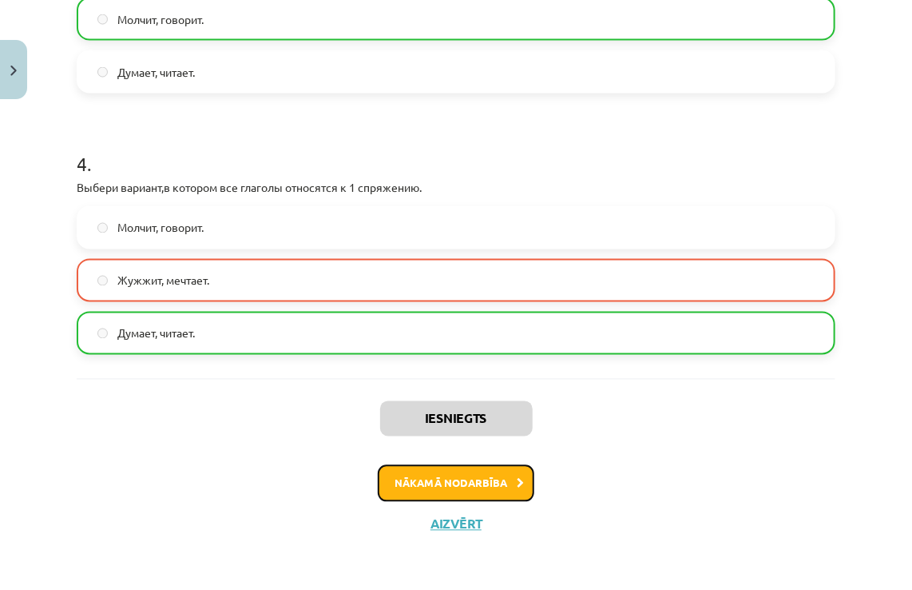
click at [455, 487] on button "Nākamā nodarbība" at bounding box center [456, 483] width 157 height 37
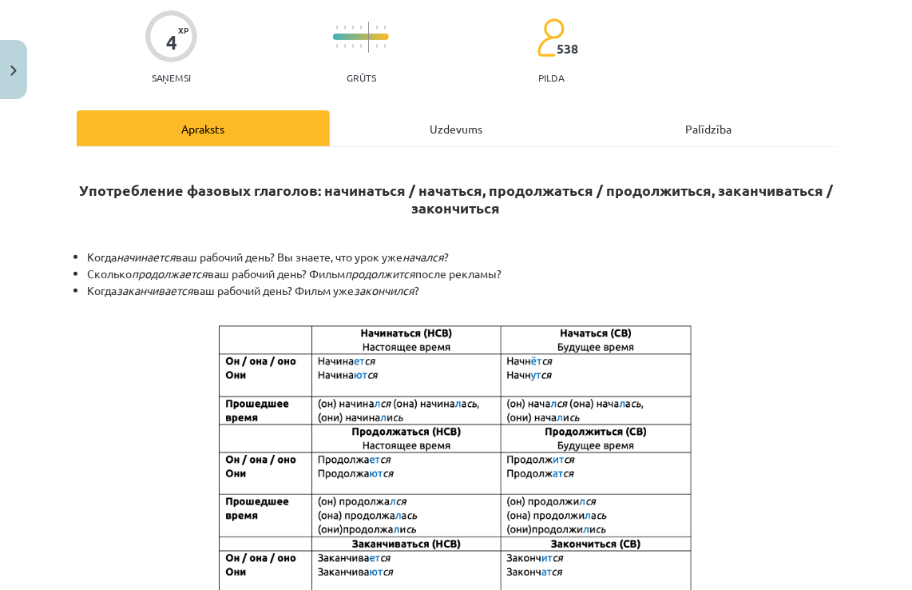
scroll to position [40, 0]
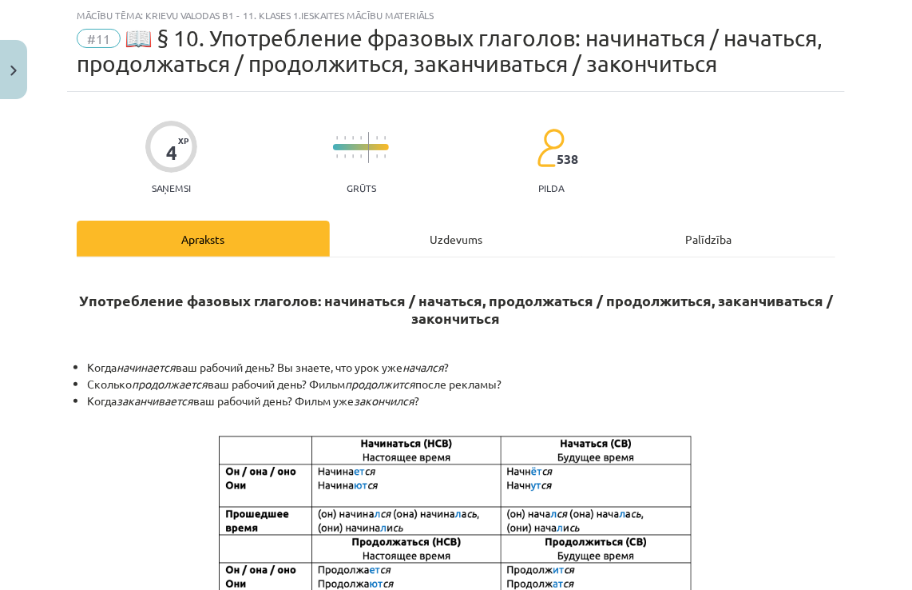
click at [486, 245] on div "Uzdevums" at bounding box center [456, 238] width 253 height 36
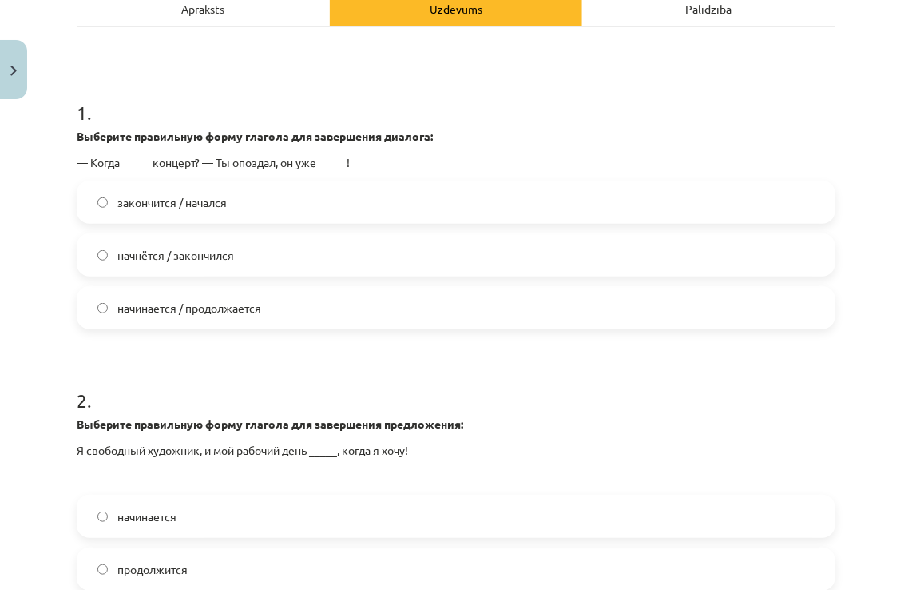
scroll to position [280, 0]
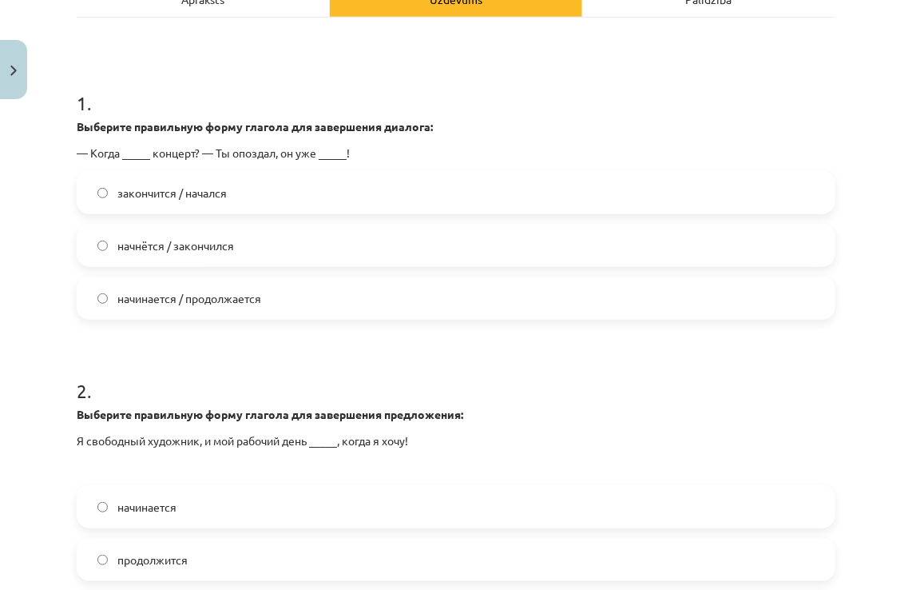
click at [197, 244] on span "начнётся / закончился" at bounding box center [175, 245] width 117 height 17
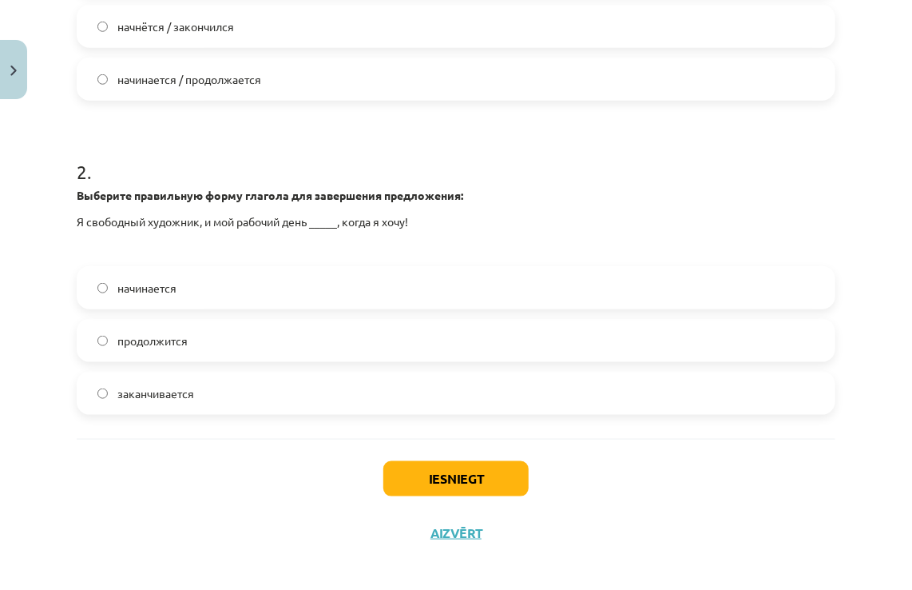
scroll to position [508, 0]
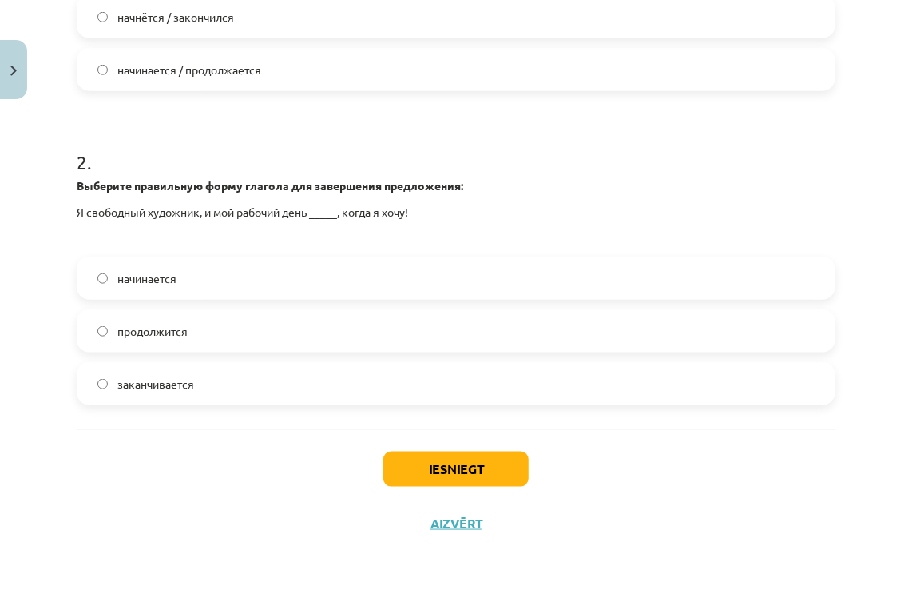
click at [225, 379] on label "заканчивается" at bounding box center [456, 383] width 756 height 40
click at [505, 468] on button "Iesniegt" at bounding box center [455, 468] width 145 height 35
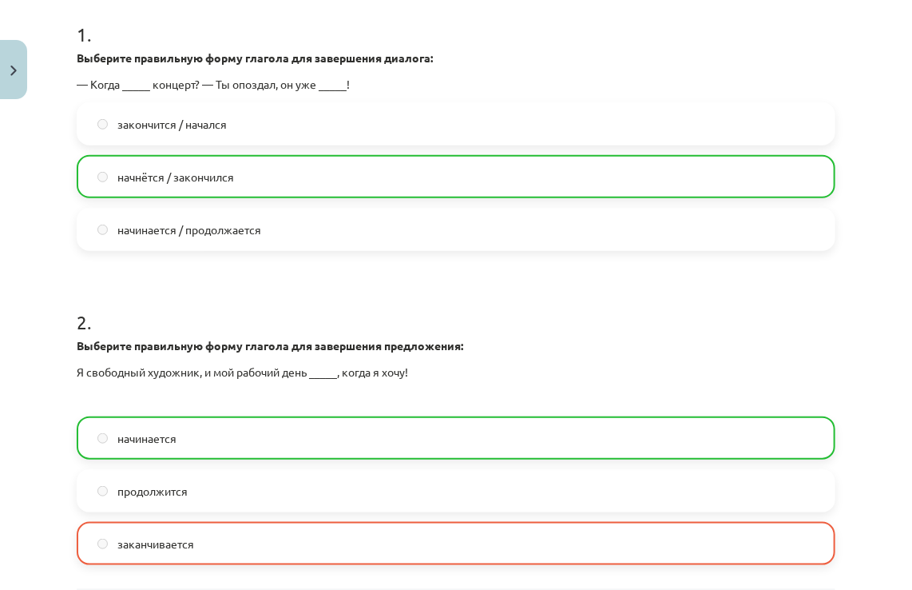
scroll to position [558, 0]
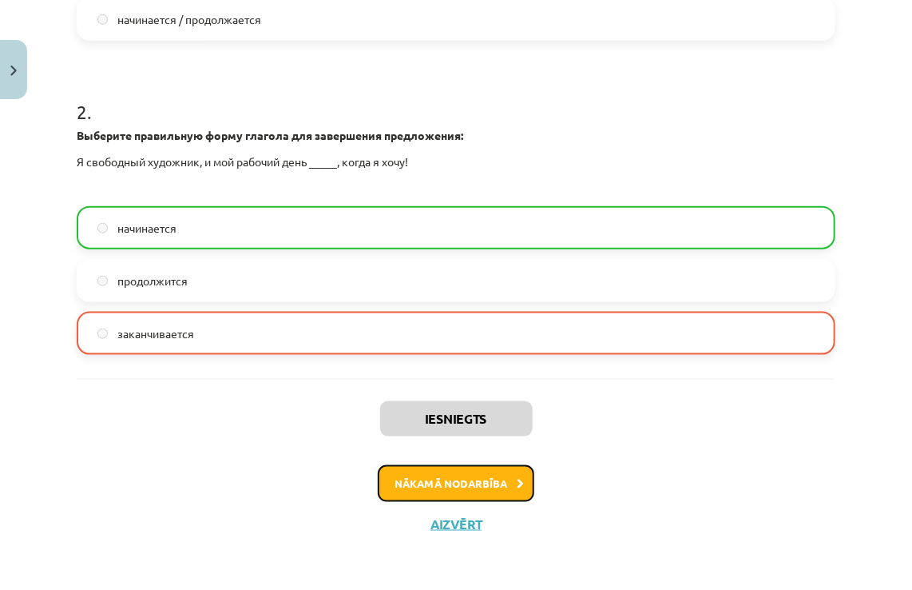
click at [478, 467] on button "Nākamā nodarbība" at bounding box center [456, 483] width 157 height 37
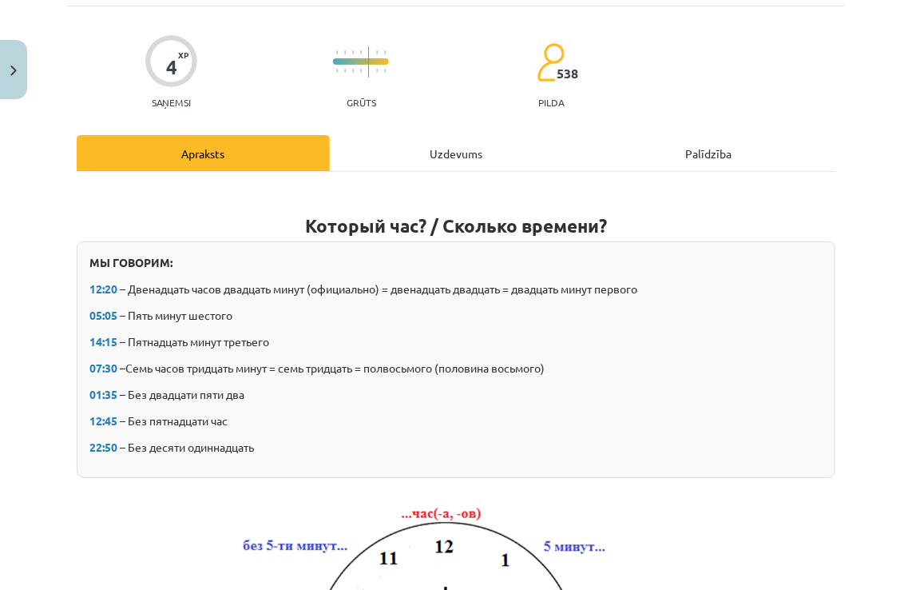
scroll to position [40, 0]
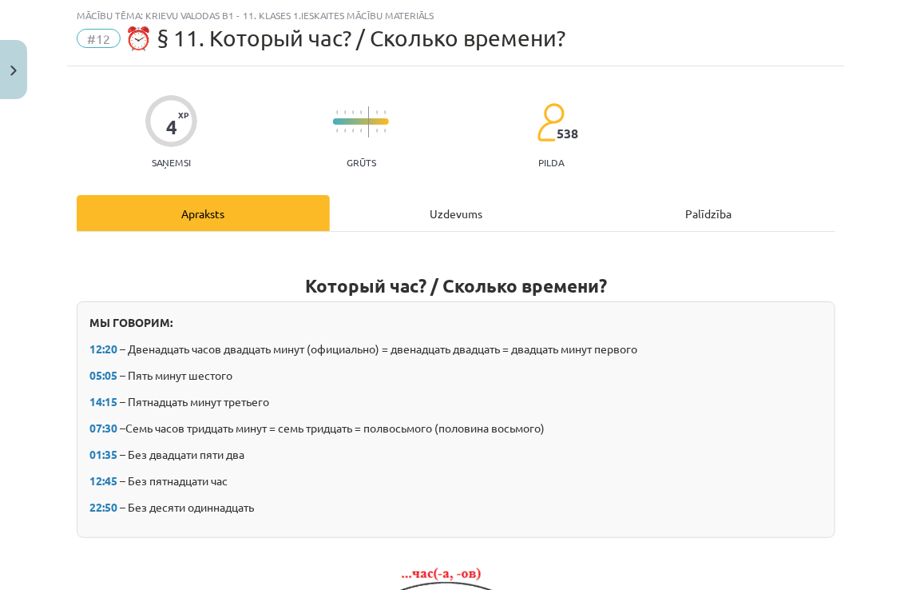
click at [472, 213] on div "Uzdevums" at bounding box center [456, 213] width 253 height 36
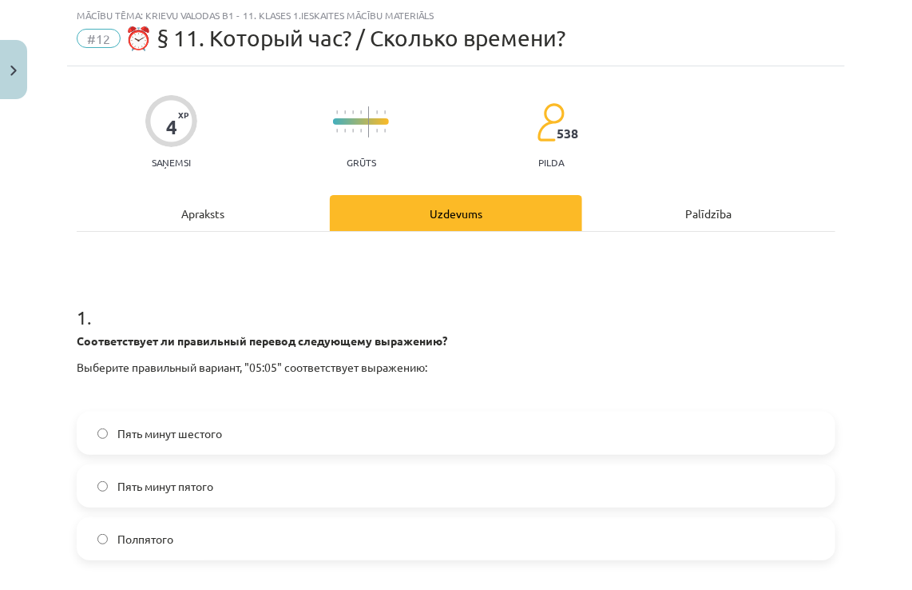
click at [105, 31] on span "#12" at bounding box center [99, 38] width 44 height 19
click at [105, 34] on span "#12" at bounding box center [99, 38] width 44 height 19
click at [105, 37] on span "#12" at bounding box center [99, 38] width 44 height 19
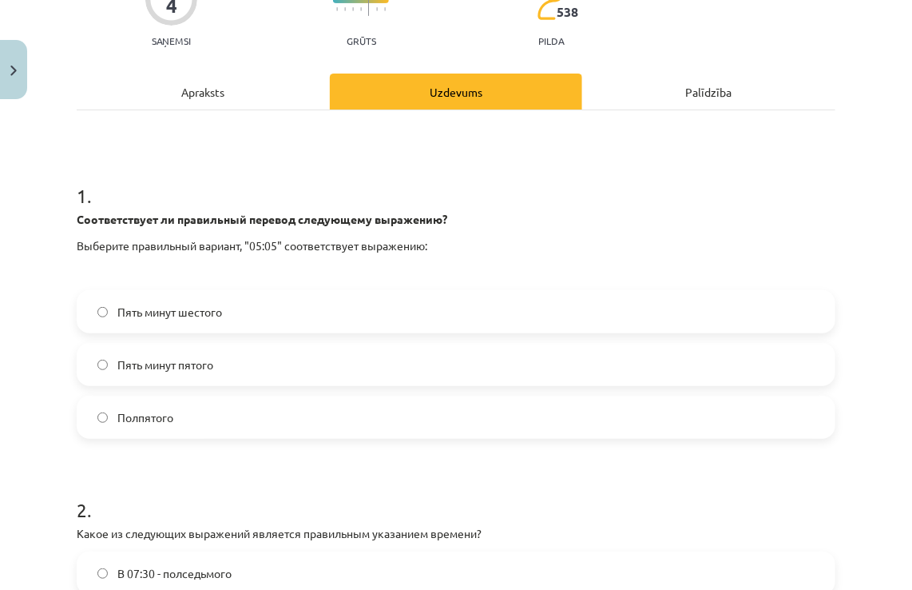
scroll to position [189, 0]
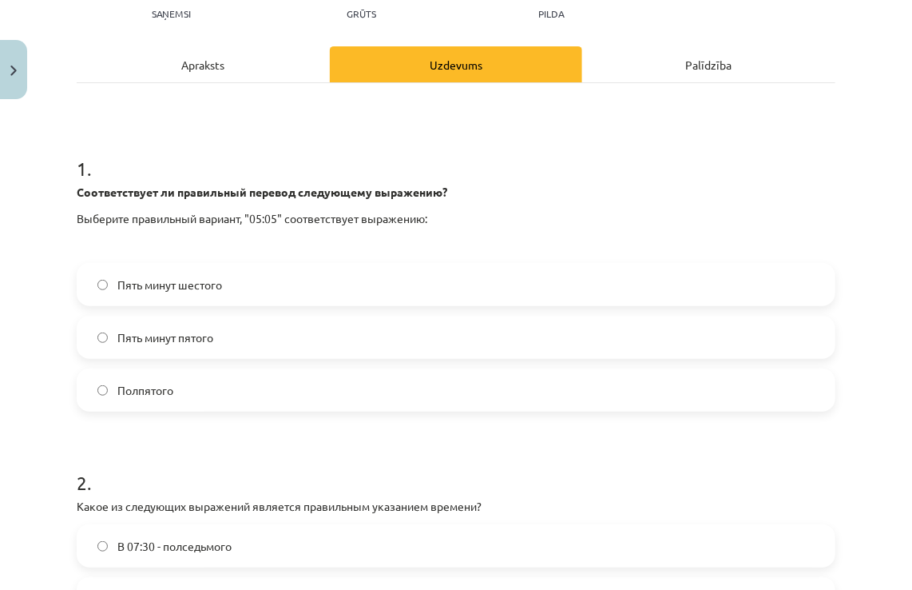
click at [163, 281] on span "Пять минут шестого" at bounding box center [169, 284] width 105 height 17
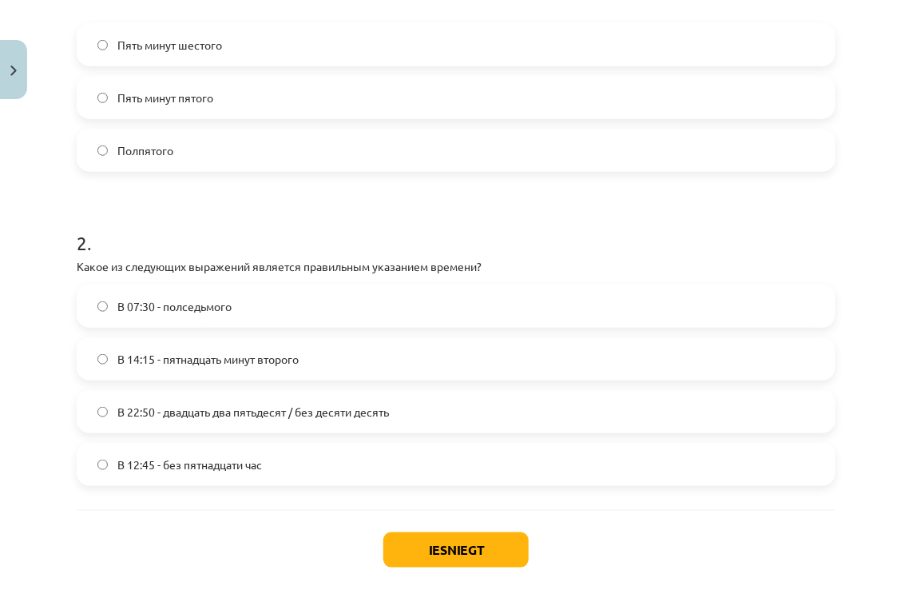
click at [415, 395] on label "В 22:50 - двадцать два пятьдесят / без десяти десять" at bounding box center [456, 411] width 756 height 40
click at [457, 549] on button "Iesniegt" at bounding box center [455, 549] width 145 height 35
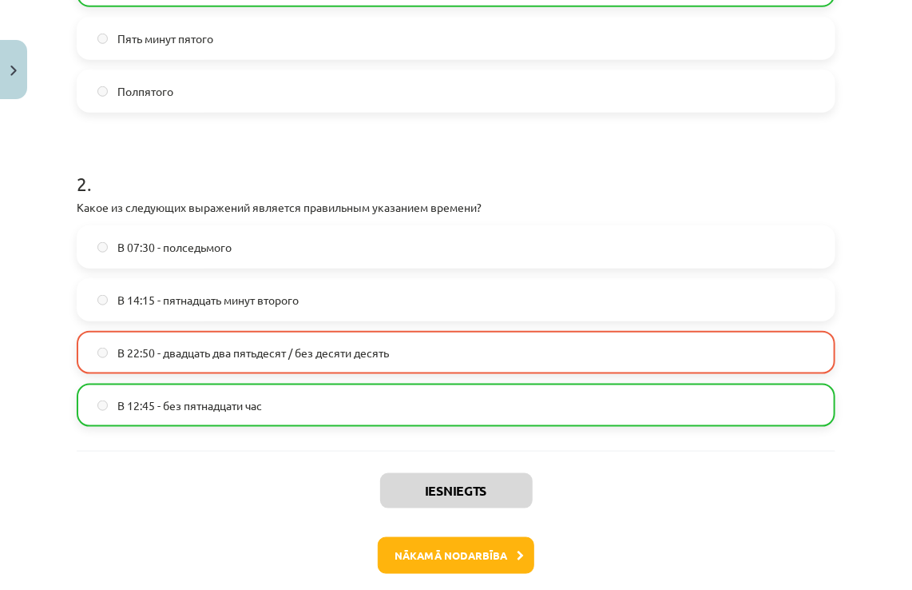
scroll to position [559, 0]
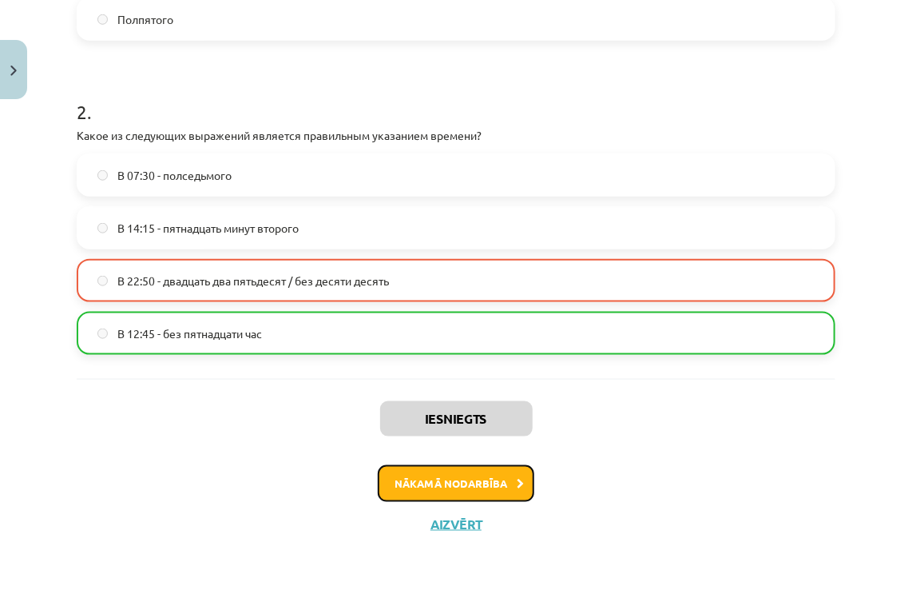
click at [496, 483] on button "Nākamā nodarbība" at bounding box center [456, 483] width 157 height 37
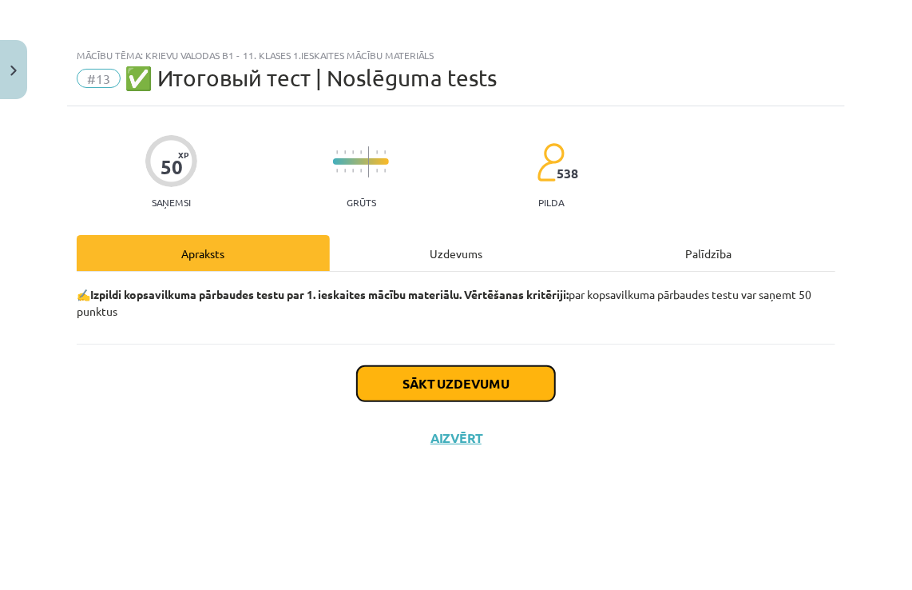
click at [487, 375] on button "Sākt uzdevumu" at bounding box center [456, 383] width 198 height 35
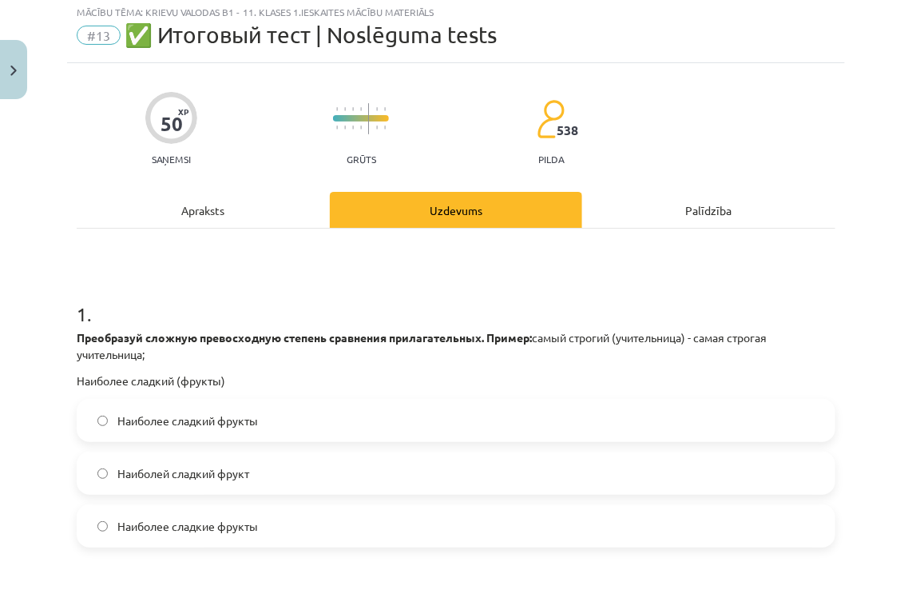
scroll to position [80, 0]
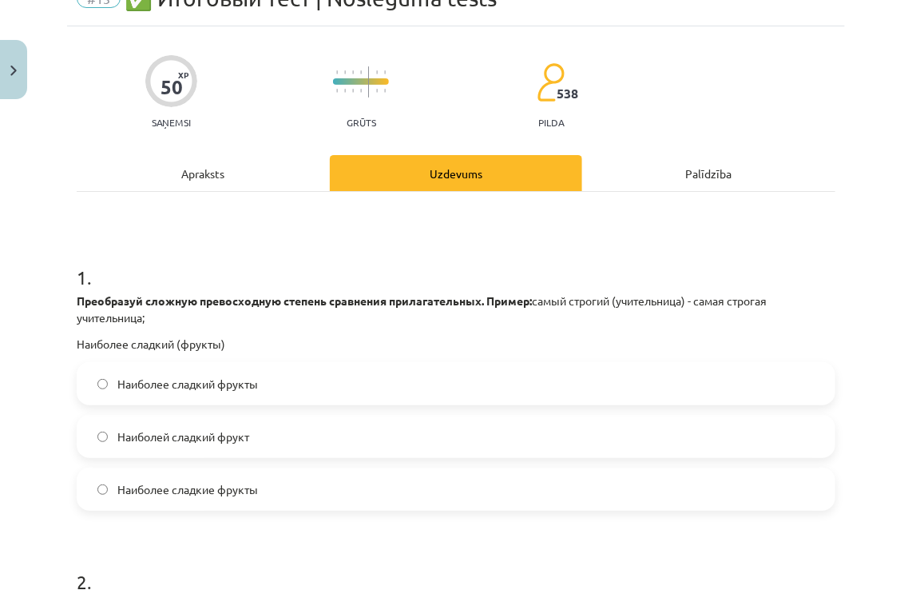
click at [198, 492] on span "Наиболее сладкие фрукты" at bounding box center [187, 489] width 141 height 17
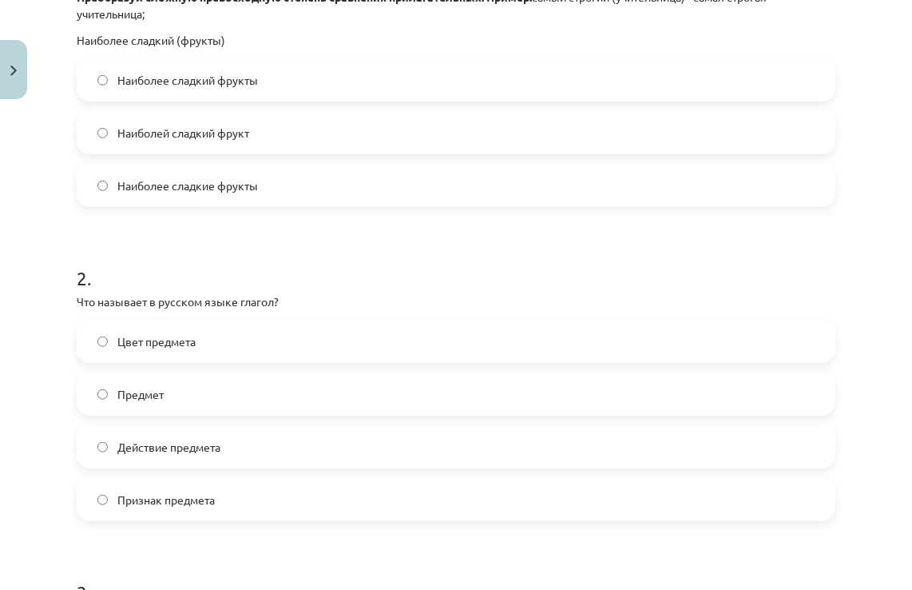
scroll to position [399, 0]
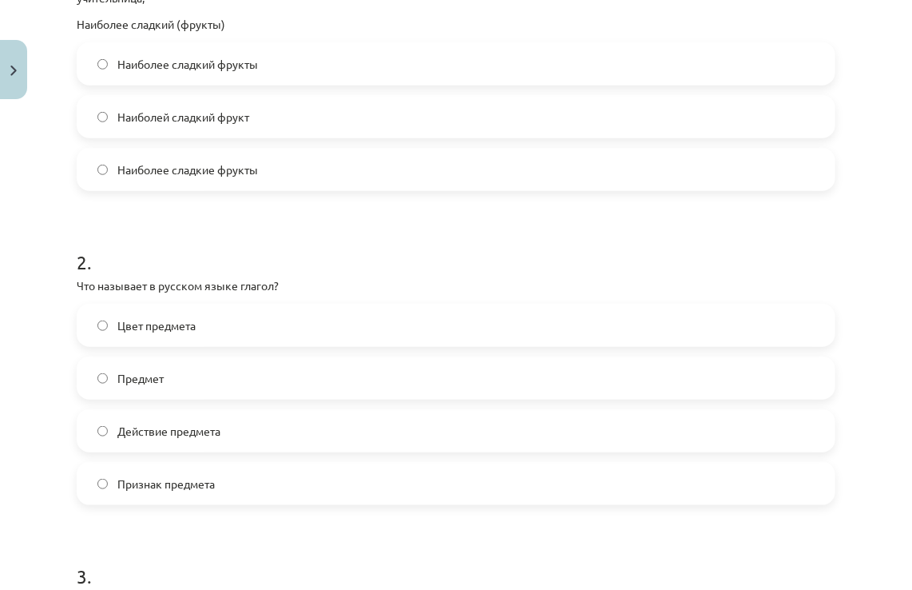
click at [231, 477] on label "Признак предмета" at bounding box center [456, 483] width 756 height 40
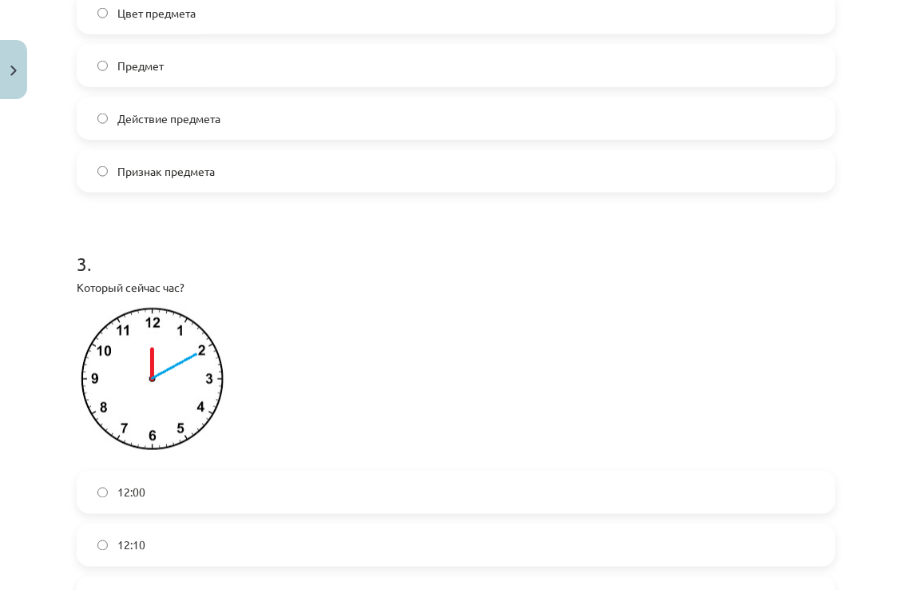
scroll to position [799, 0]
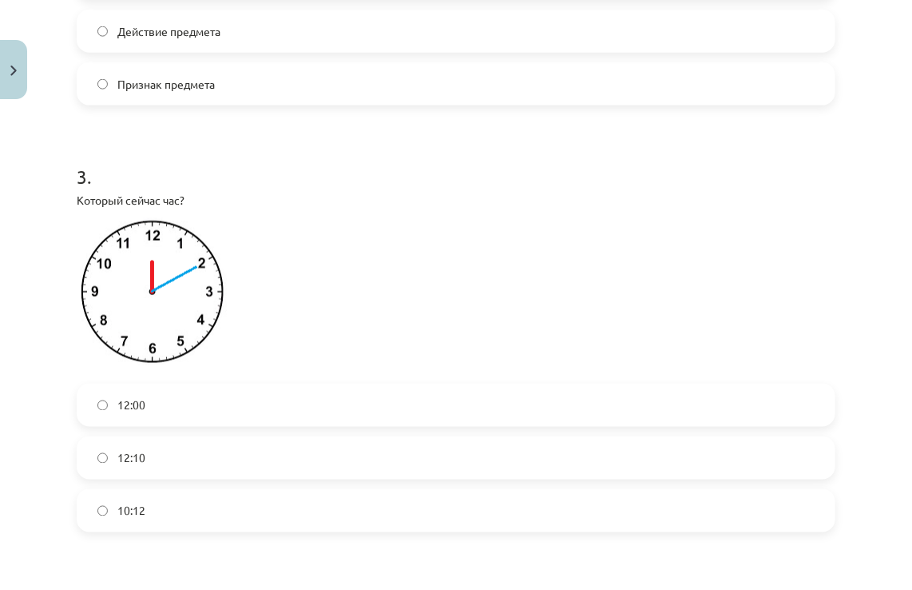
click at [288, 434] on div "12:00 12:10 10:12" at bounding box center [456, 457] width 759 height 149
click at [272, 459] on label "12:10" at bounding box center [456, 458] width 756 height 40
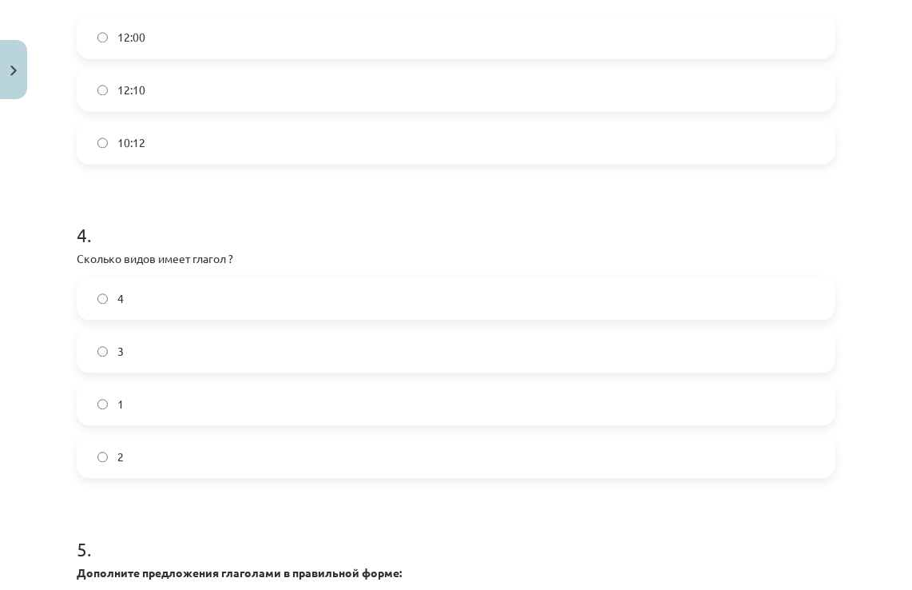
scroll to position [1198, 0]
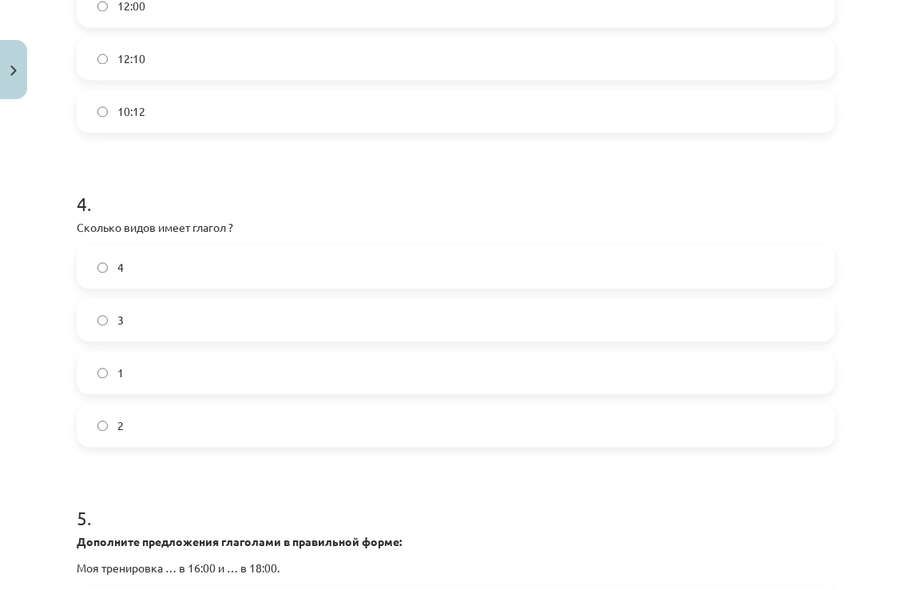
click at [185, 415] on label "2" at bounding box center [456, 425] width 756 height 40
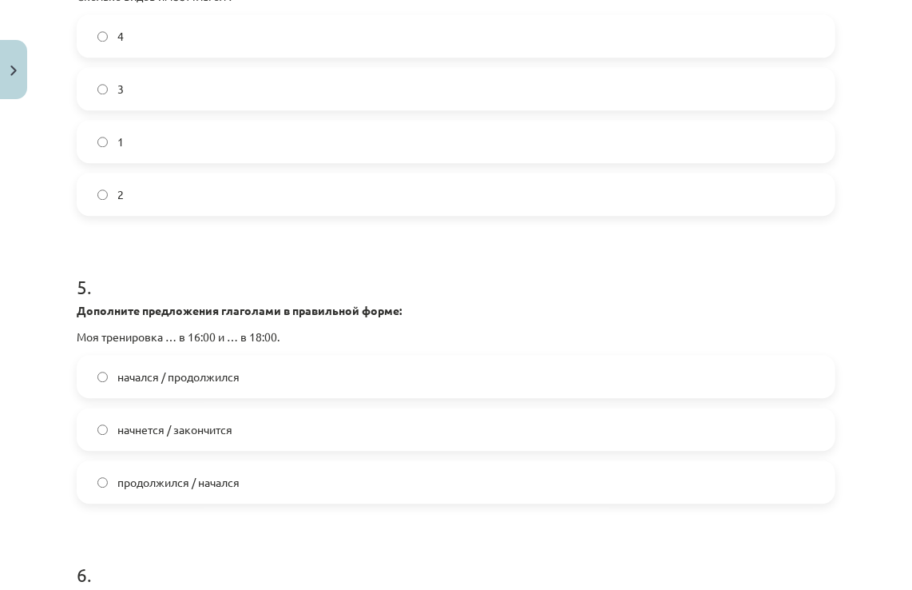
scroll to position [1438, 0]
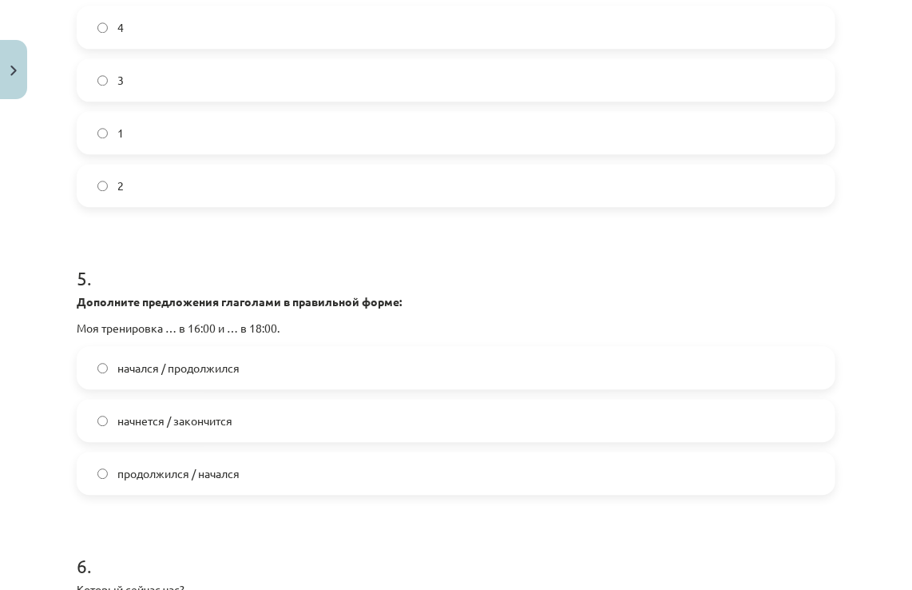
click at [224, 417] on span "начнется / закончится" at bounding box center [174, 420] width 115 height 17
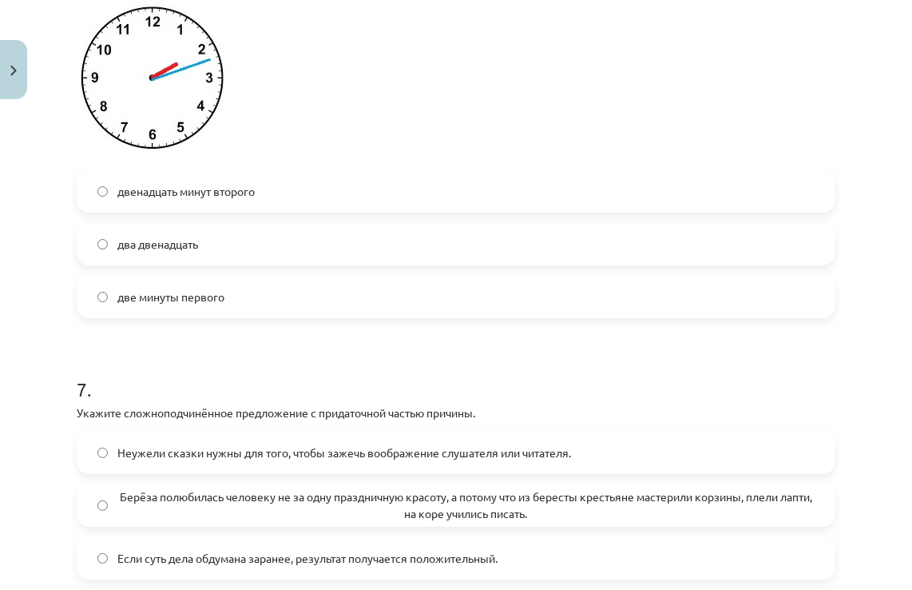
scroll to position [2077, 0]
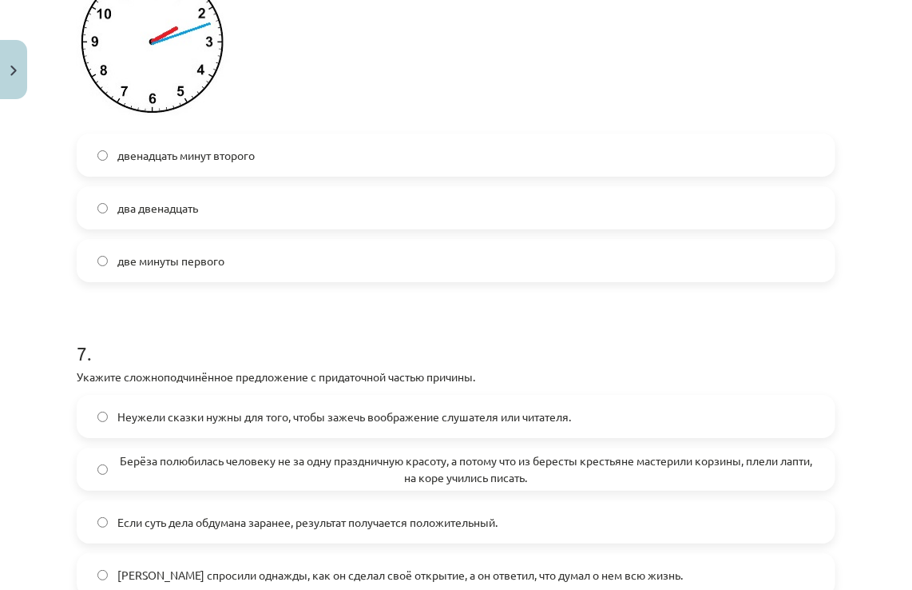
click at [284, 158] on label "двенадцать минут второго" at bounding box center [456, 155] width 756 height 40
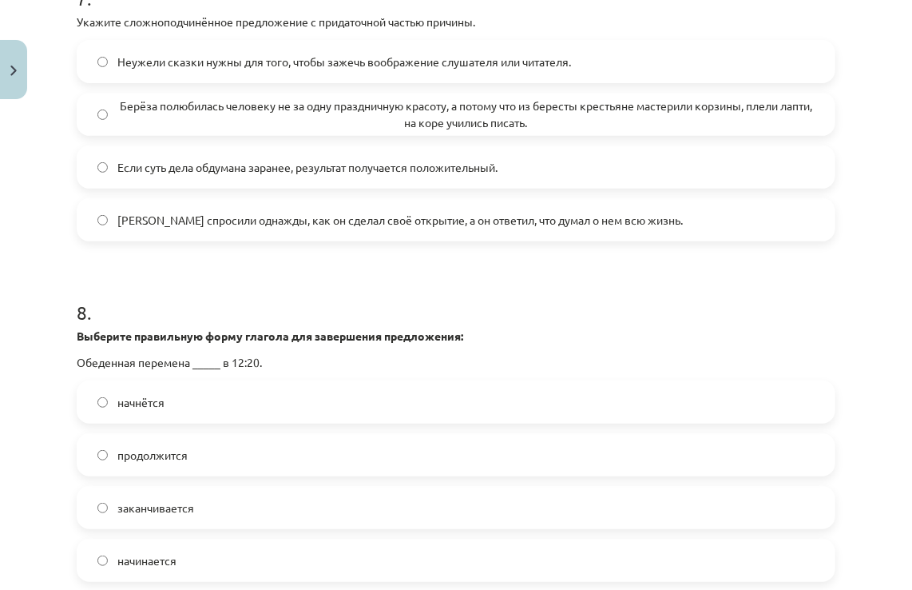
scroll to position [2477, 0]
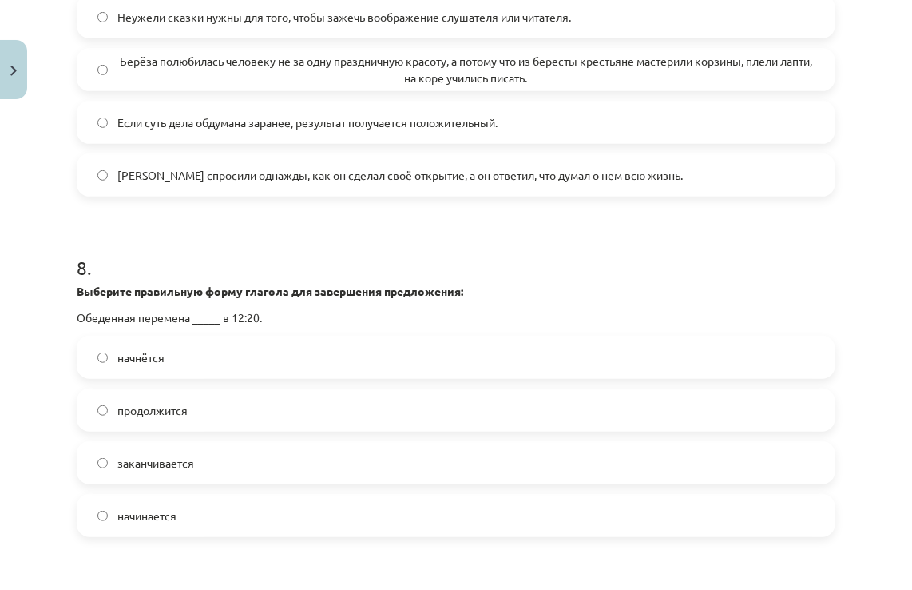
click at [455, 529] on label "начинается" at bounding box center [456, 515] width 756 height 40
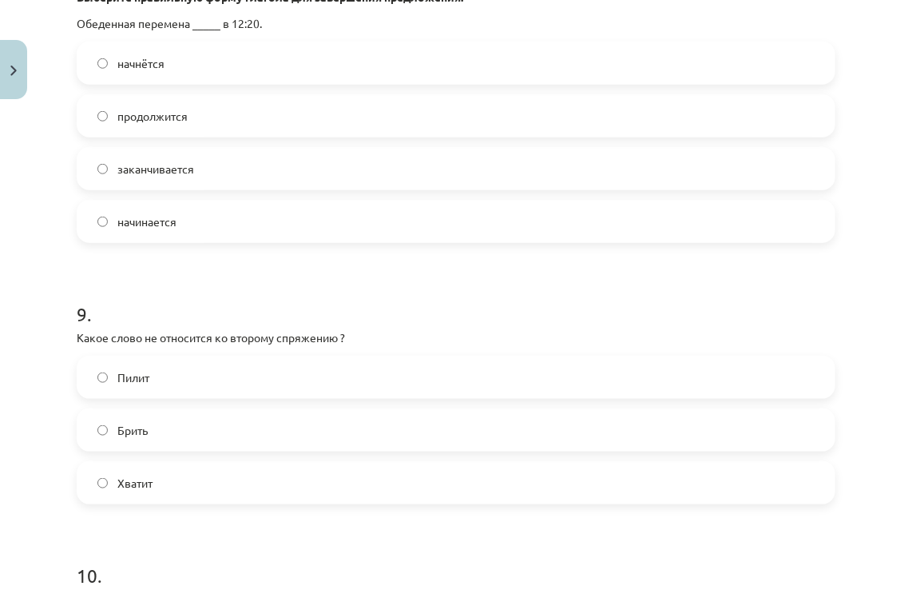
scroll to position [2796, 0]
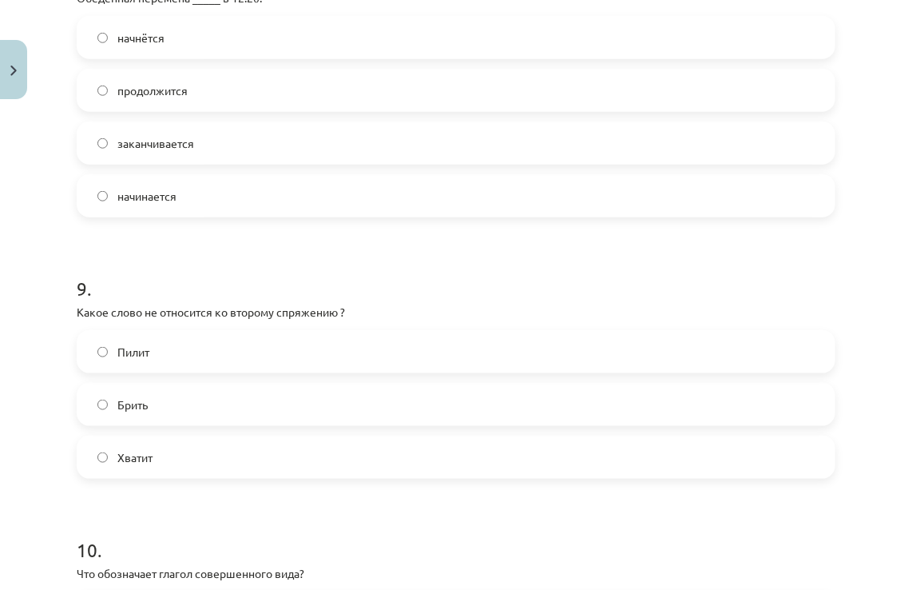
click at [342, 457] on label "Хватит" at bounding box center [456, 457] width 756 height 40
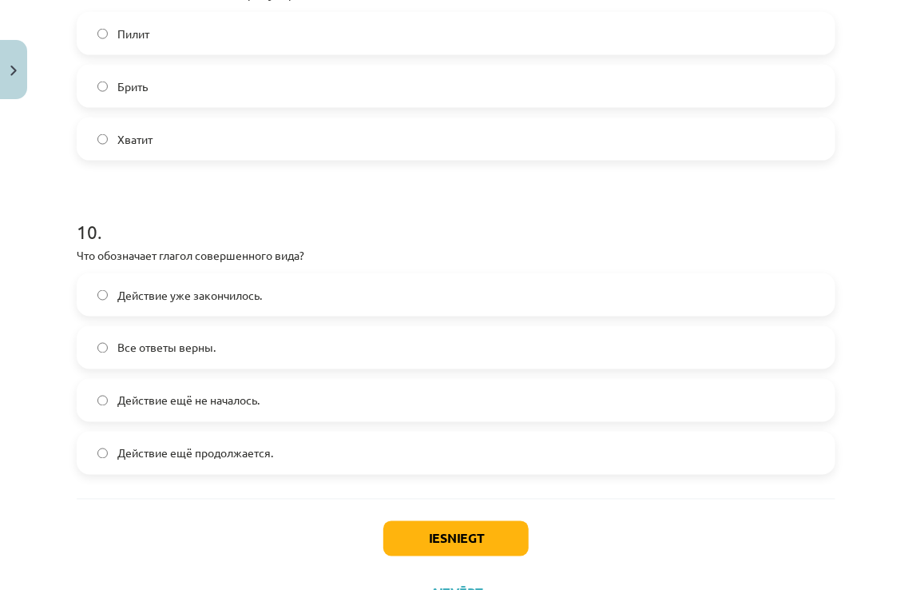
scroll to position [3116, 0]
click at [283, 468] on label "Действие ещё продолжается." at bounding box center [456, 451] width 756 height 40
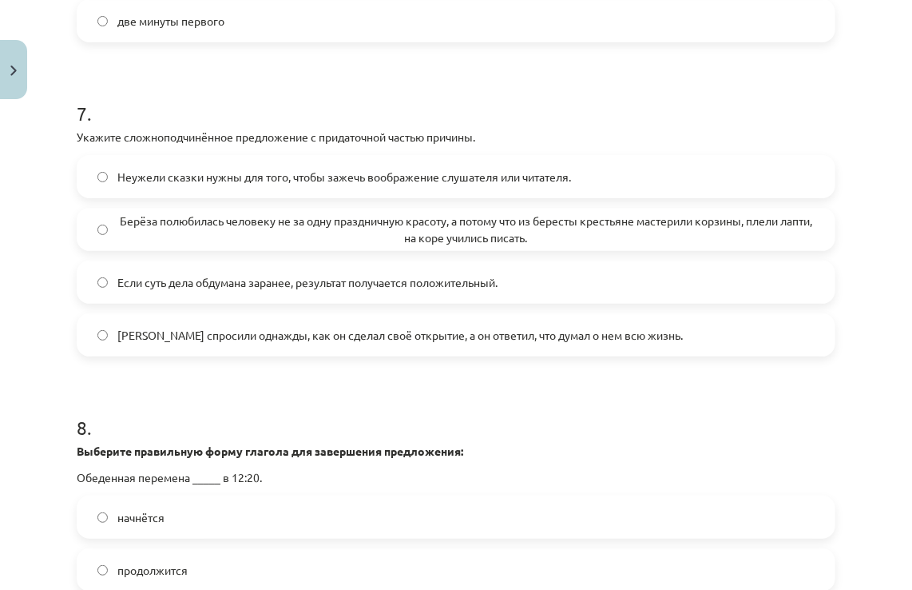
scroll to position [2157, 0]
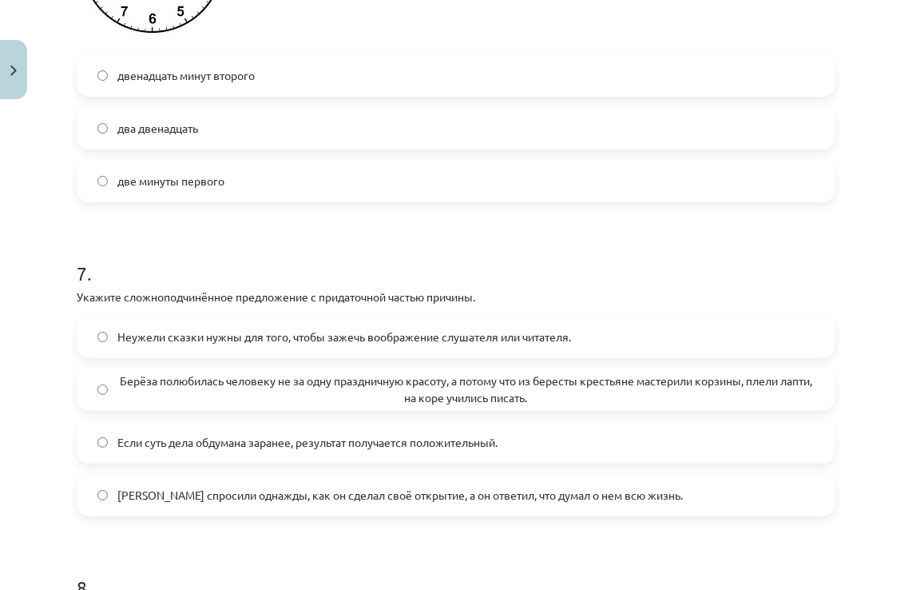
click at [331, 445] on span "Если суть дела обдумана заранее, результат получается положительный." at bounding box center [307, 442] width 380 height 17
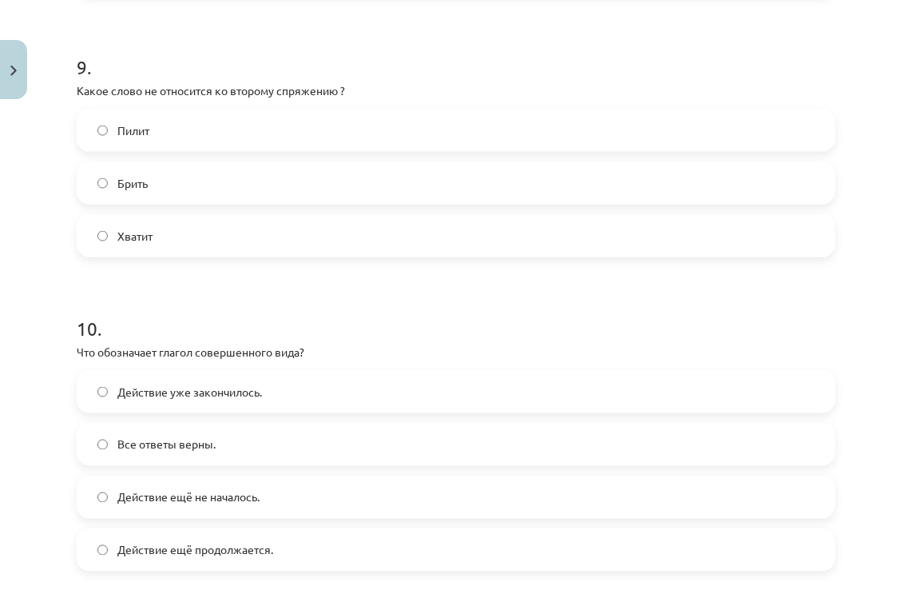
scroll to position [3116, 0]
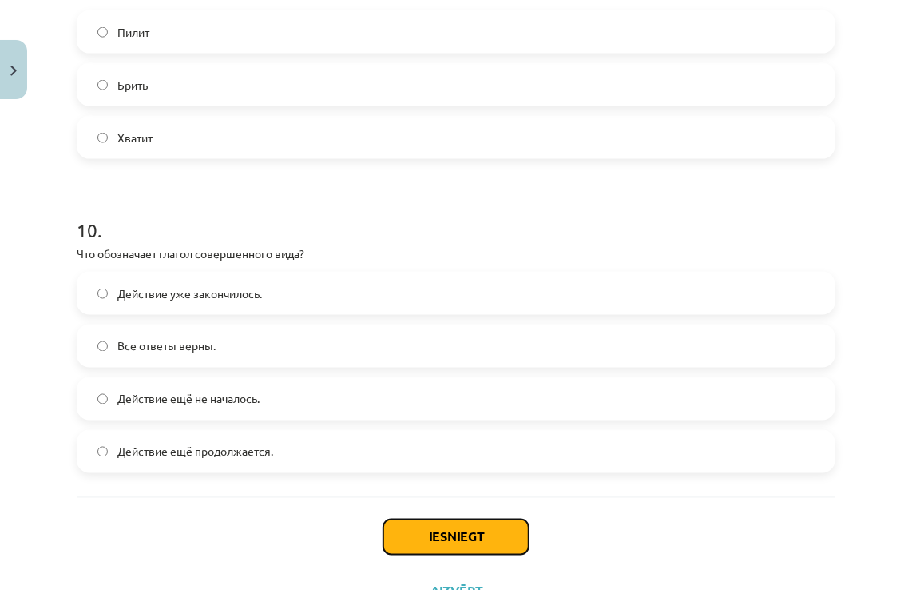
click at [487, 526] on button "Iesniegt" at bounding box center [455, 536] width 145 height 35
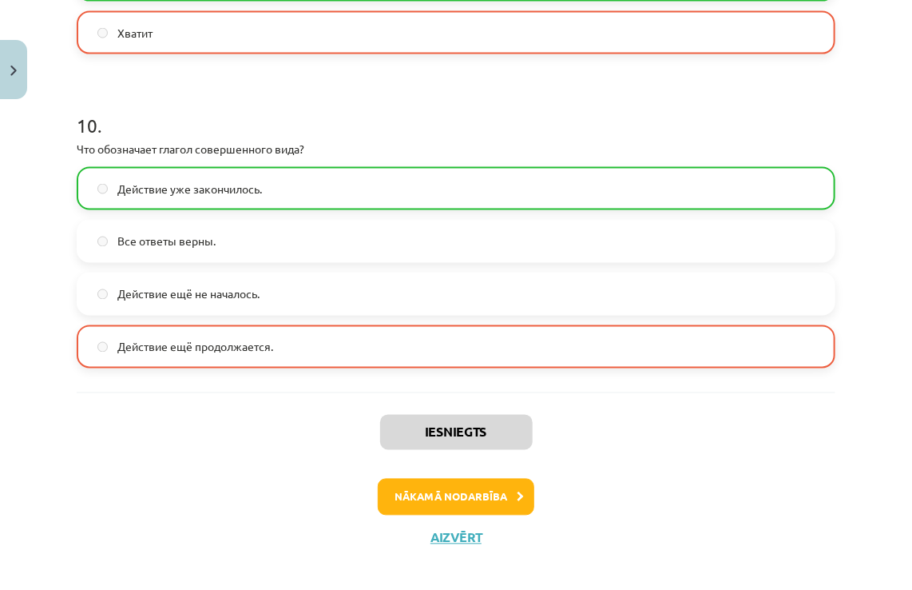
scroll to position [3234, 0]
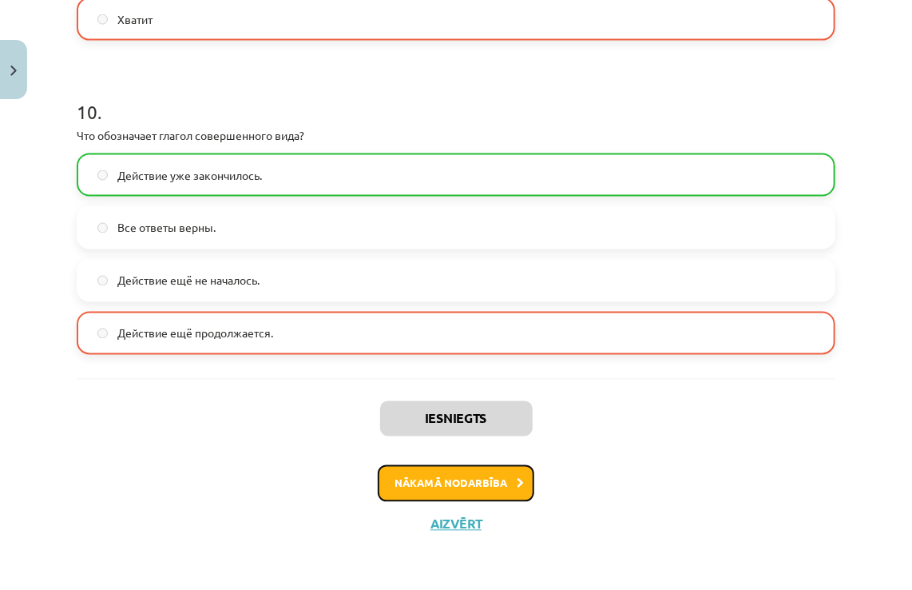
click at [441, 482] on button "Nākamā nodarbība" at bounding box center [456, 483] width 157 height 37
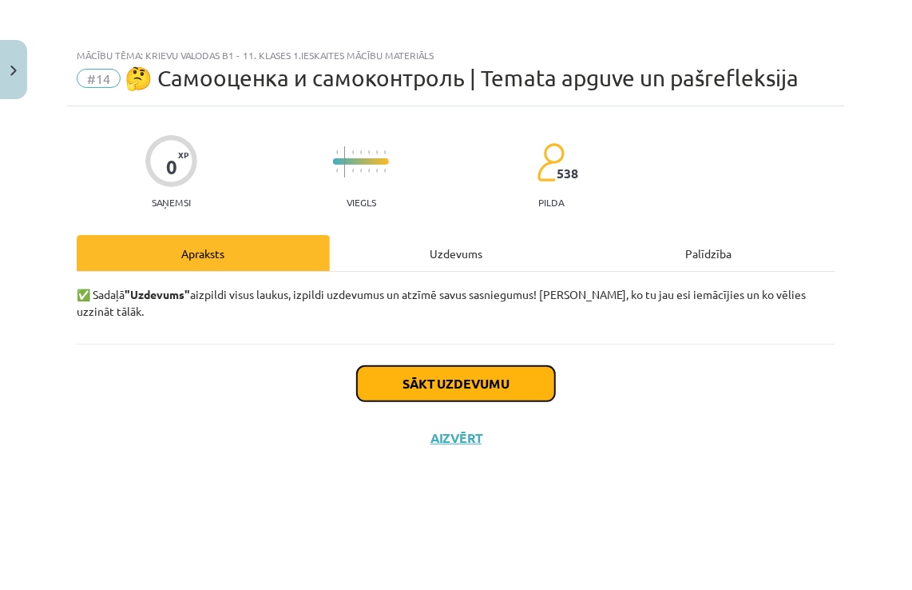
click at [419, 380] on button "Sākt uzdevumu" at bounding box center [456, 383] width 198 height 35
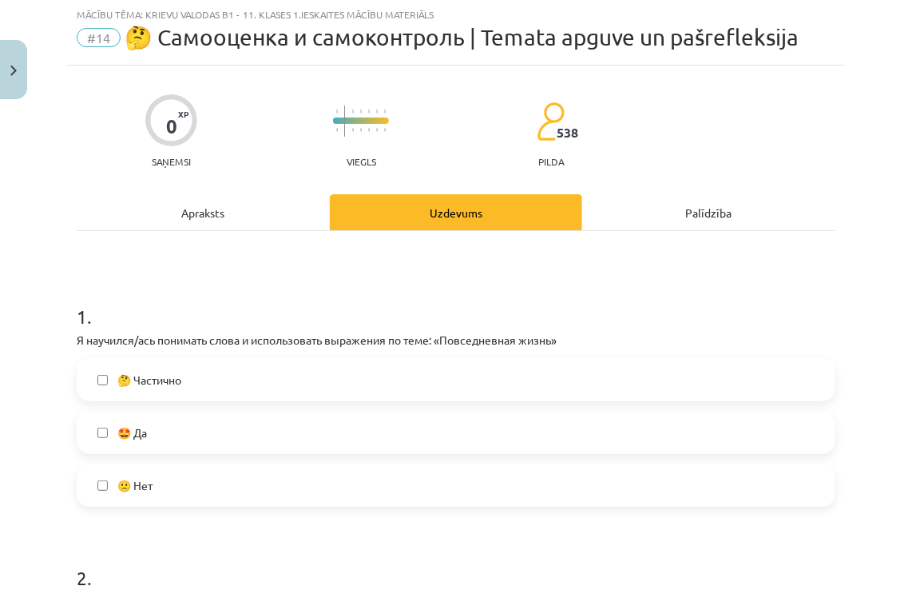
scroll to position [80, 0]
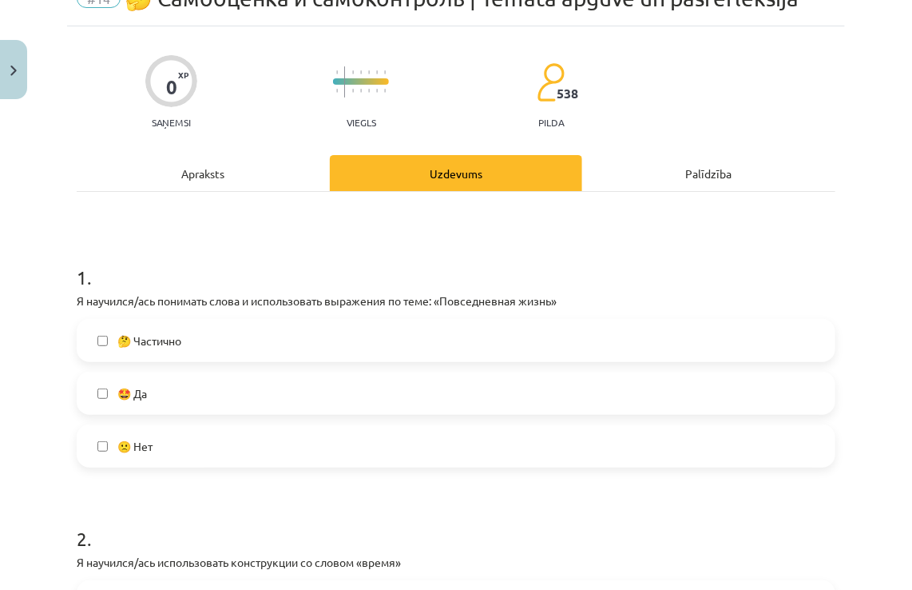
click at [243, 333] on label "🤔 Частично" at bounding box center [456, 340] width 756 height 40
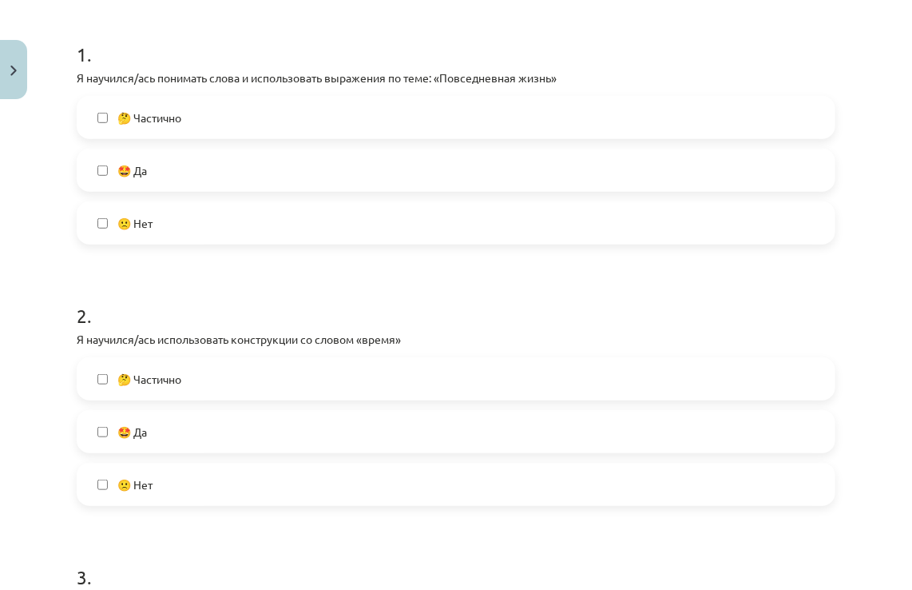
scroll to position [399, 0]
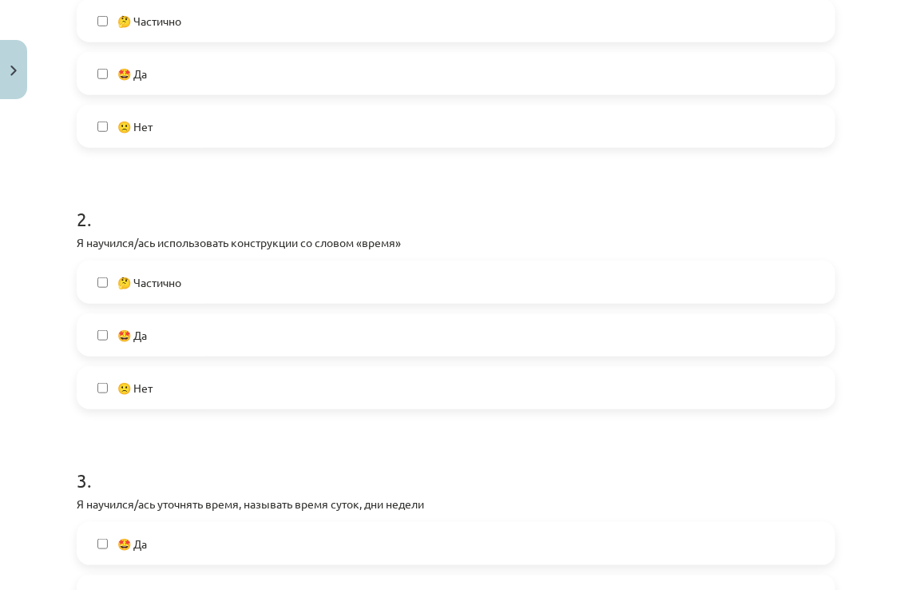
click at [286, 318] on label "🤩 Да" at bounding box center [456, 335] width 756 height 40
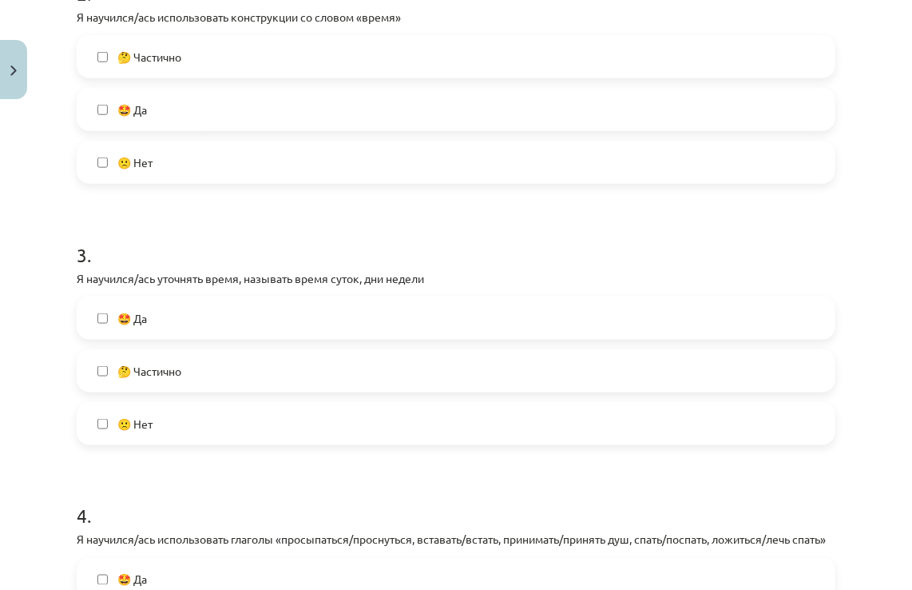
scroll to position [639, 0]
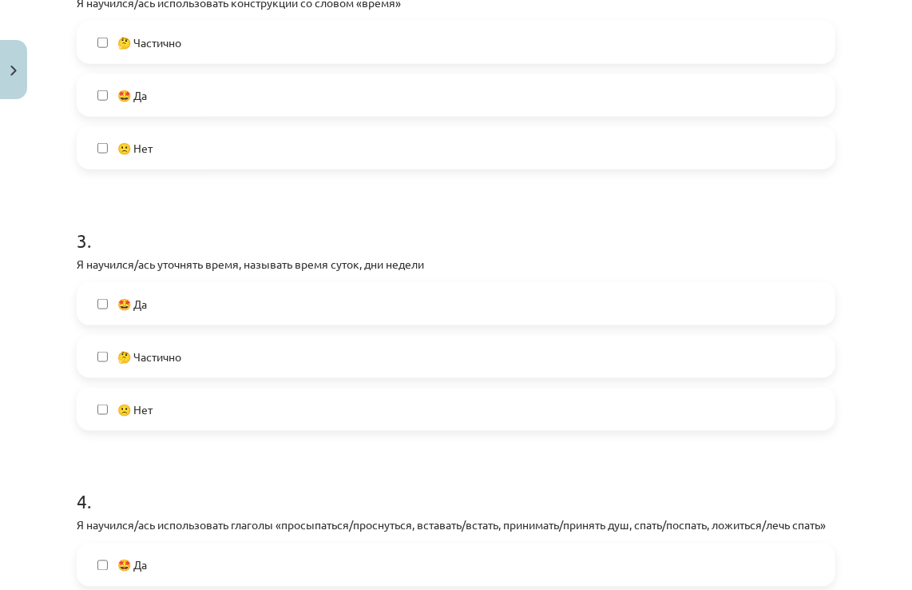
click at [274, 358] on label "🤔 Частично" at bounding box center [456, 356] width 756 height 40
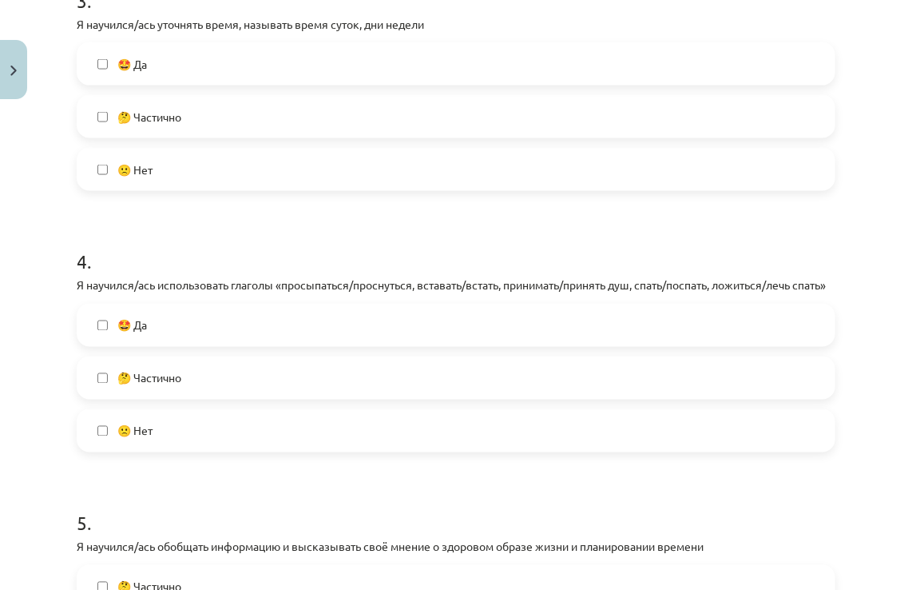
click at [272, 344] on label "🤩 Да" at bounding box center [456, 325] width 756 height 40
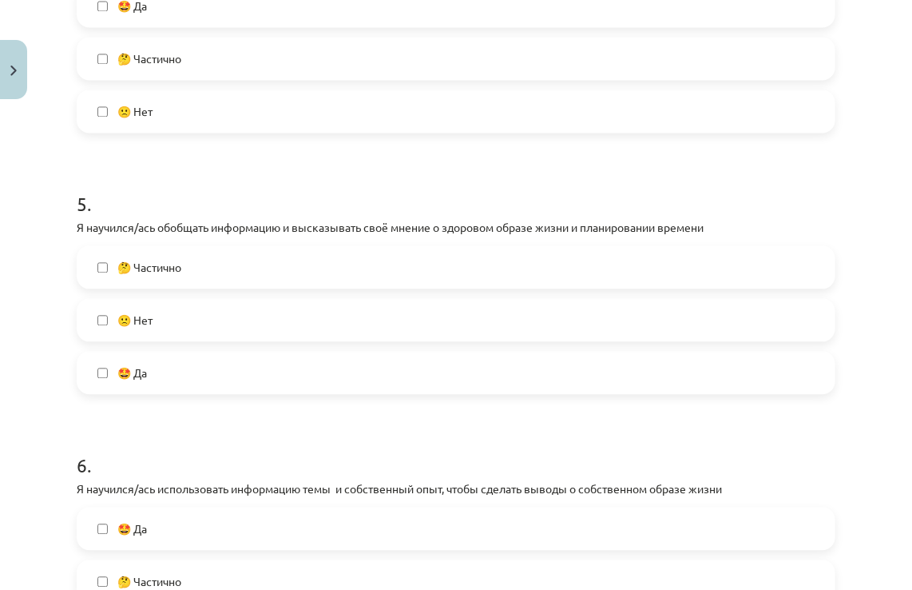
click at [261, 277] on label "🤔 Частично" at bounding box center [456, 267] width 756 height 40
click at [264, 392] on label "🤩 Да" at bounding box center [456, 372] width 756 height 40
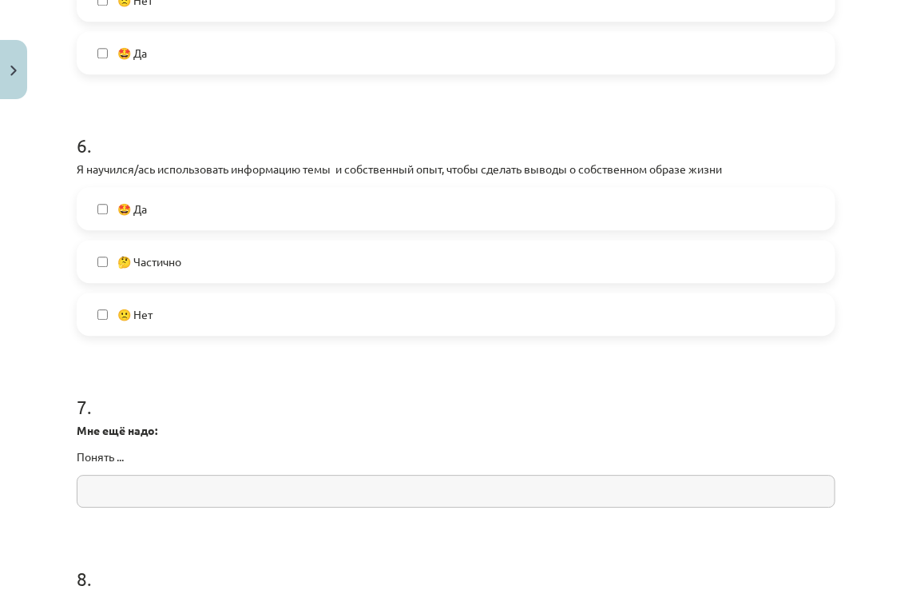
click at [235, 281] on label "🤔 Частично" at bounding box center [456, 261] width 756 height 40
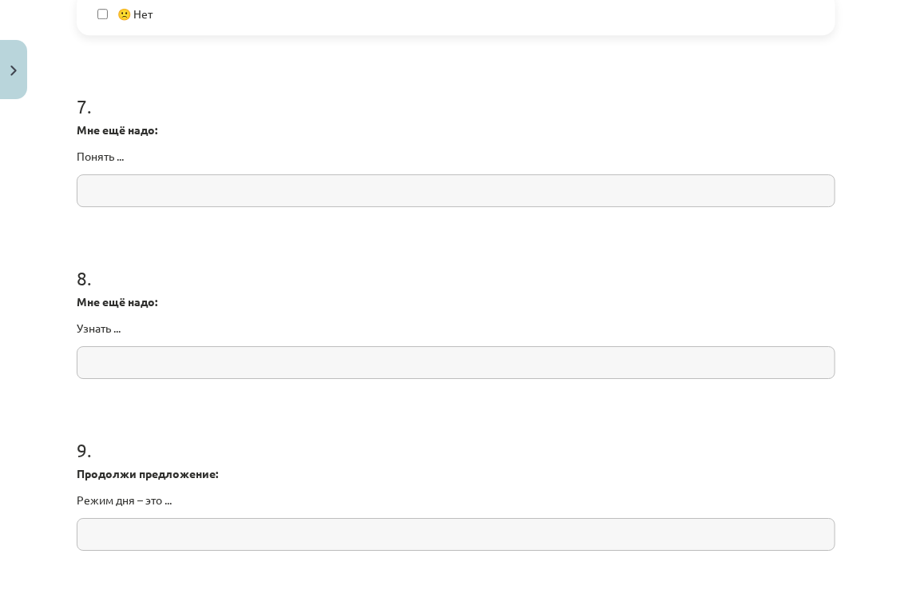
scroll to position [1837, 0]
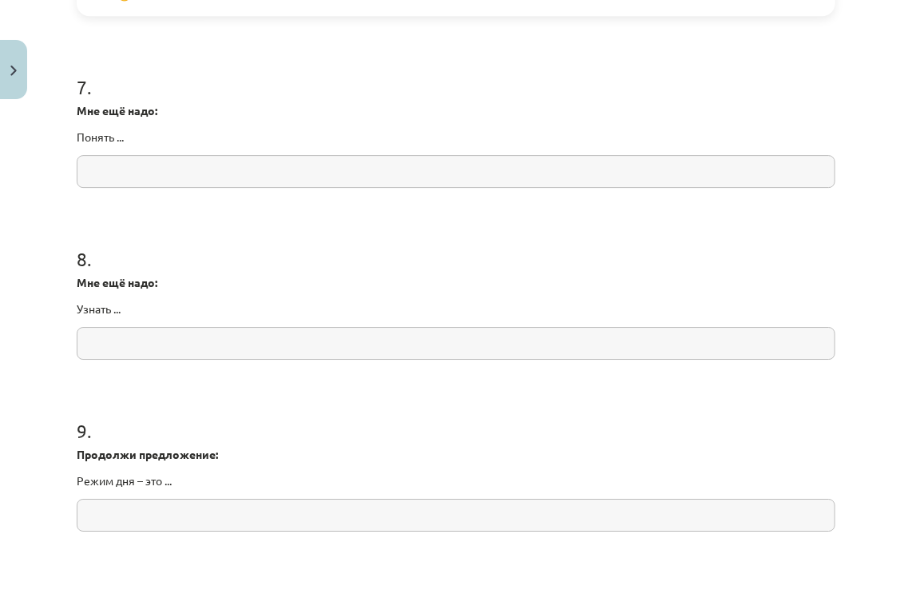
click at [124, 188] on input "text" at bounding box center [456, 171] width 759 height 33
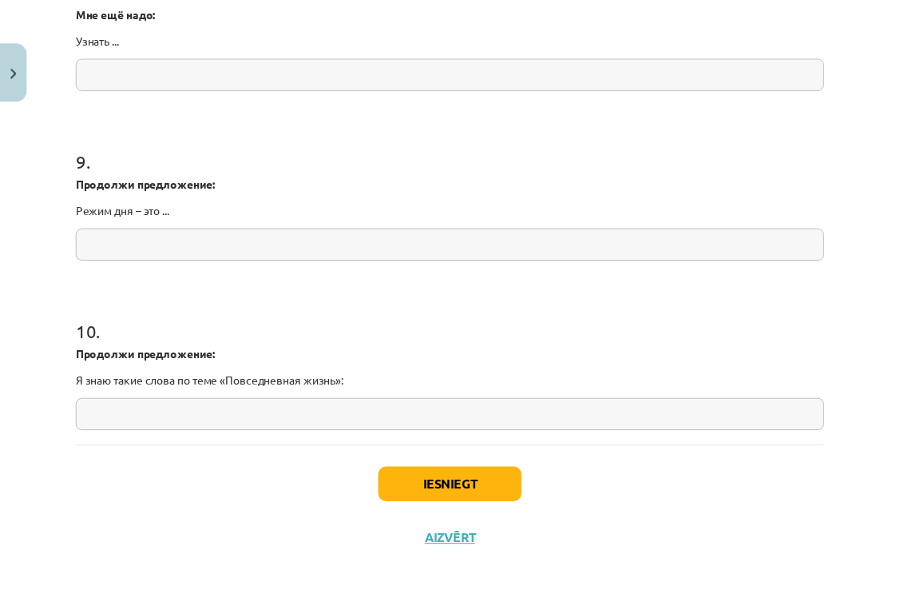
scroll to position [2143, 0]
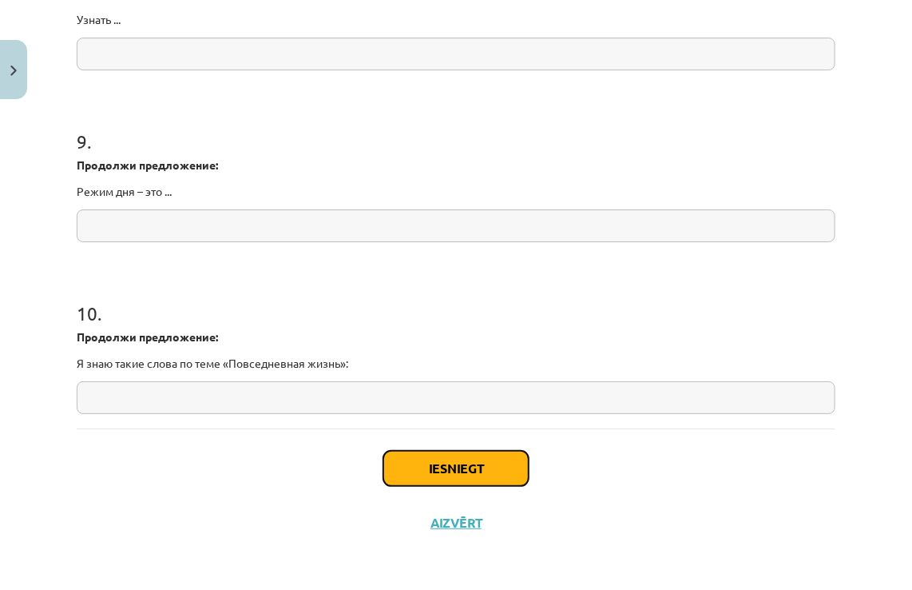
click at [499, 468] on button "Iesniegt" at bounding box center [455, 468] width 145 height 35
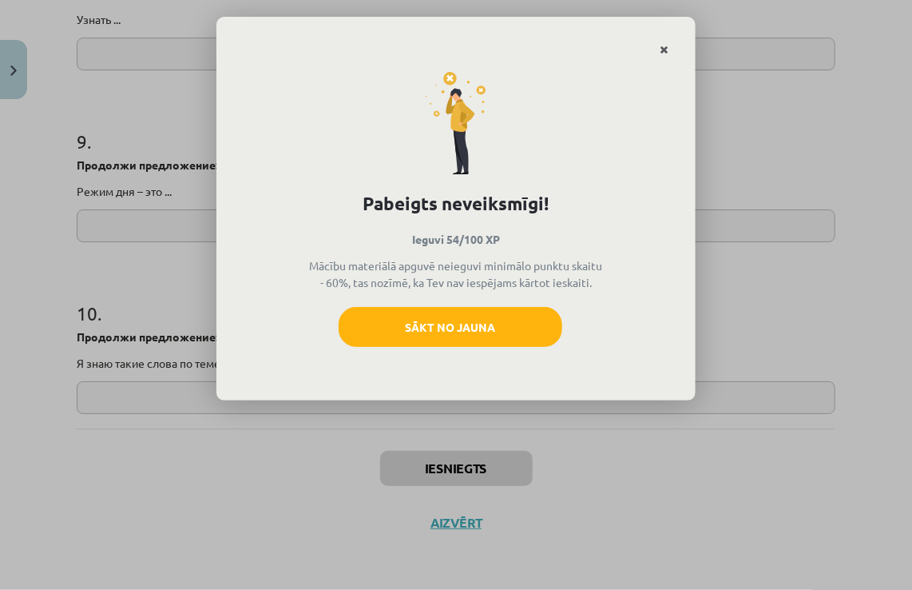
click at [661, 46] on icon "Close" at bounding box center [664, 50] width 9 height 11
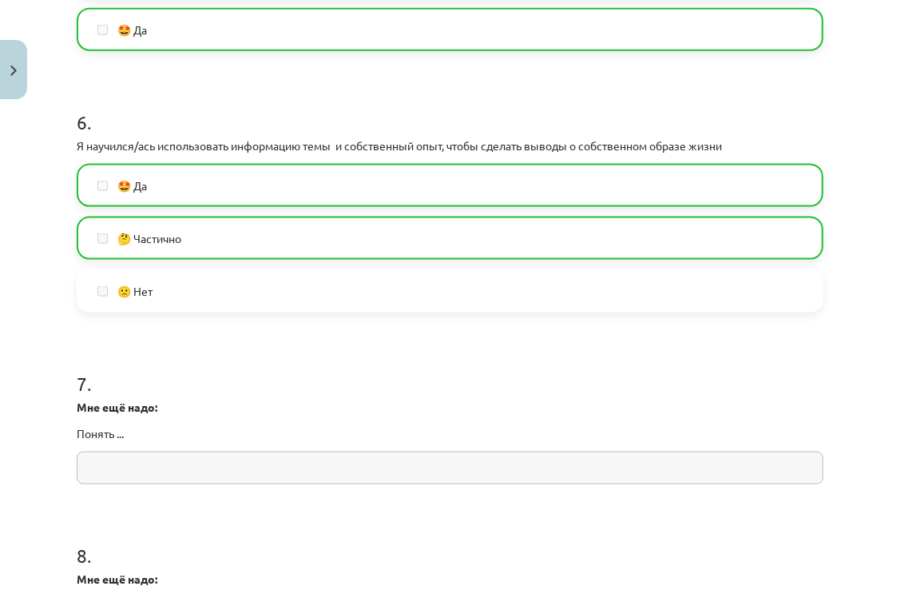
scroll to position [1503, 0]
